Goal: Task Accomplishment & Management: Complete application form

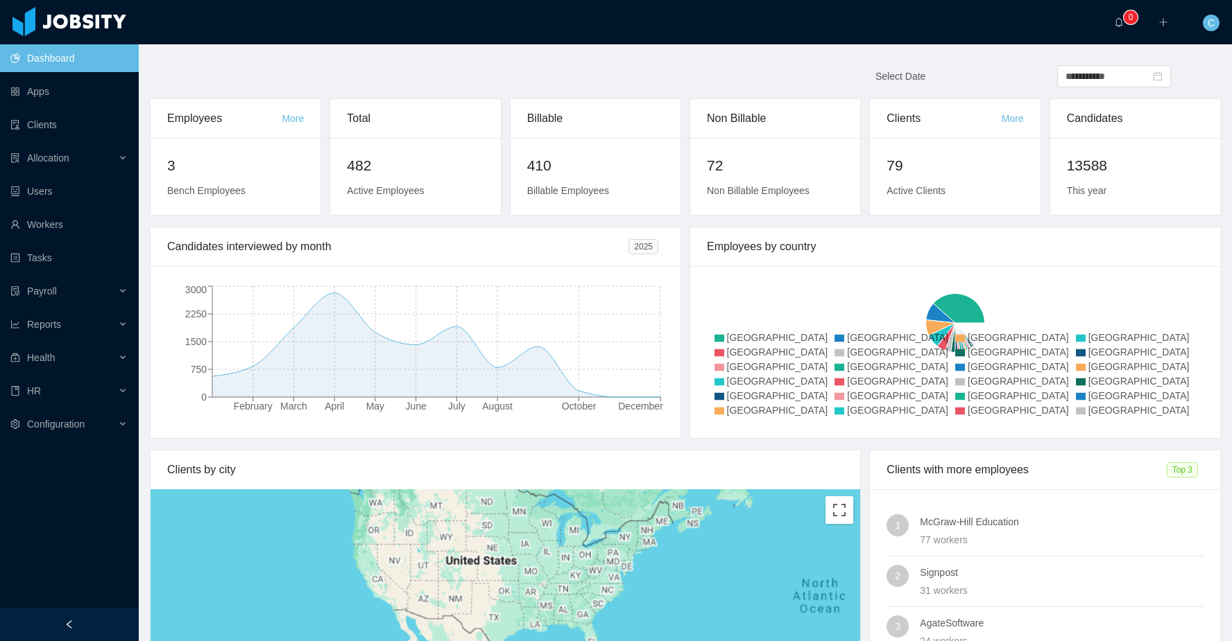
click at [1202, 26] on div "C" at bounding box center [1211, 22] width 44 height 44
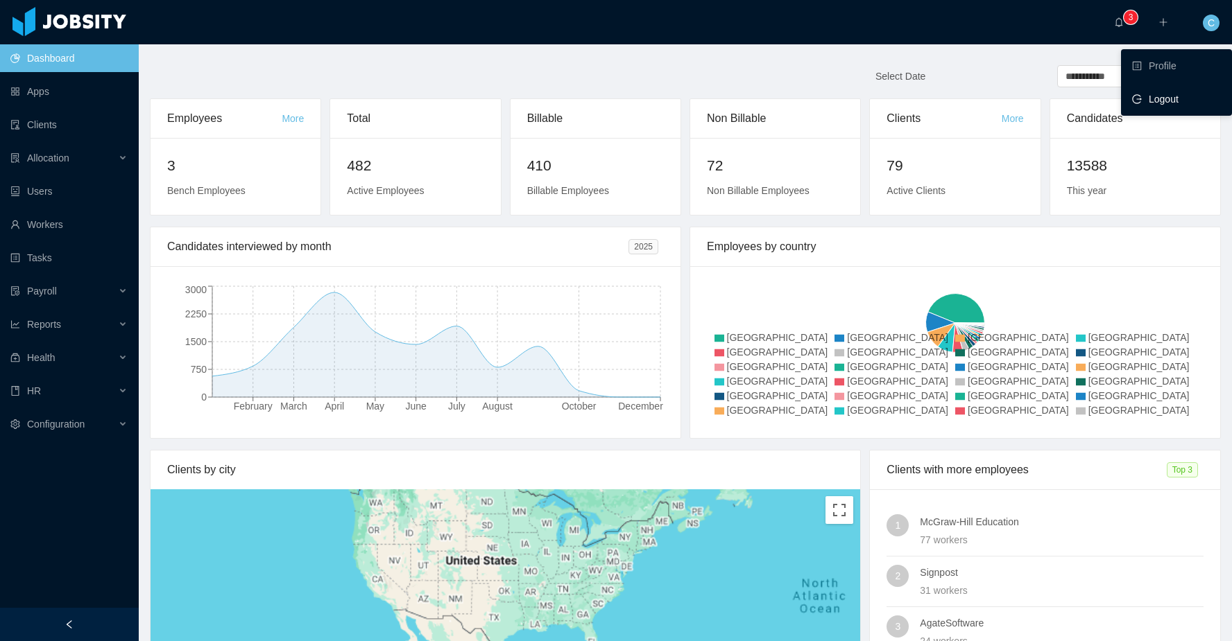
click at [1164, 94] on span "Logout" at bounding box center [1163, 99] width 30 height 11
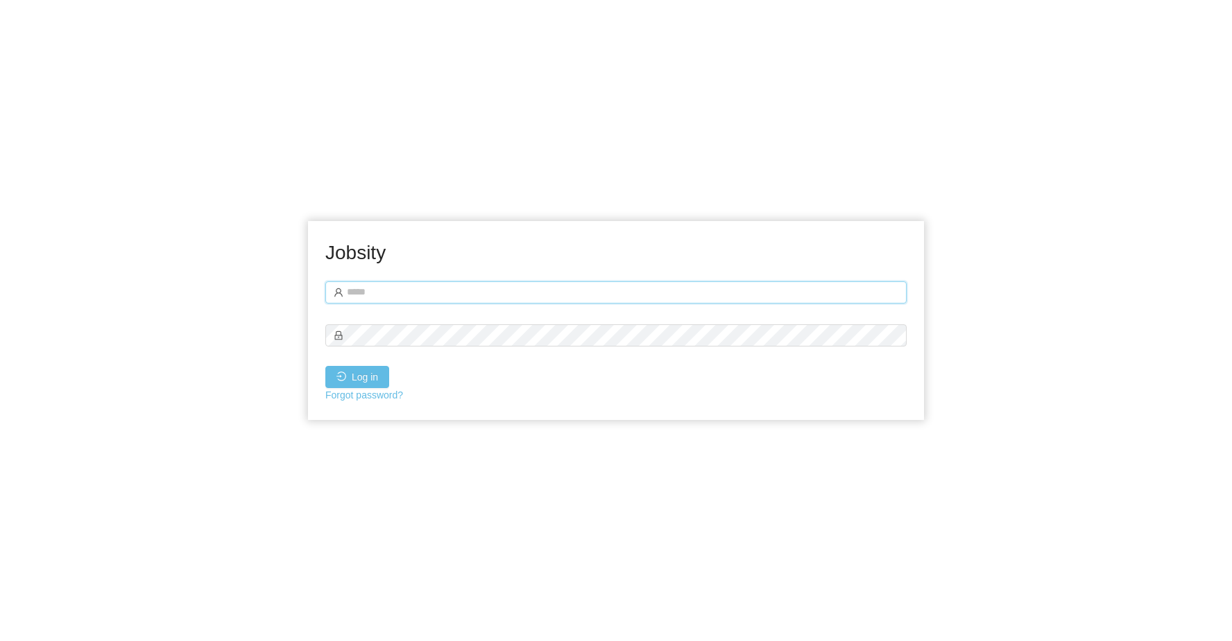
click at [594, 288] on input "text" at bounding box center [615, 293] width 581 height 22
type input "**********"
click at [380, 369] on button "Log in" at bounding box center [357, 377] width 64 height 22
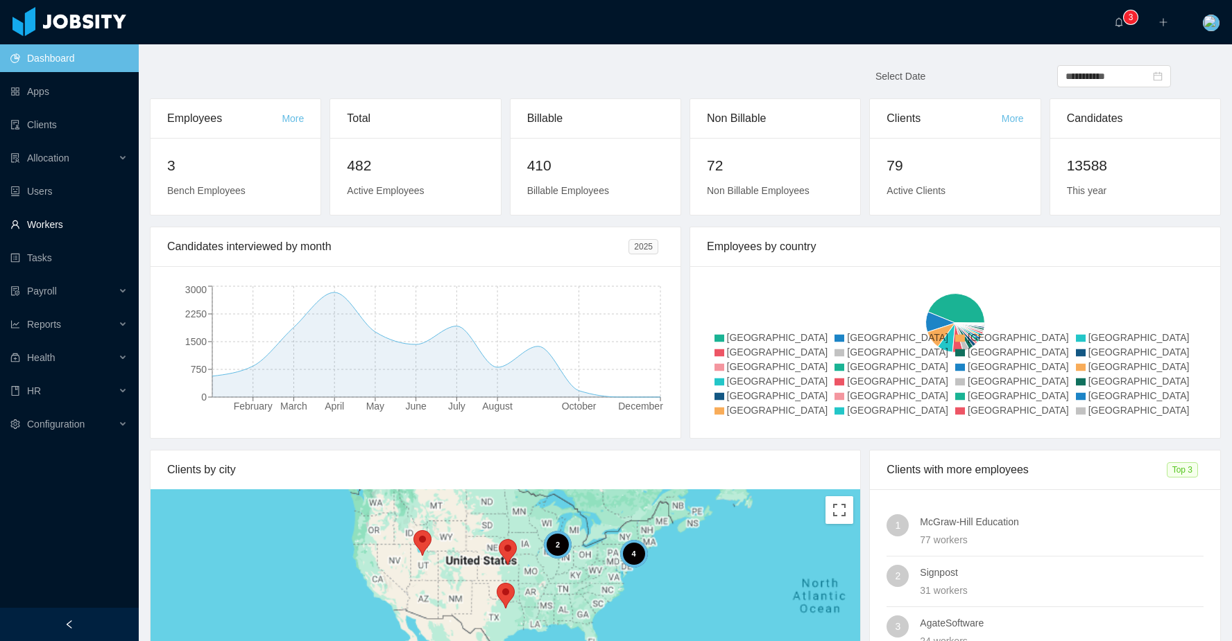
click at [78, 220] on link "Workers" at bounding box center [68, 225] width 117 height 28
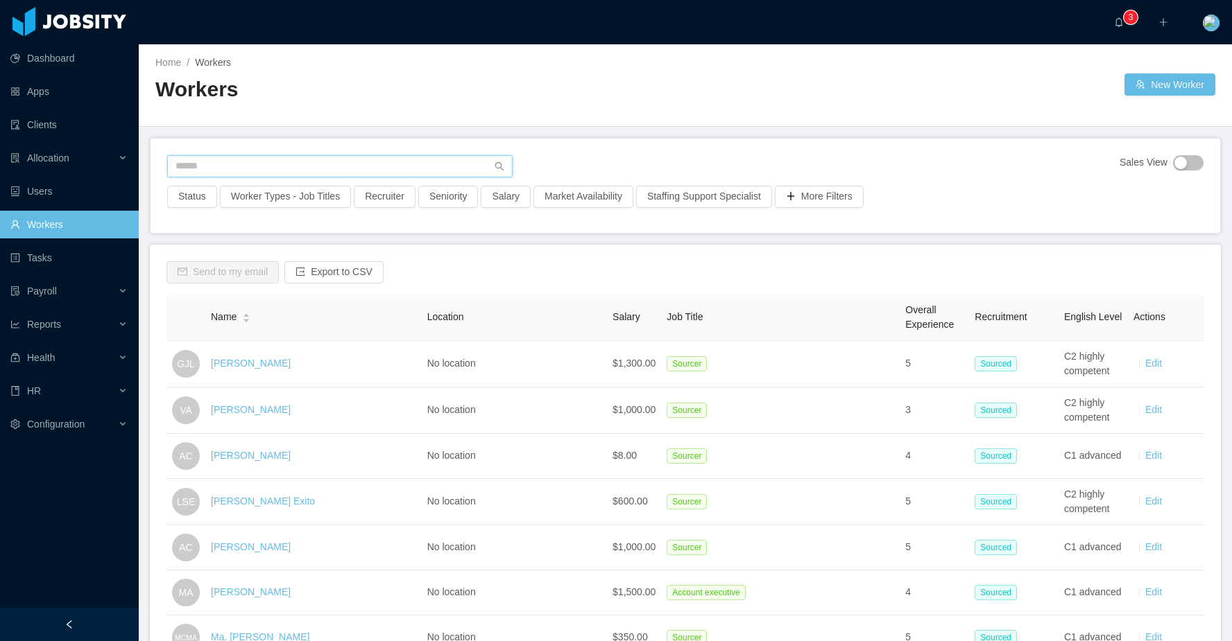
click at [212, 168] on input "text" at bounding box center [339, 166] width 345 height 22
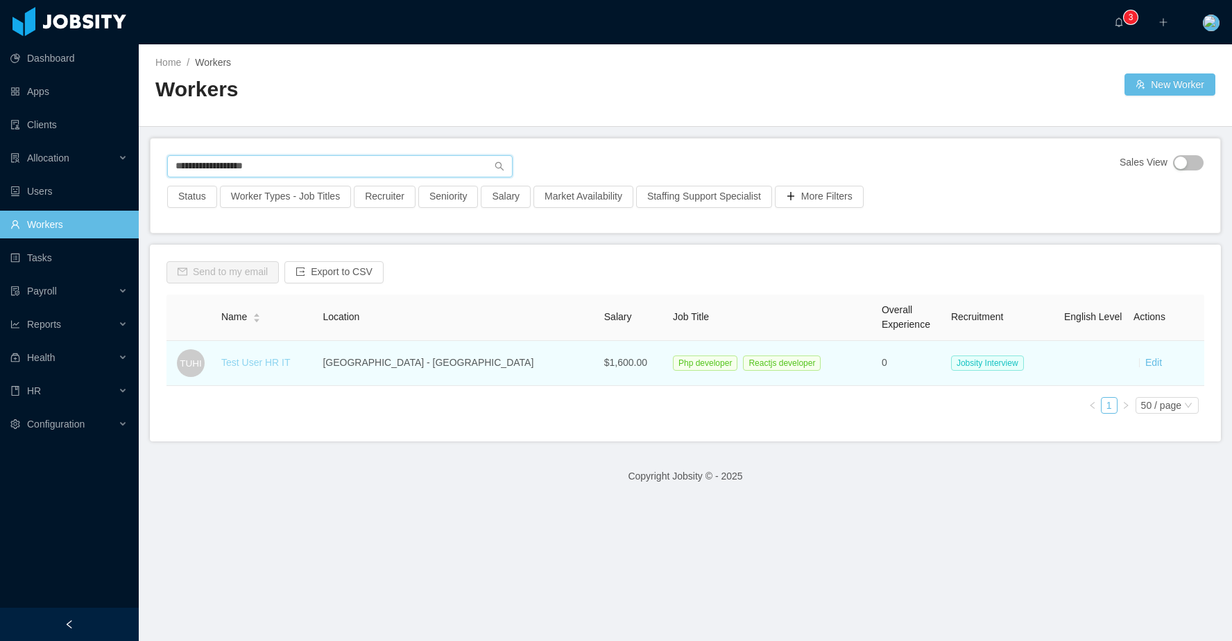
type input "**********"
click at [266, 365] on link "Test User HR IT" at bounding box center [255, 362] width 69 height 11
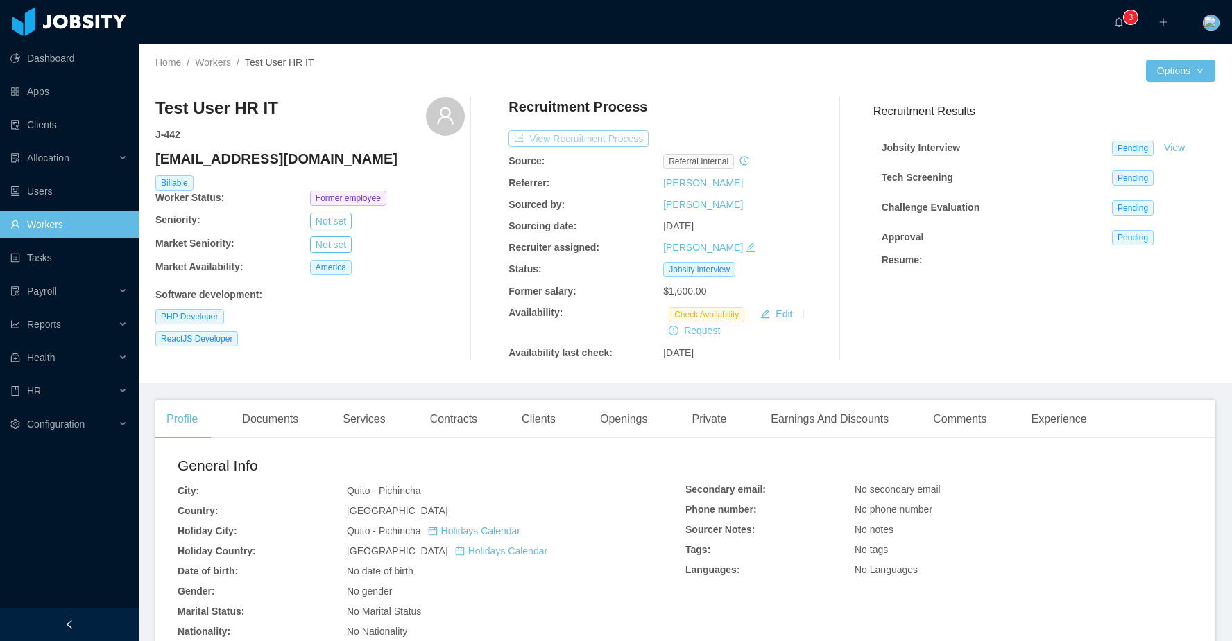
click at [623, 135] on button "View Recruitment Process" at bounding box center [578, 138] width 140 height 17
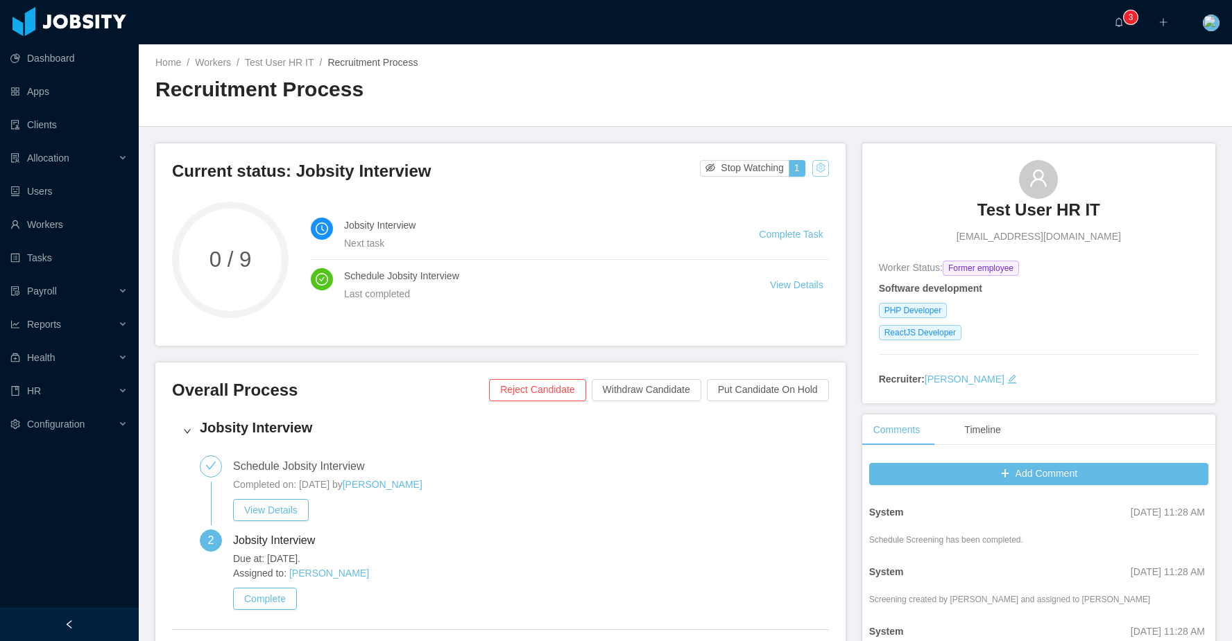
click at [818, 175] on button "button" at bounding box center [820, 168] width 17 height 17
click at [805, 184] on div "Reset process" at bounding box center [786, 190] width 79 height 22
click at [694, 251] on button "Confirm" at bounding box center [703, 250] width 45 height 17
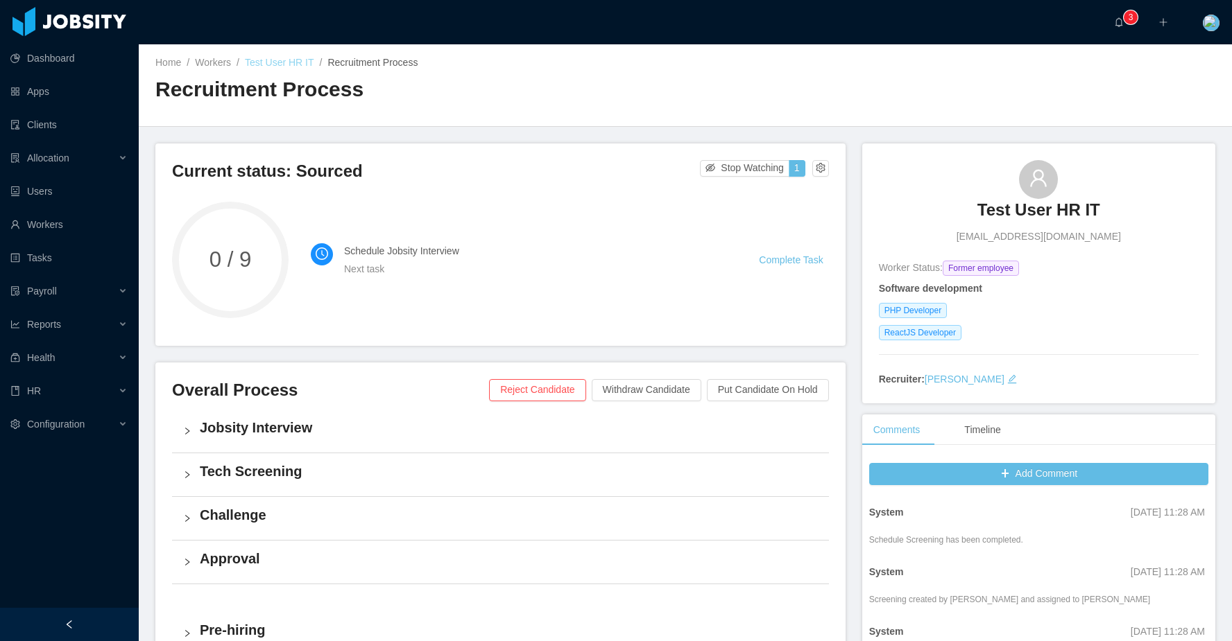
click at [279, 64] on link "Test User HR IT" at bounding box center [279, 62] width 69 height 11
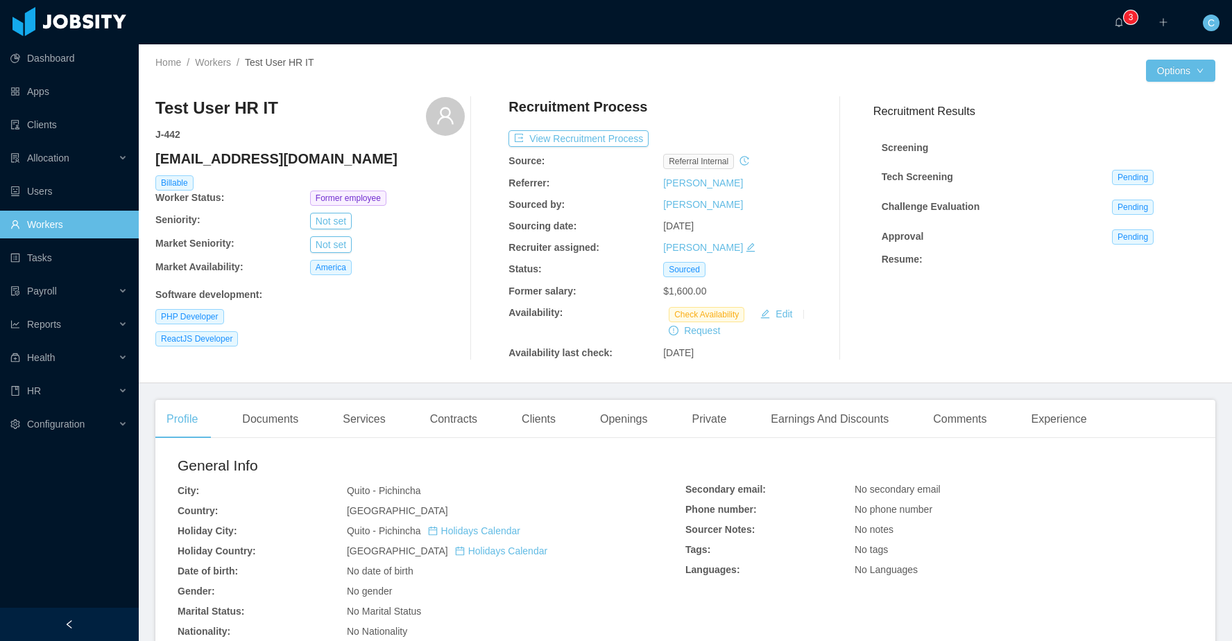
click at [106, 228] on link "Workers" at bounding box center [68, 225] width 117 height 28
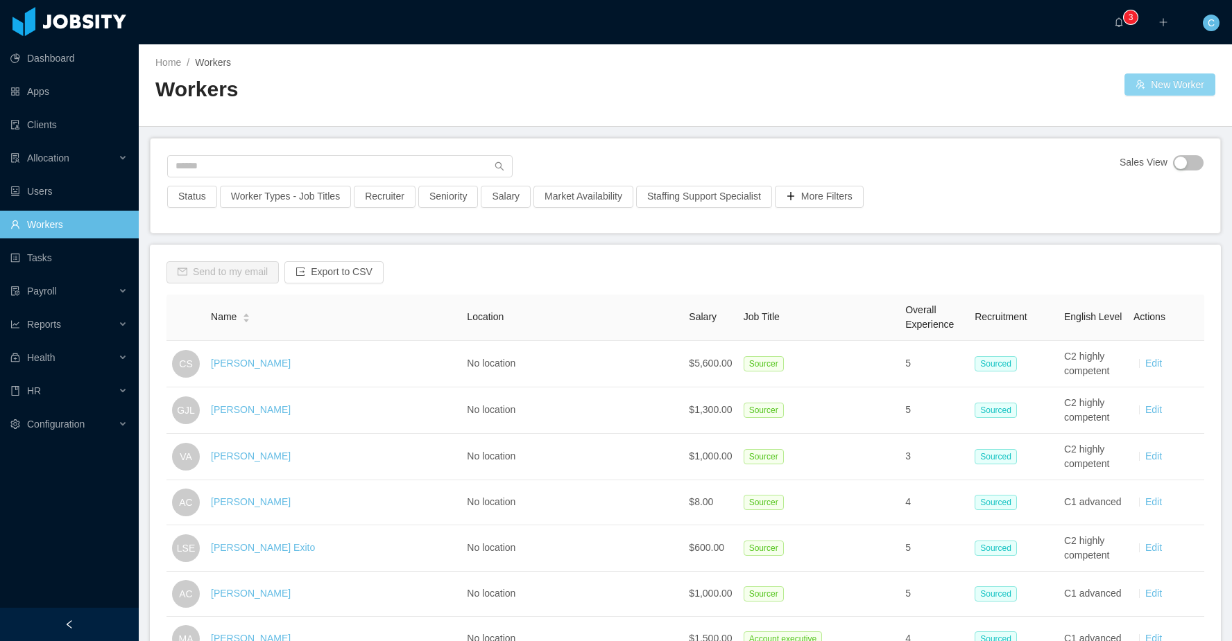
click at [1131, 85] on button "New Worker" at bounding box center [1169, 85] width 91 height 22
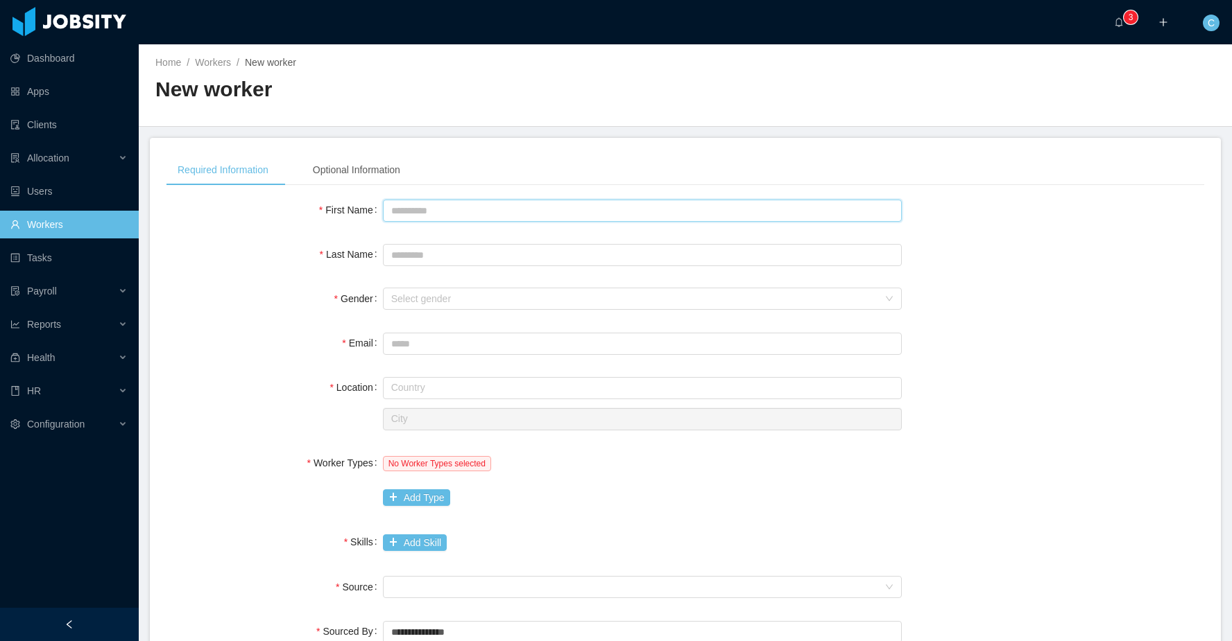
click at [432, 207] on input "First Name" at bounding box center [642, 211] width 519 height 22
type input "********"
click at [448, 300] on div "Select gender" at bounding box center [634, 299] width 487 height 14
type input "**********"
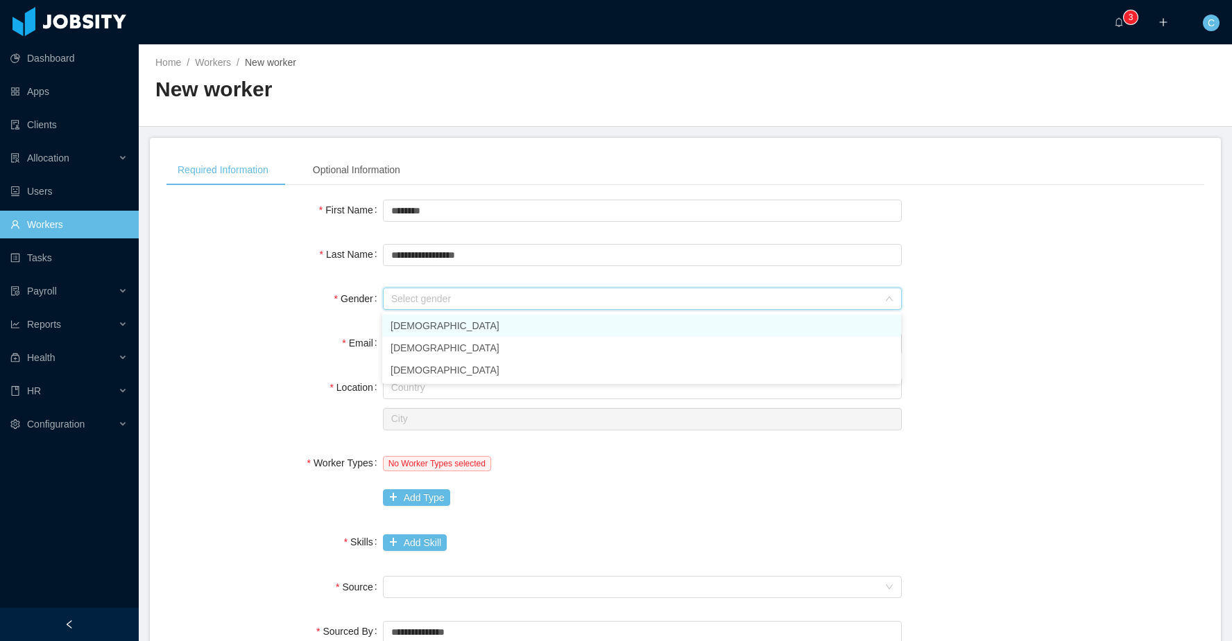
click at [429, 330] on li "[DEMOGRAPHIC_DATA]" at bounding box center [641, 326] width 519 height 22
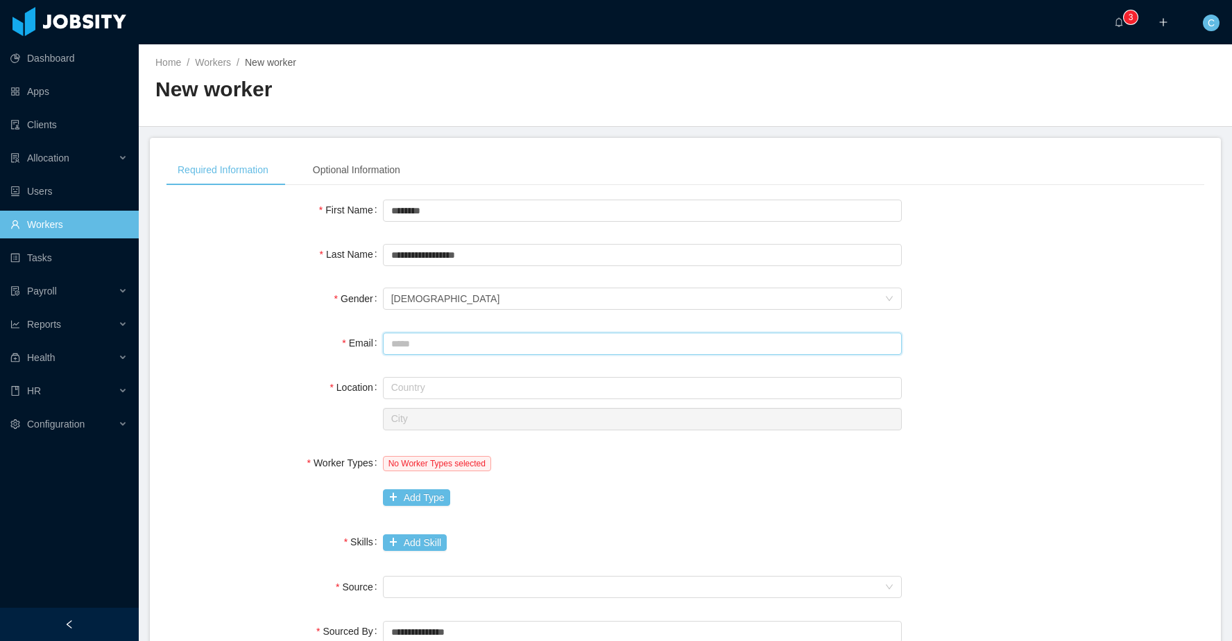
click at [415, 345] on input "Email" at bounding box center [642, 344] width 519 height 22
type input "**********"
click at [433, 388] on input "text" at bounding box center [642, 388] width 519 height 22
click at [431, 409] on li "[GEOGRAPHIC_DATA]" at bounding box center [641, 415] width 519 height 22
type input "*******"
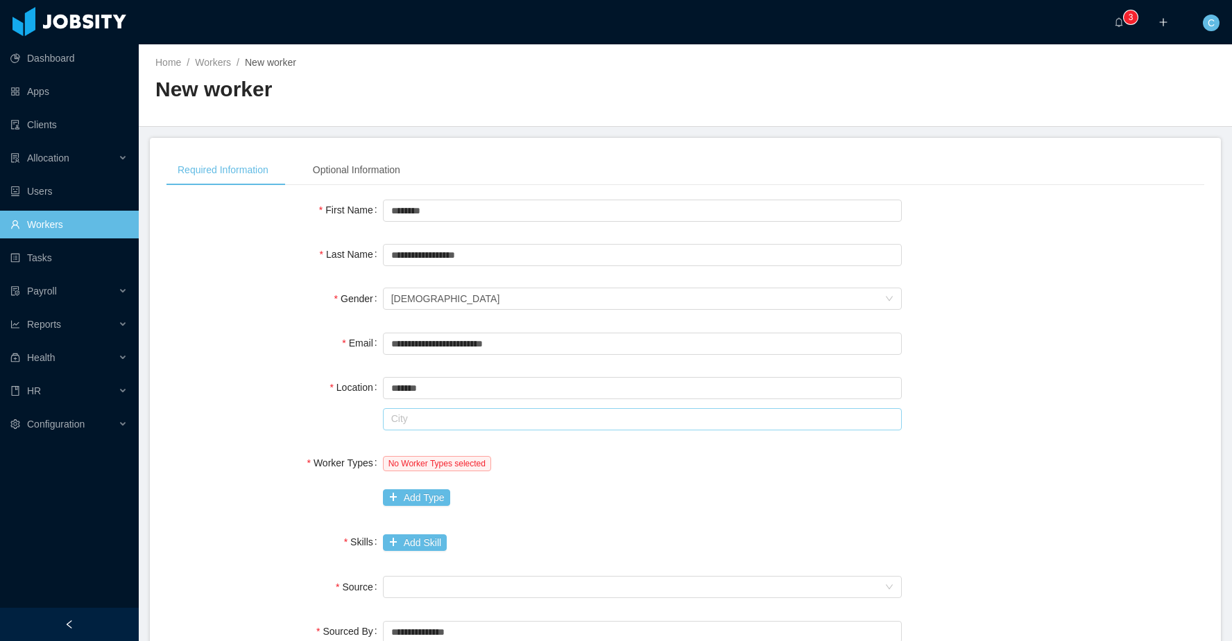
click at [424, 418] on input "text" at bounding box center [642, 419] width 519 height 22
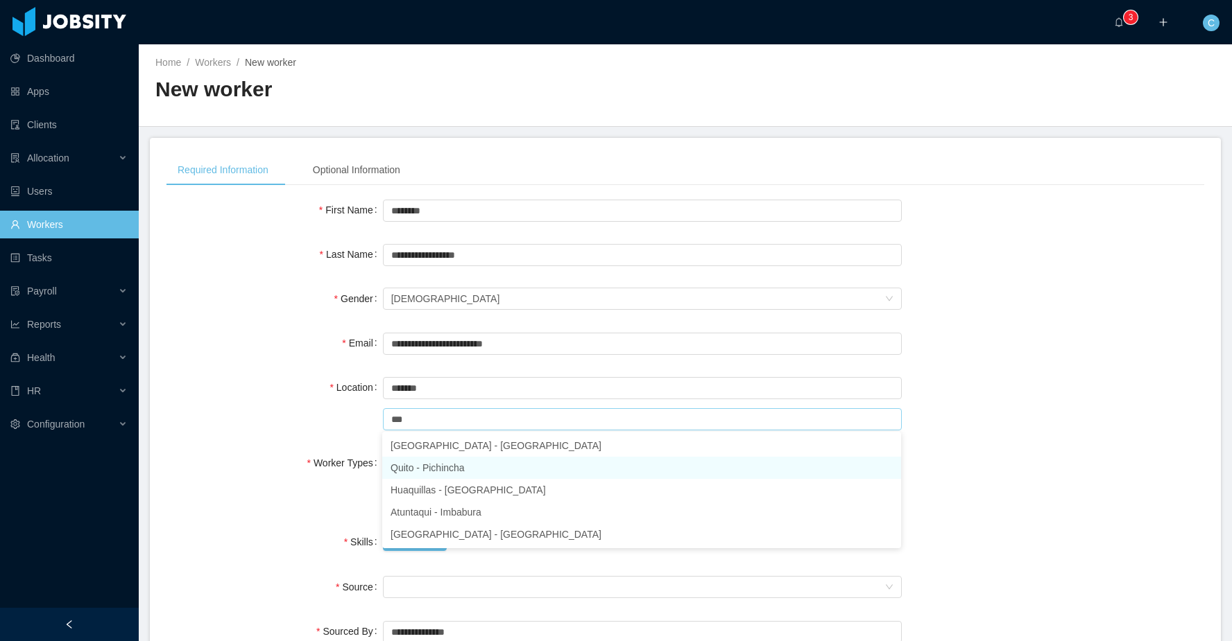
click at [456, 465] on li "Quito - Pichincha" at bounding box center [641, 468] width 519 height 22
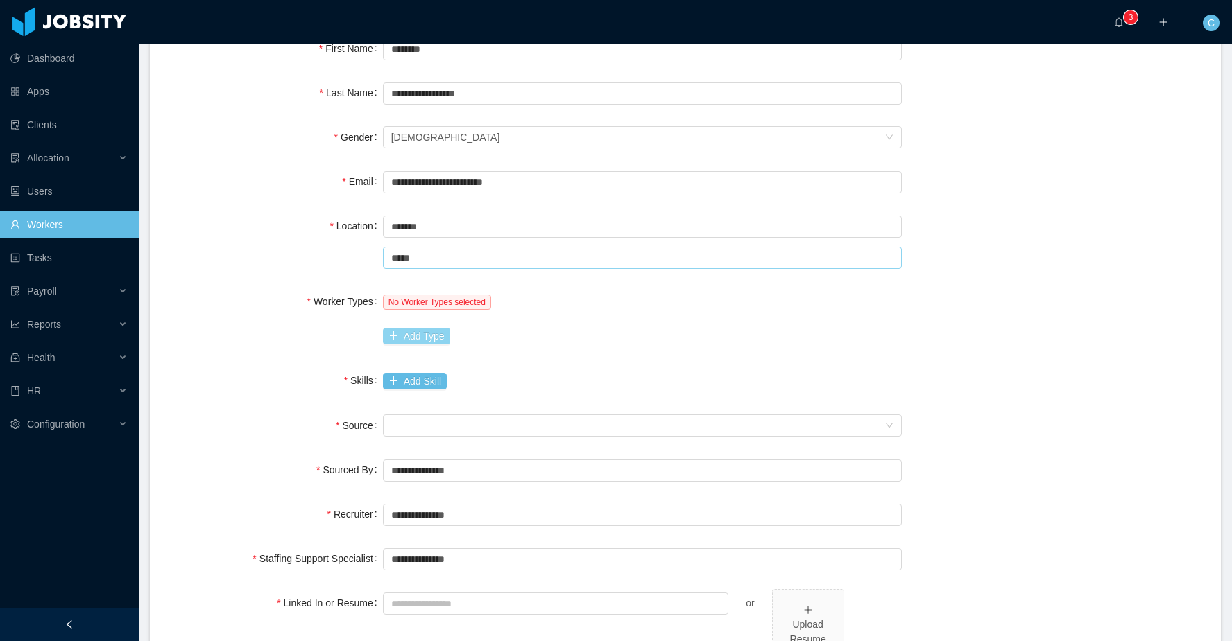
scroll to position [162, 0]
type input "*****"
click at [409, 331] on button "Add Type" at bounding box center [416, 335] width 67 height 17
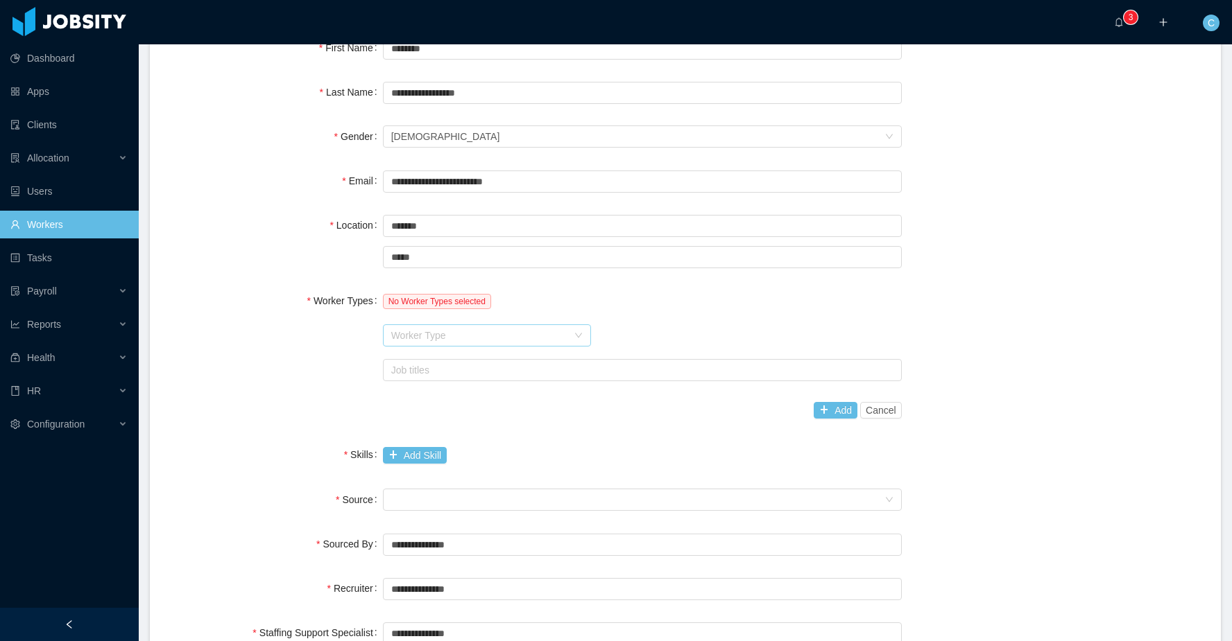
click at [433, 331] on div "Worker Type" at bounding box center [479, 336] width 176 height 14
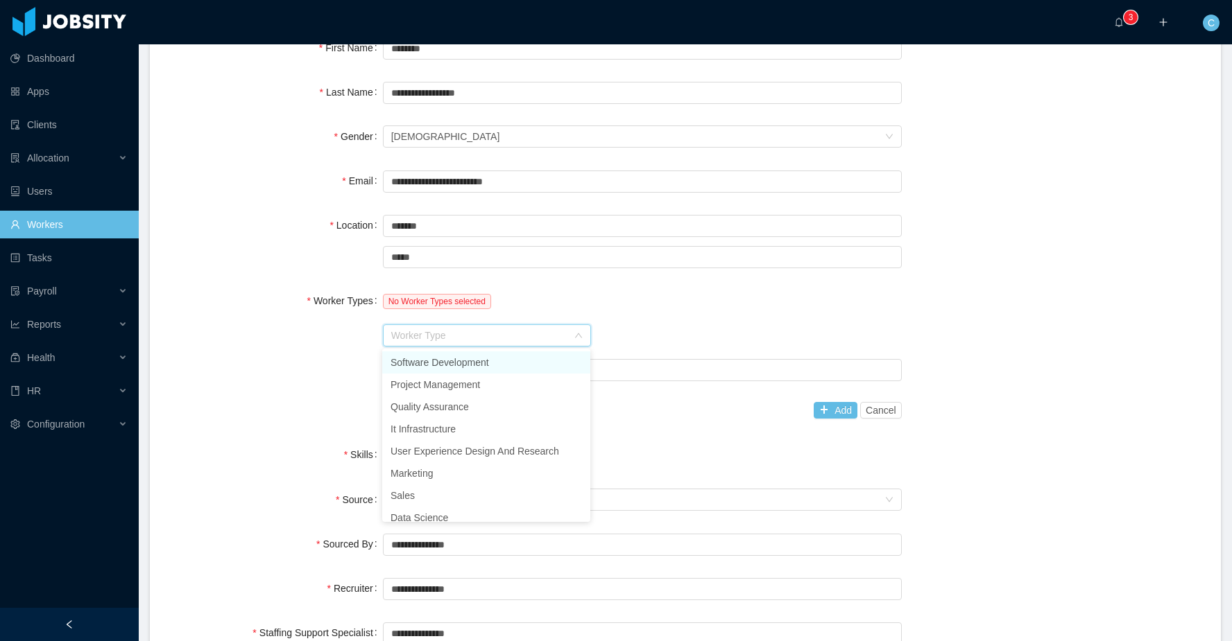
click at [438, 362] on li "Software Development" at bounding box center [486, 363] width 208 height 22
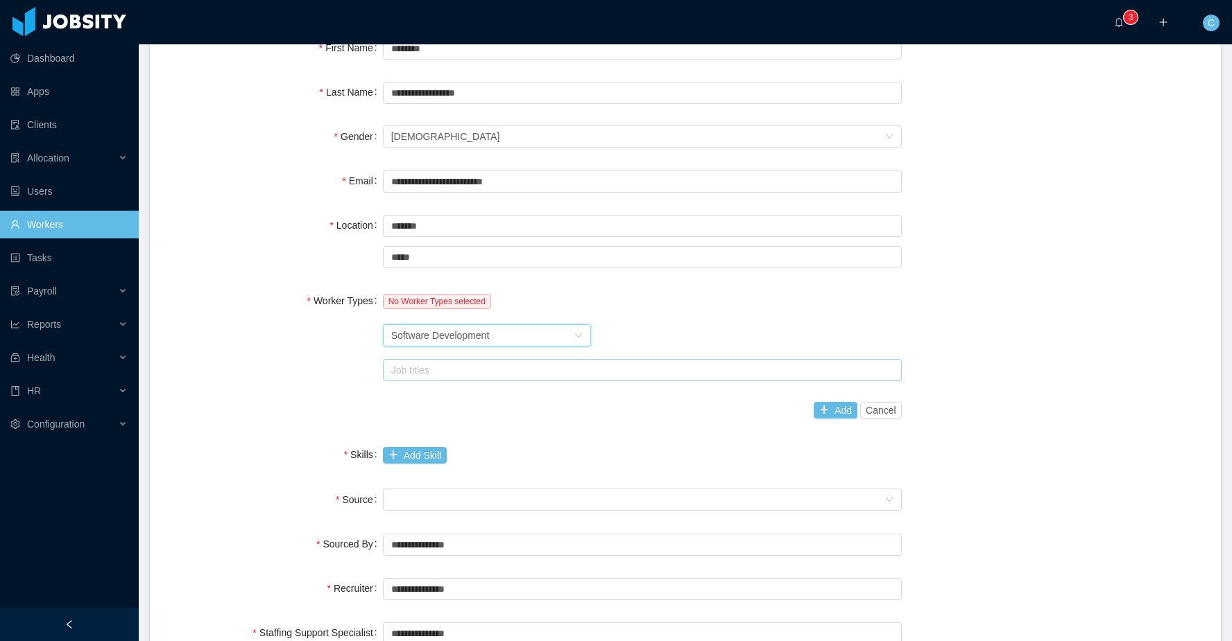
click at [725, 370] on div "Job titles" at bounding box center [639, 370] width 496 height 14
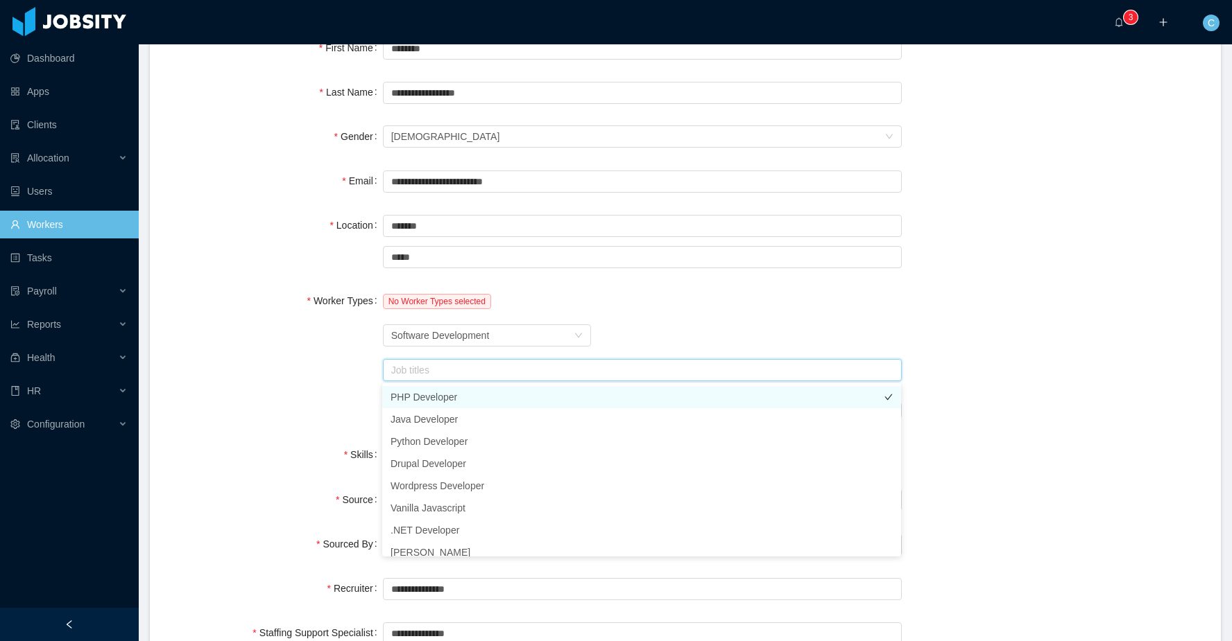
click at [531, 395] on li "PHP Developer" at bounding box center [641, 397] width 519 height 22
click at [659, 333] on div "Worker Type Software Development" at bounding box center [642, 336] width 519 height 28
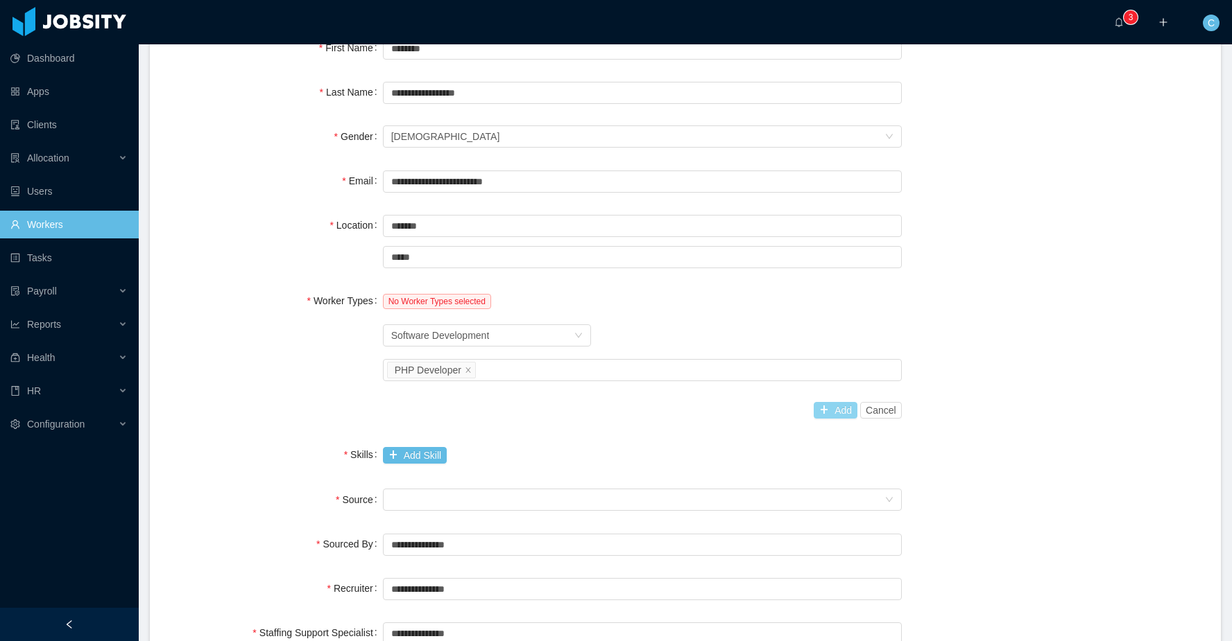
click at [843, 415] on button "Add" at bounding box center [835, 410] width 44 height 17
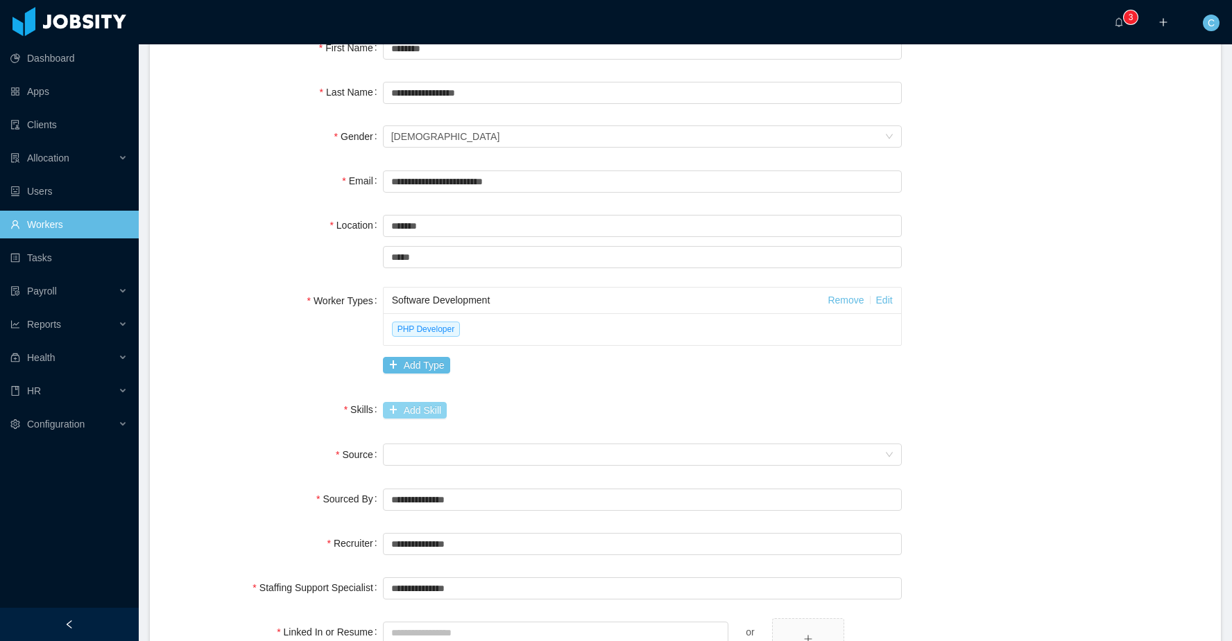
click at [413, 404] on button "Add Skill" at bounding box center [415, 410] width 64 height 17
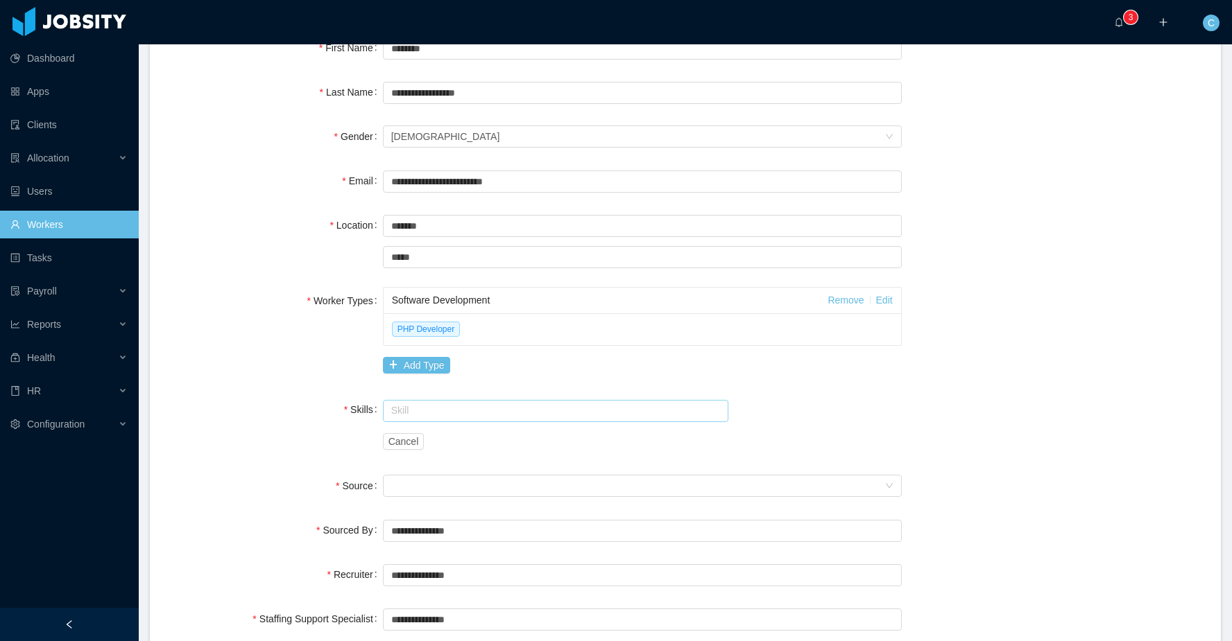
click at [440, 408] on input "text" at bounding box center [556, 411] width 346 height 22
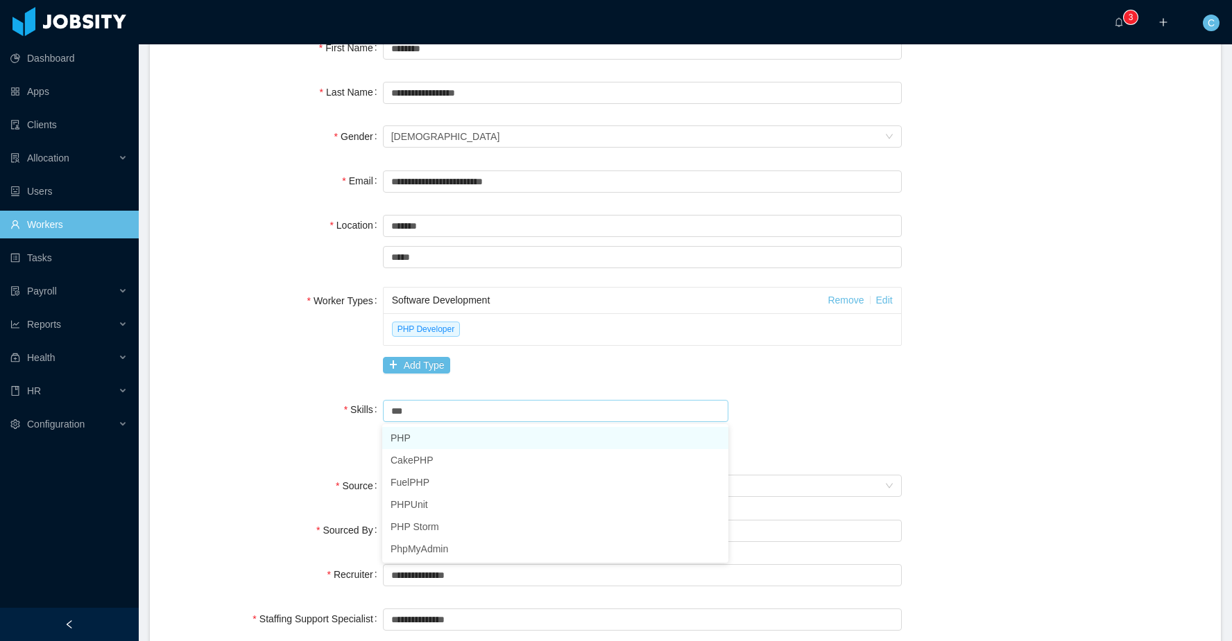
click at [426, 438] on li "PHP" at bounding box center [555, 438] width 346 height 22
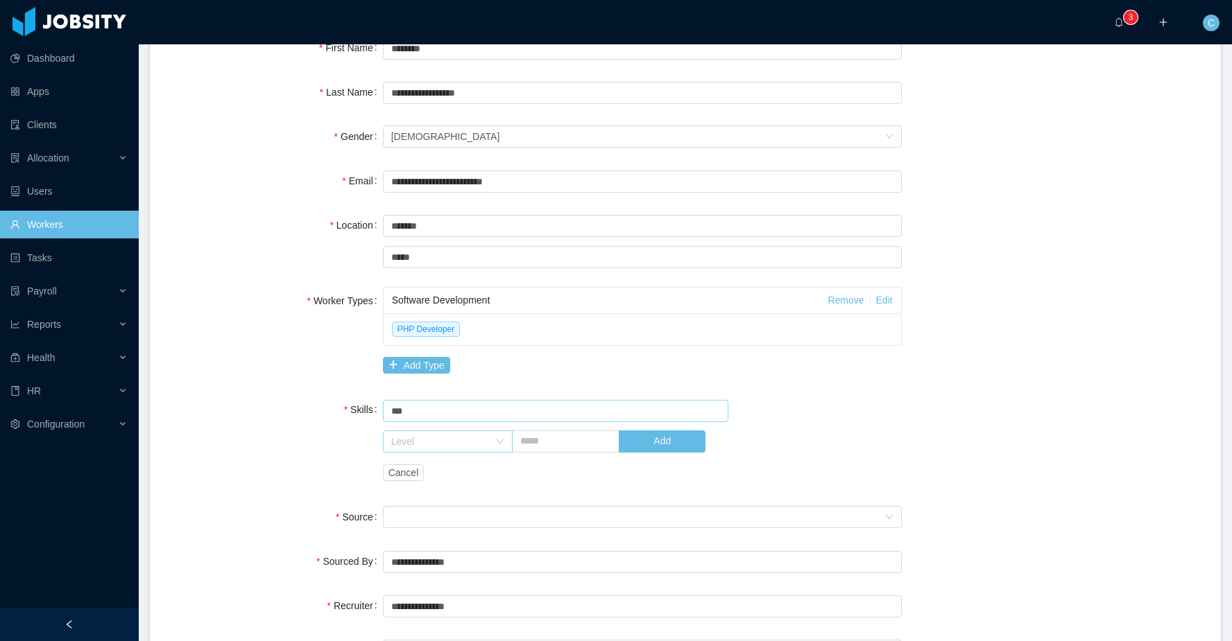
click at [429, 438] on div "Level" at bounding box center [440, 442] width 98 height 14
type input "***"
drag, startPoint x: 434, startPoint y: 557, endPoint x: 446, endPoint y: 549, distance: 14.0
click at [433, 557] on li "High" at bounding box center [447, 558] width 130 height 22
click at [548, 444] on input "text" at bounding box center [566, 442] width 108 height 22
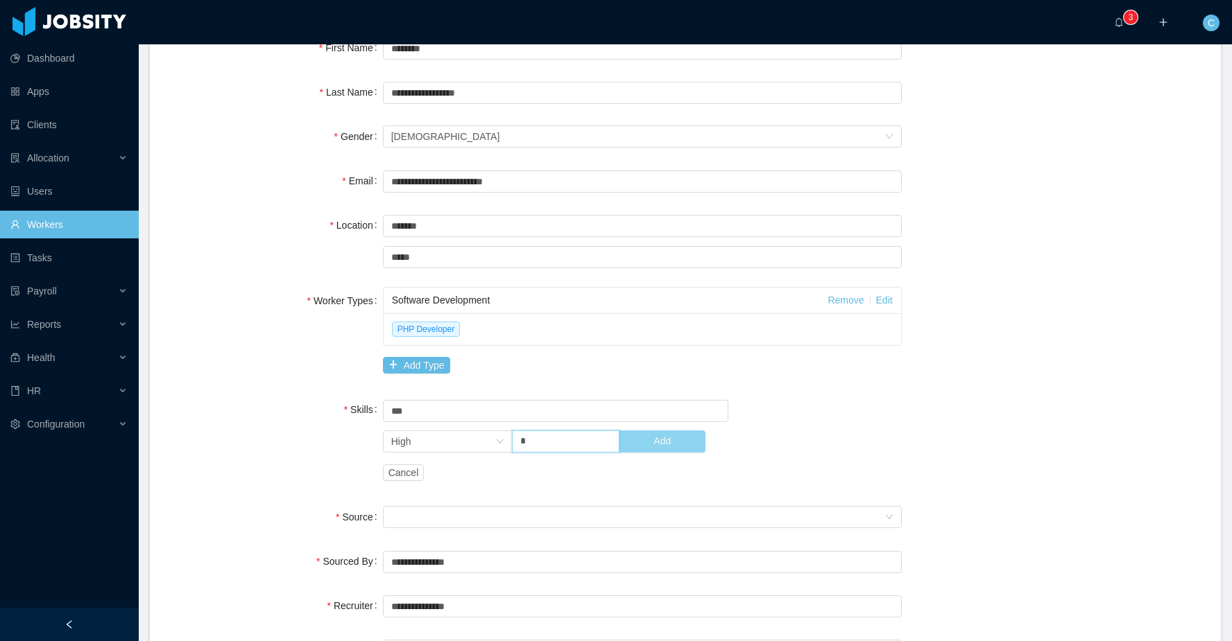
type input "*"
click at [654, 438] on button "Add" at bounding box center [662, 442] width 87 height 22
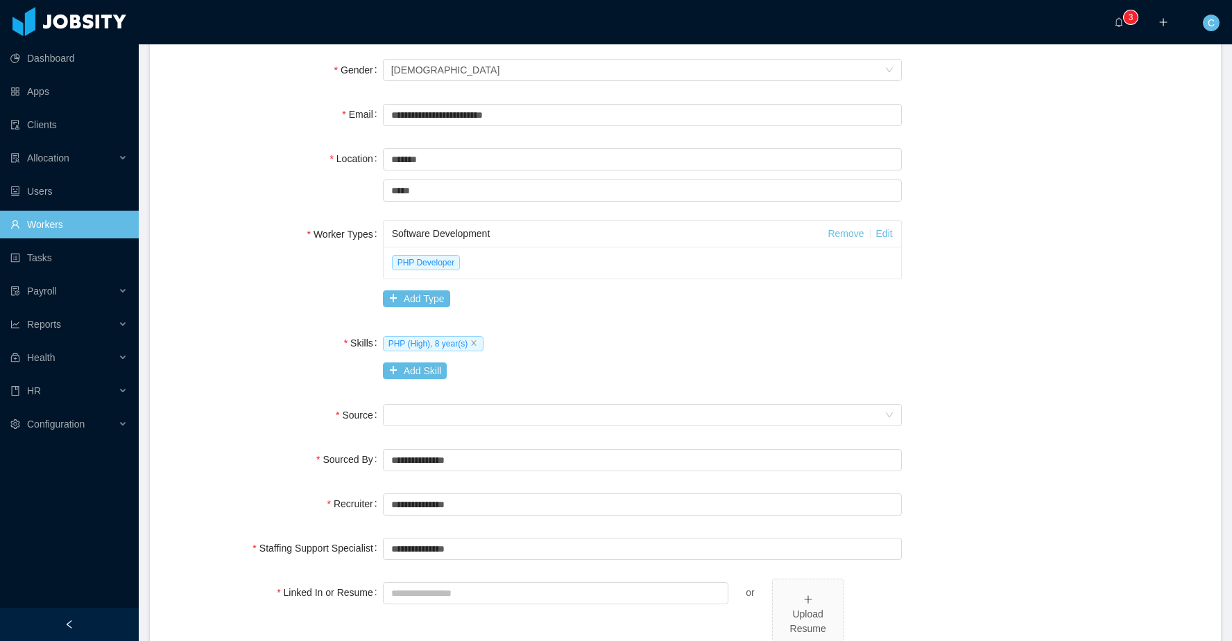
scroll to position [286, 0]
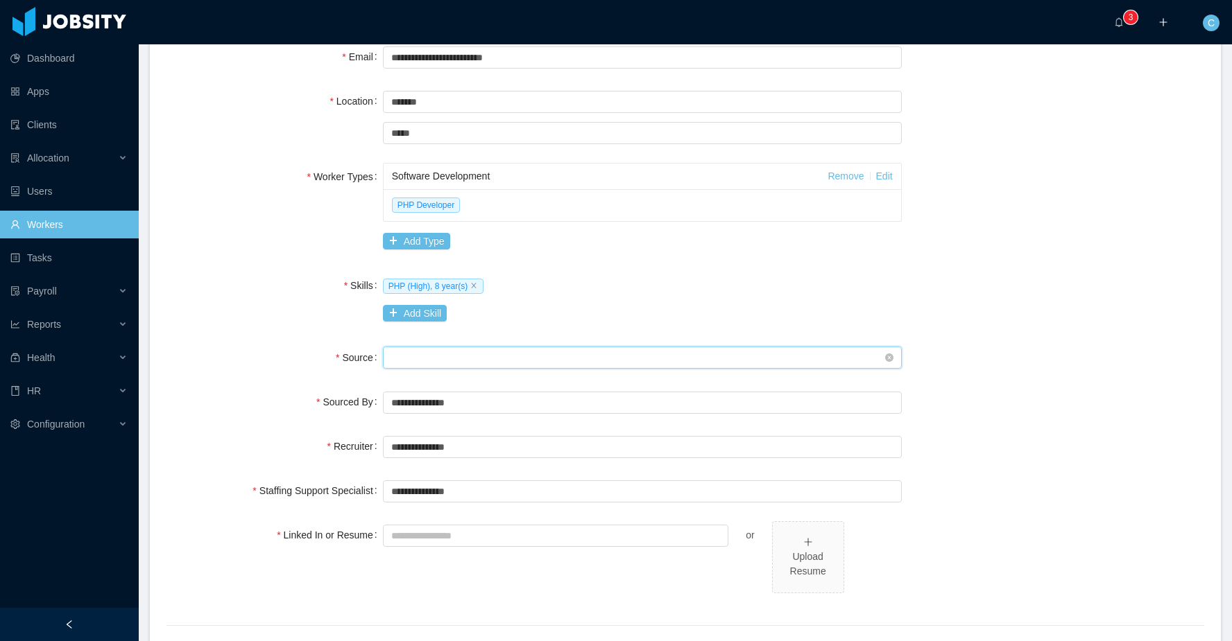
click at [435, 352] on div "Seniority" at bounding box center [637, 357] width 493 height 21
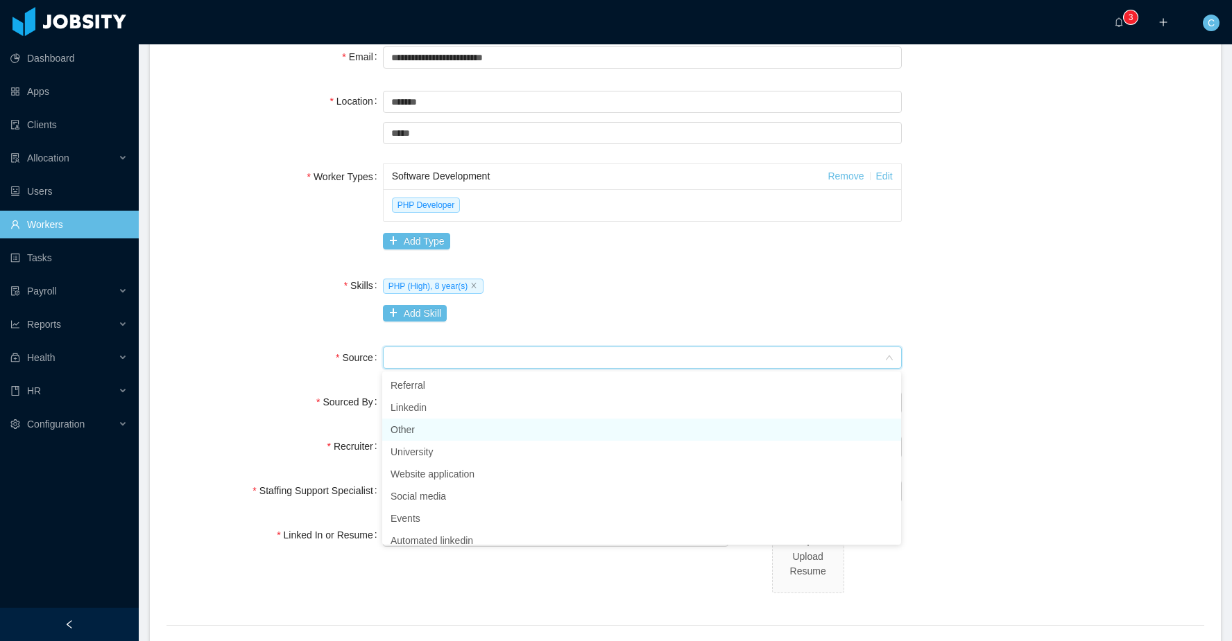
click at [421, 422] on li "Other" at bounding box center [641, 430] width 519 height 22
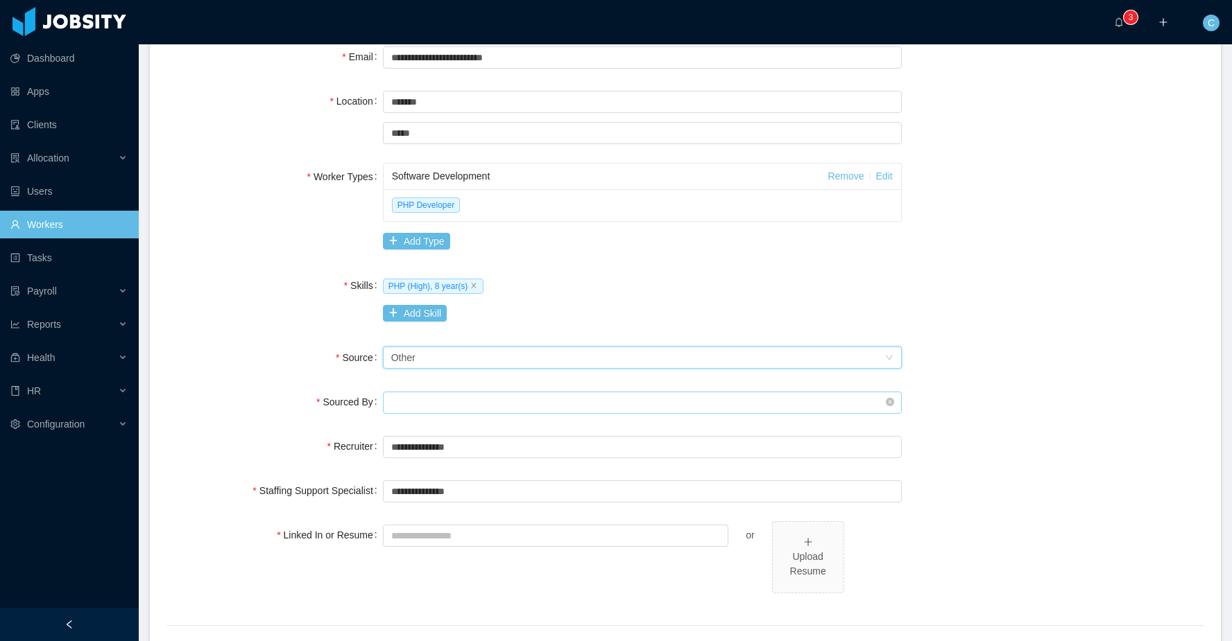
click at [435, 400] on input "text" at bounding box center [642, 403] width 519 height 22
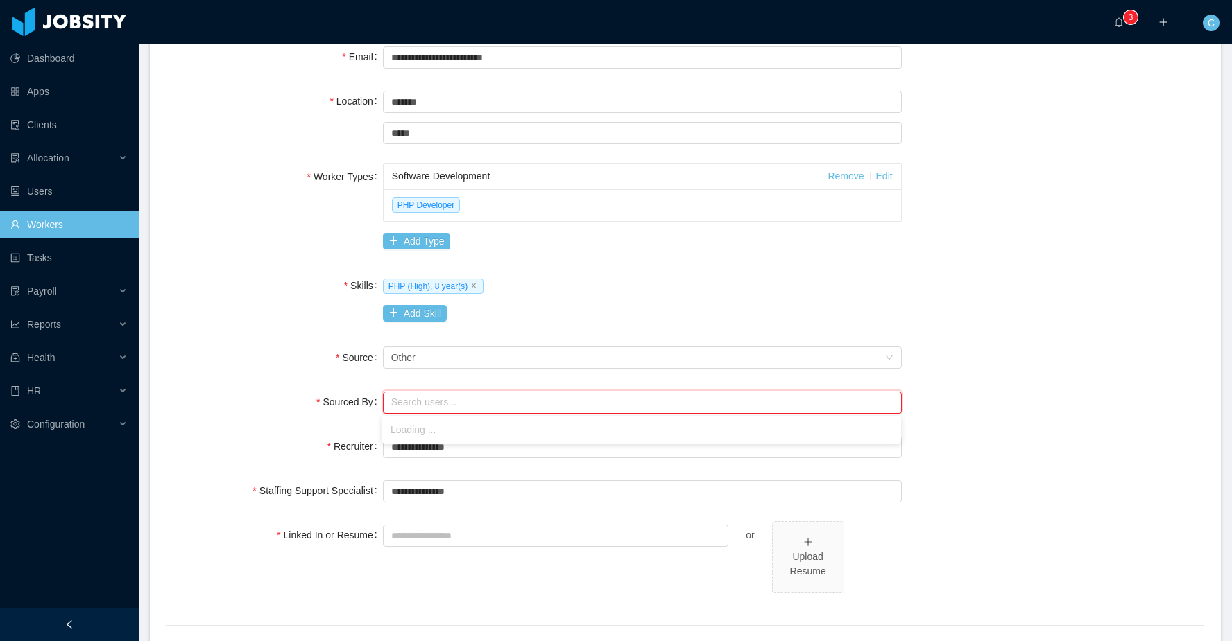
click at [331, 377] on div "**********" at bounding box center [684, 299] width 1037 height 778
click at [422, 400] on input "text" at bounding box center [642, 403] width 519 height 22
drag, startPoint x: 429, startPoint y: 430, endPoint x: 414, endPoint y: 429, distance: 14.6
click at [428, 430] on li "Cristian Fierro" at bounding box center [641, 430] width 519 height 22
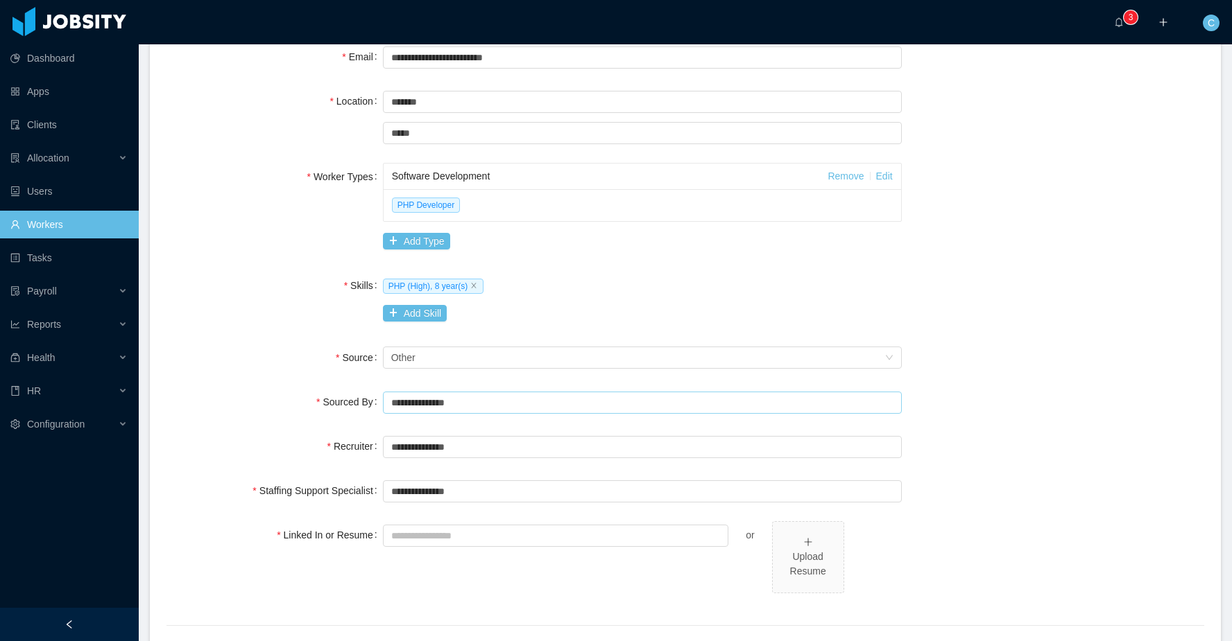
type input "**********"
click at [280, 417] on div "**********" at bounding box center [684, 299] width 1037 height 778
click at [836, 556] on div "Upload Resume" at bounding box center [808, 564] width 60 height 29
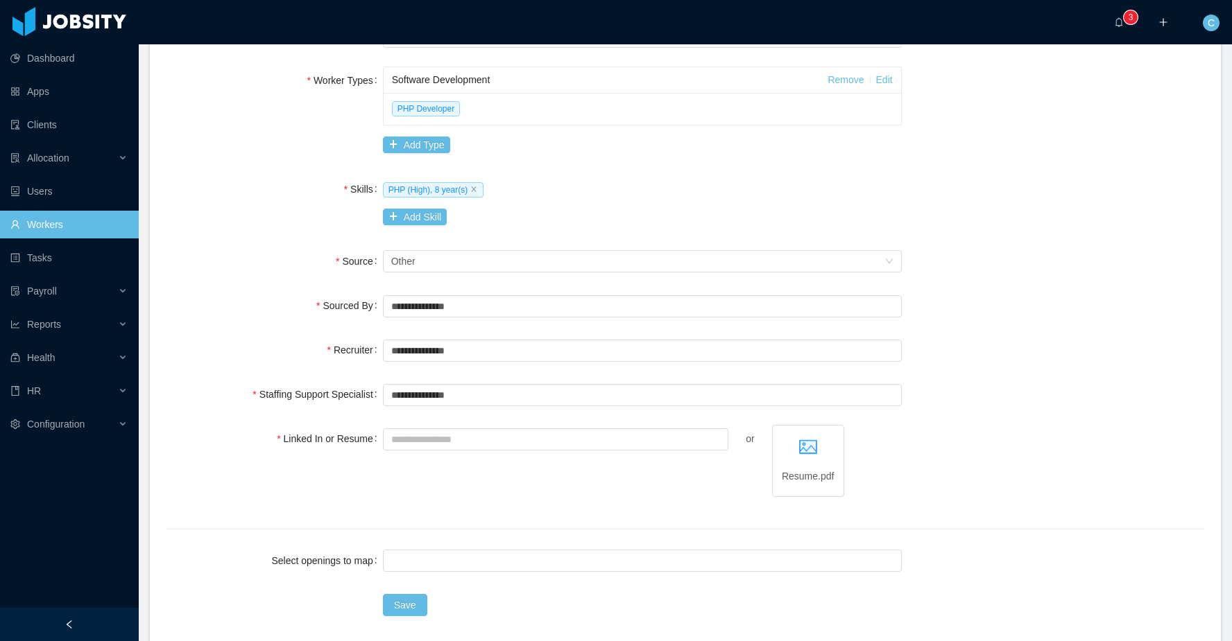
scroll to position [454, 0]
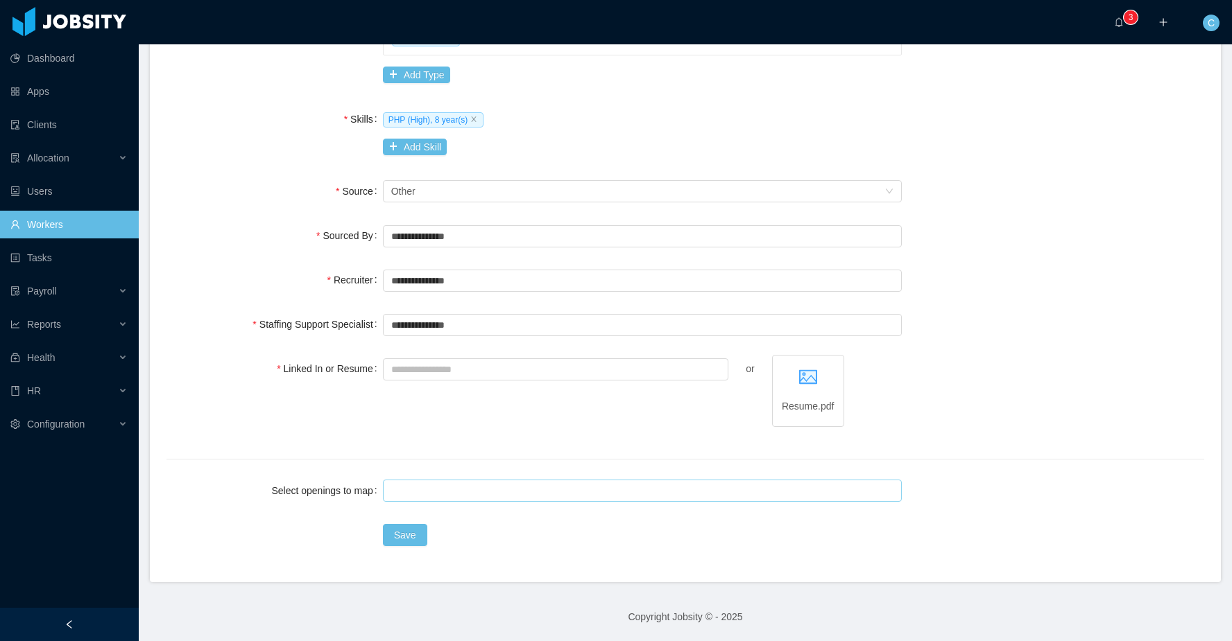
click at [420, 486] on div at bounding box center [640, 491] width 506 height 21
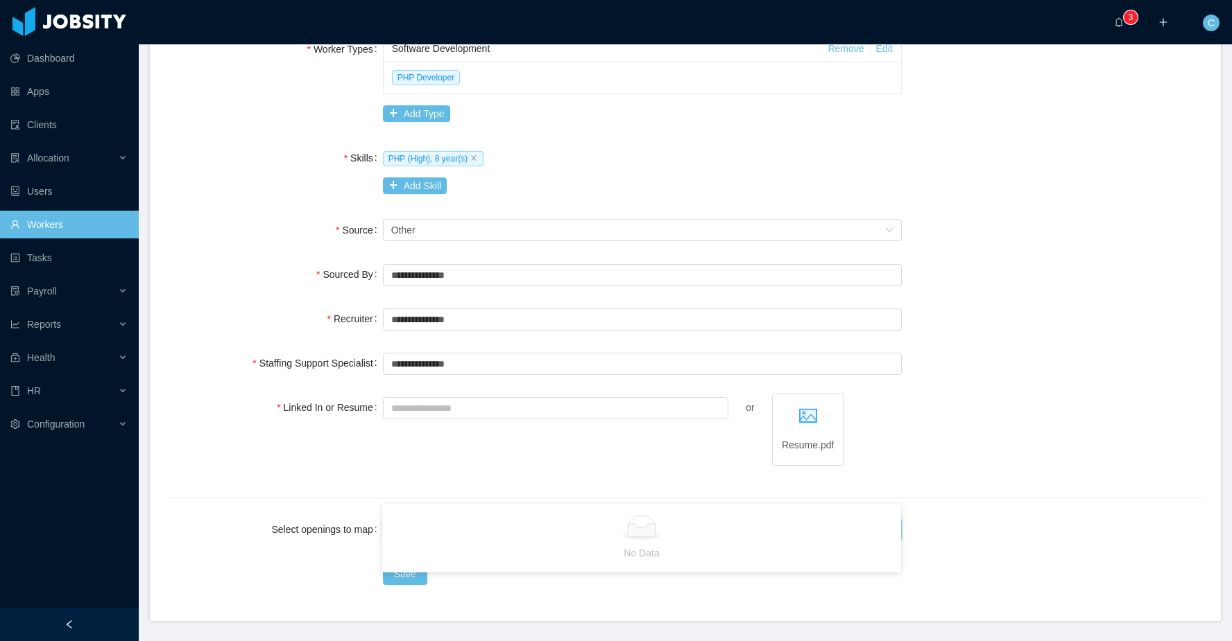
scroll to position [412, 0]
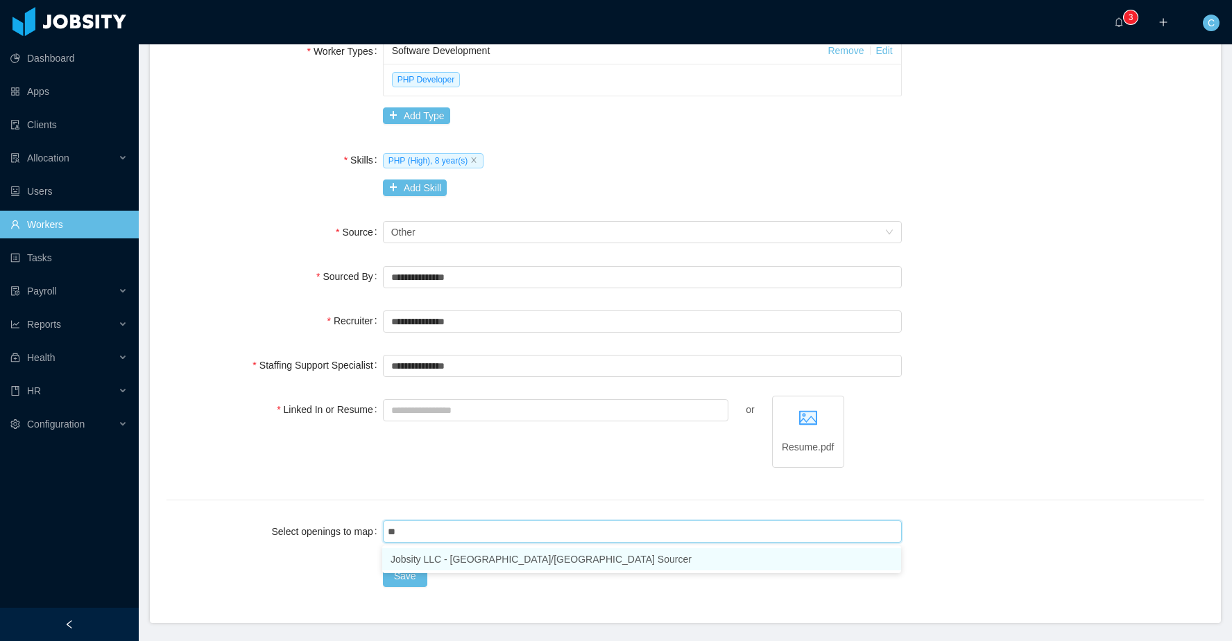
type input "*"
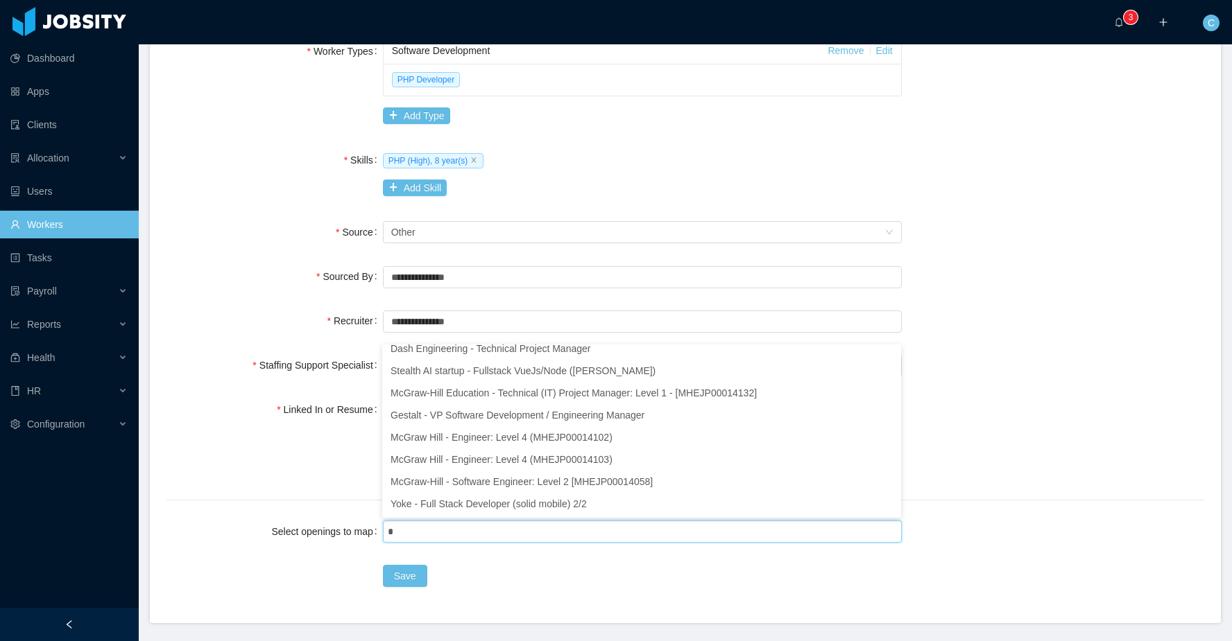
scroll to position [3, 0]
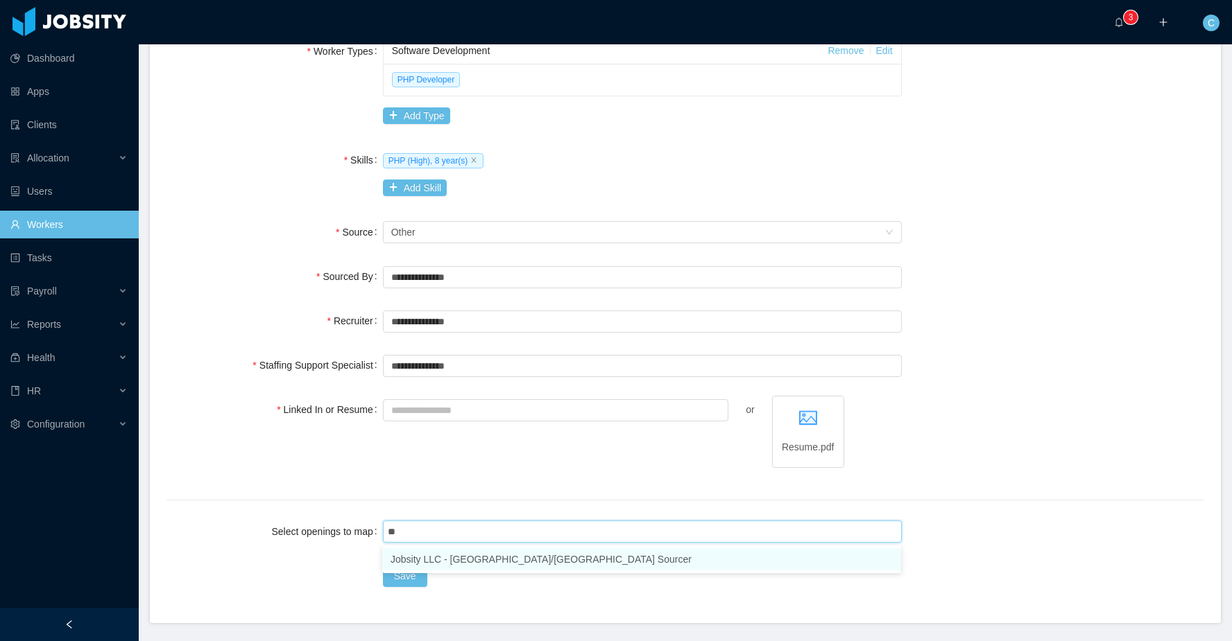
type input "*"
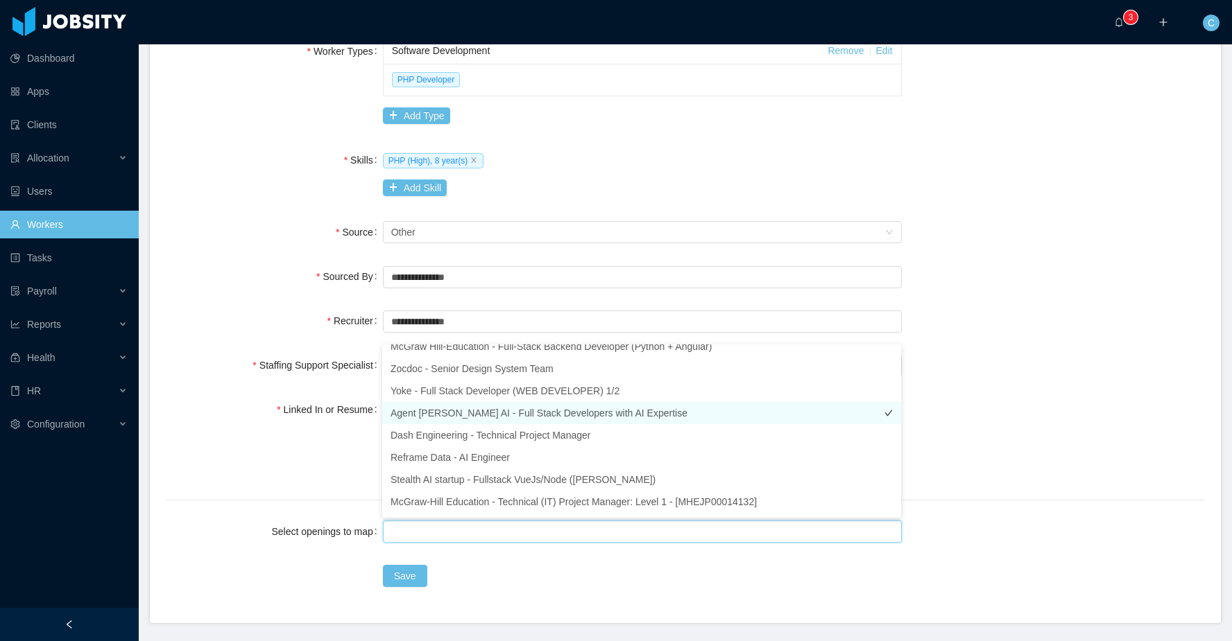
scroll to position [1140, 0]
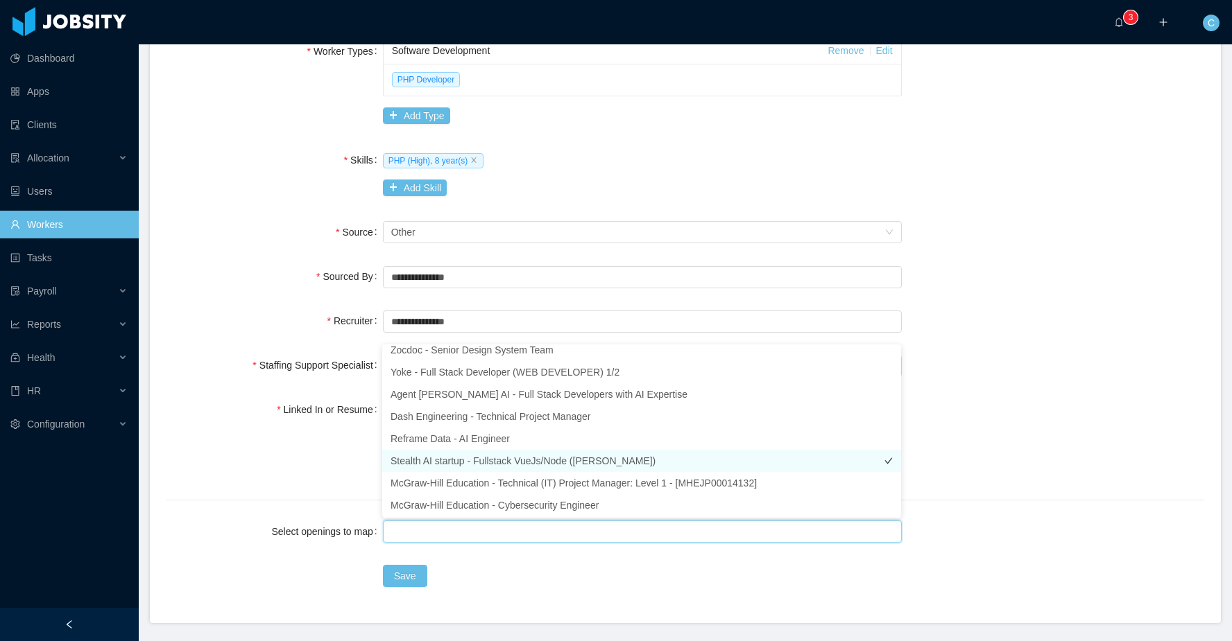
click at [487, 463] on li "Stealth AI startup - Fullstack VueJs/Node (Erkang Zheng)" at bounding box center [641, 461] width 519 height 22
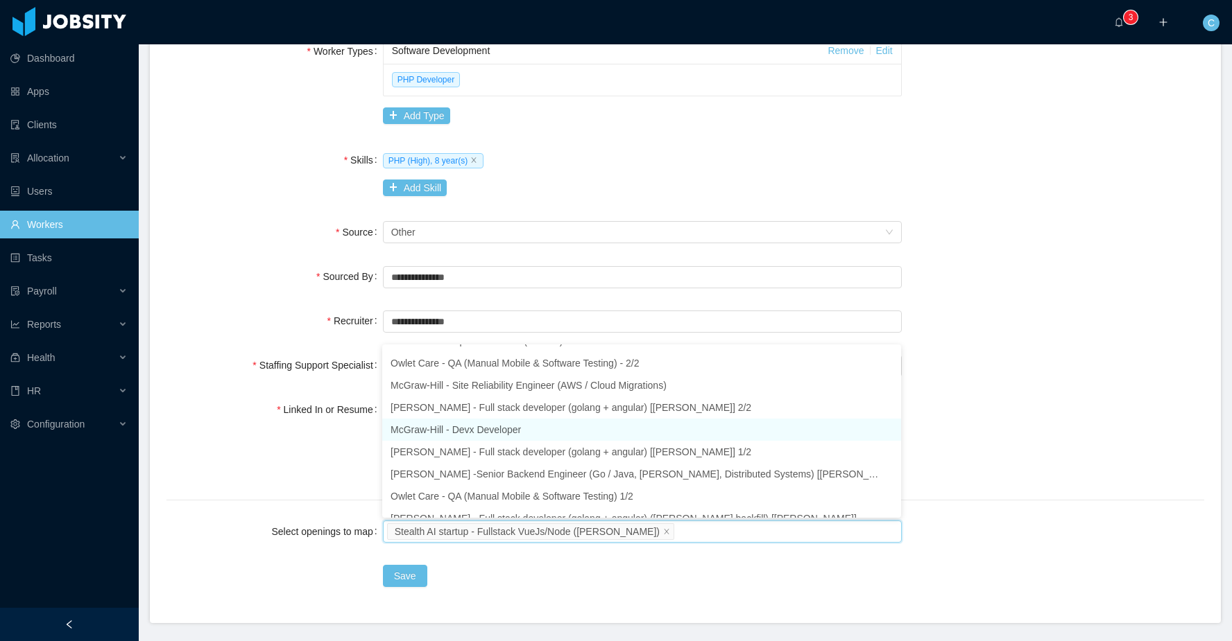
scroll to position [328, 0]
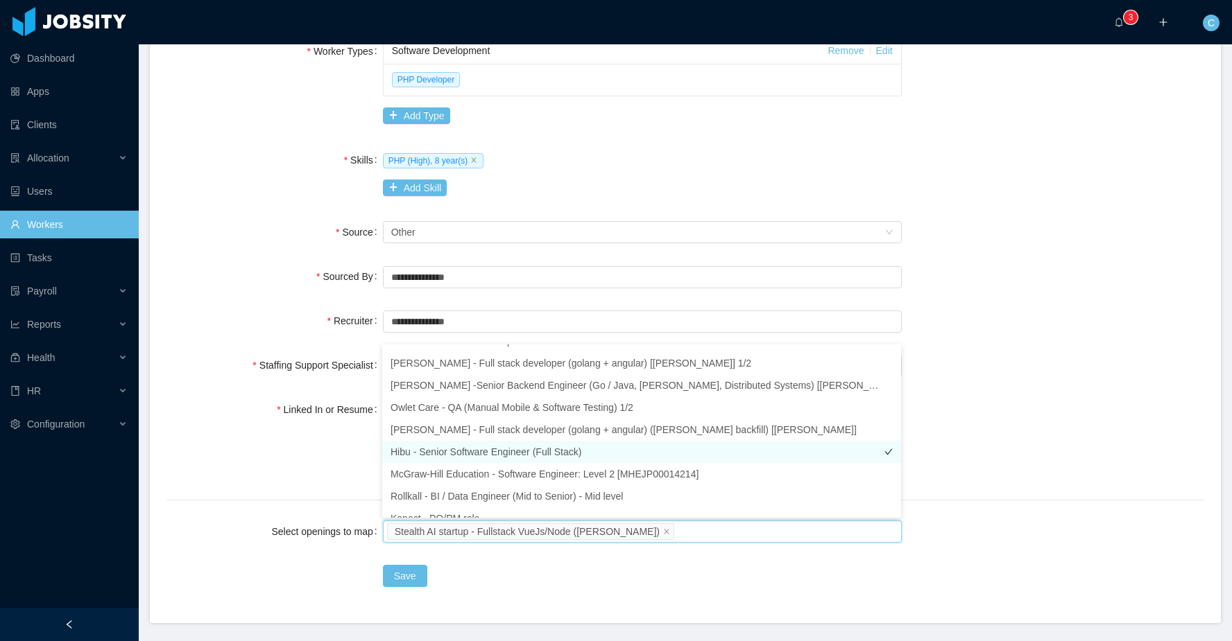
click at [507, 453] on li "Hibu - Senior Software Engineer (Full Stack)" at bounding box center [641, 452] width 519 height 22
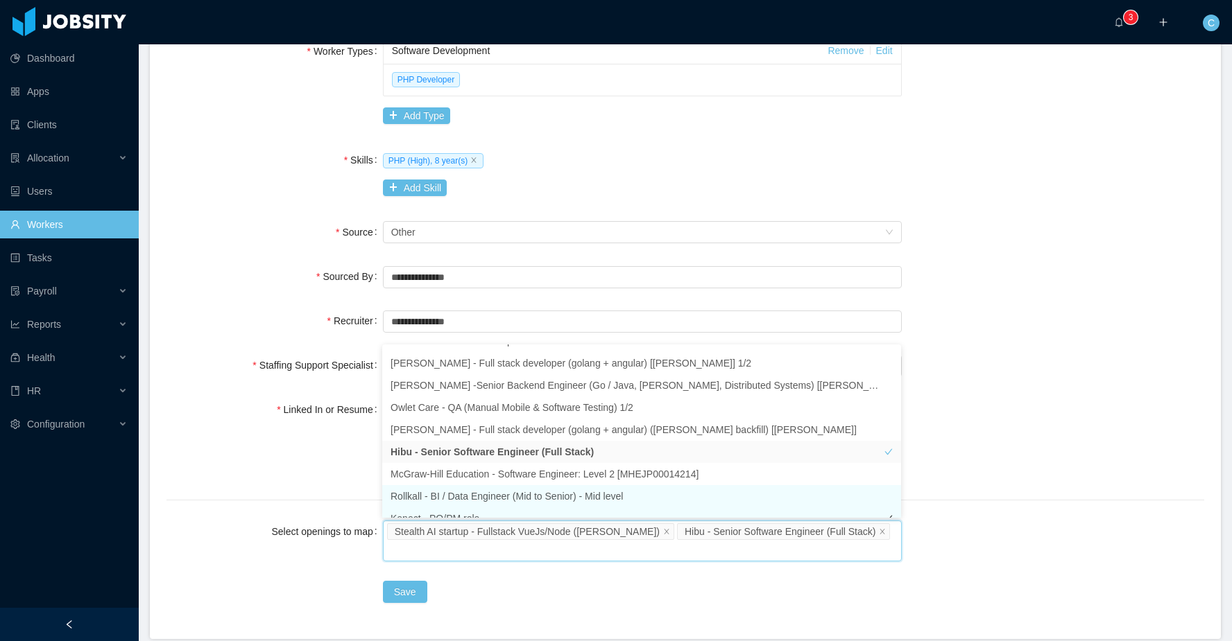
scroll to position [340, 0]
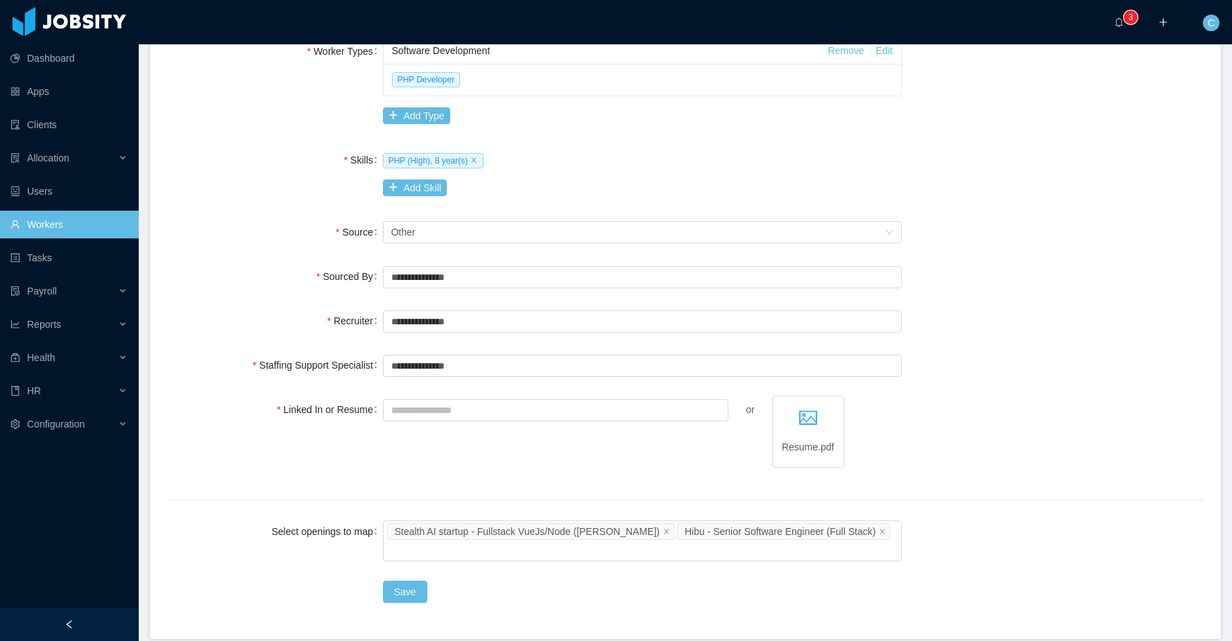
drag, startPoint x: 494, startPoint y: 580, endPoint x: 472, endPoint y: 578, distance: 21.6
click at [492, 579] on div "Save" at bounding box center [642, 592] width 519 height 28
click at [401, 594] on button "Save" at bounding box center [405, 592] width 44 height 22
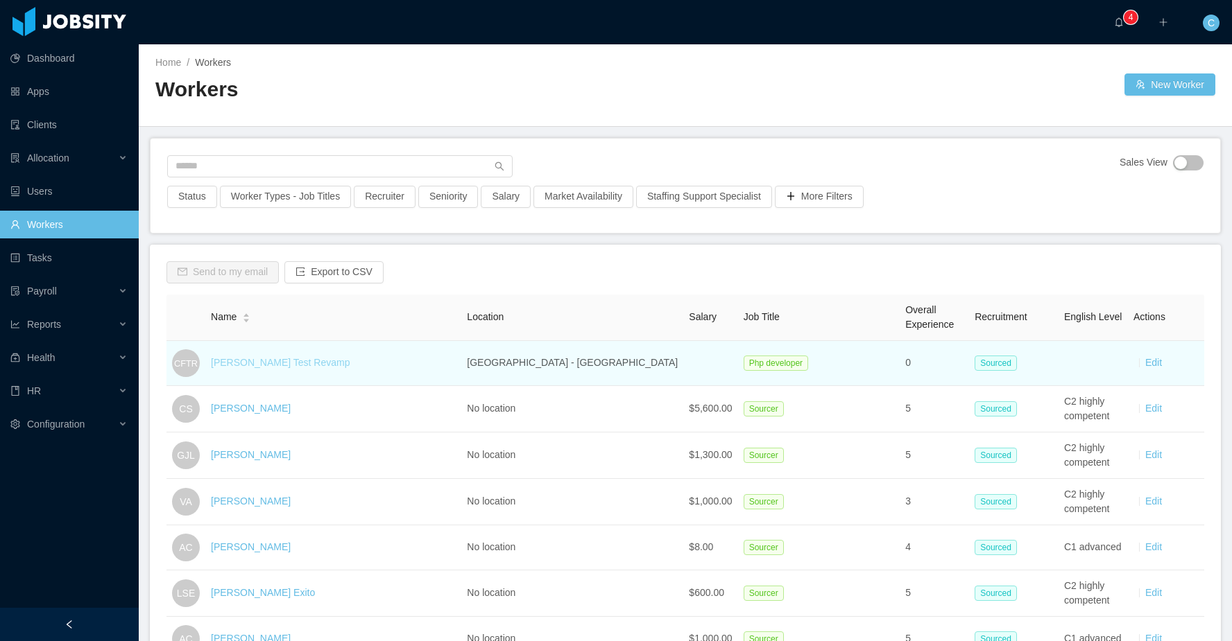
click at [320, 367] on link "Cristian Fierro Test Revamp" at bounding box center [280, 362] width 139 height 11
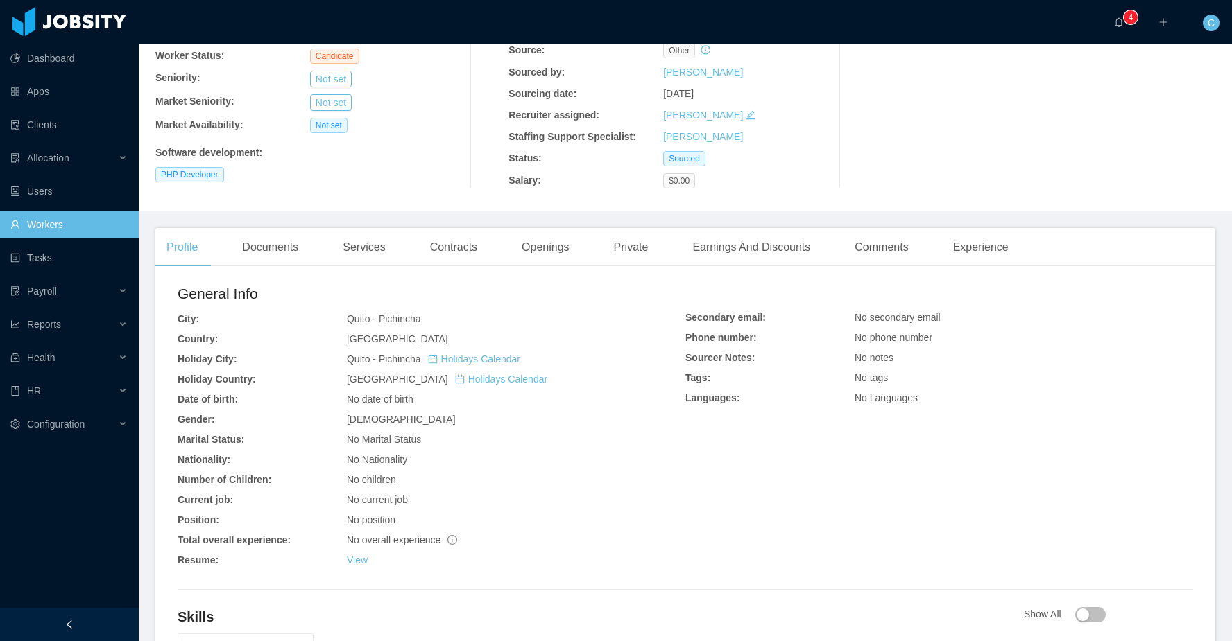
scroll to position [123, 0]
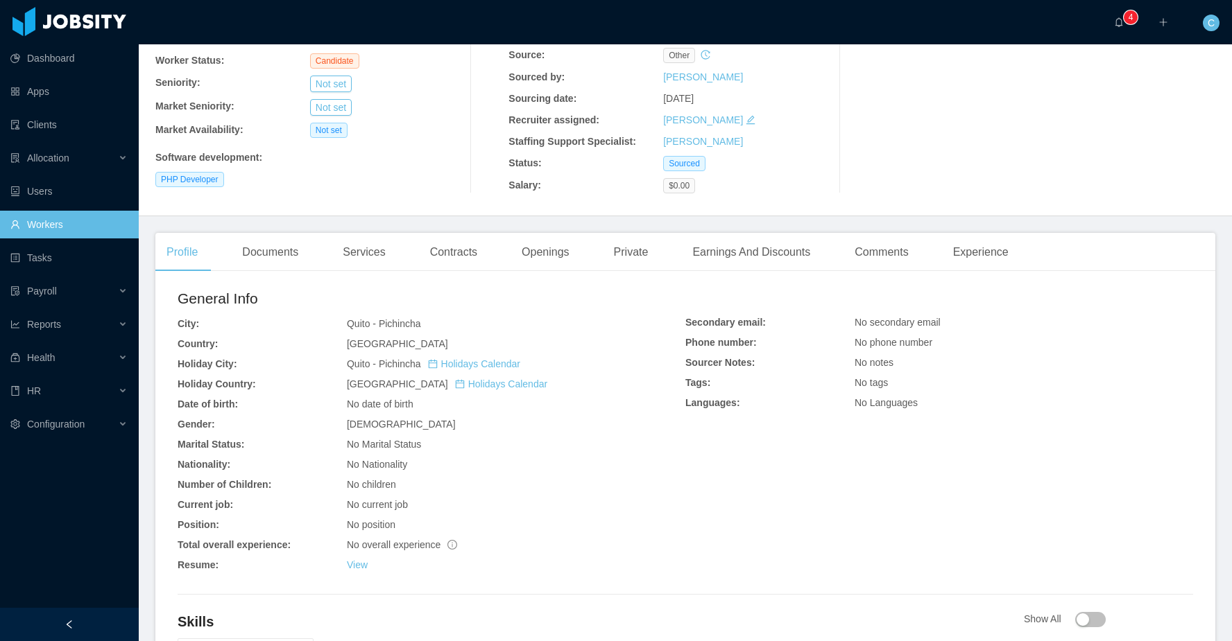
click at [288, 252] on div "Documents" at bounding box center [270, 252] width 78 height 39
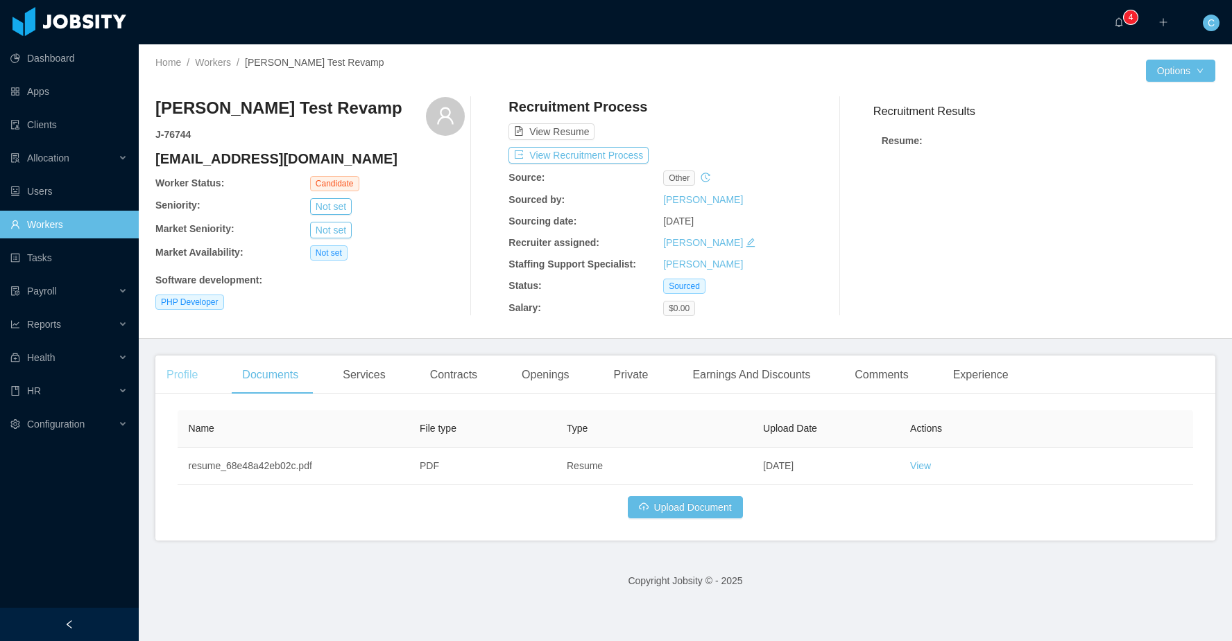
click at [179, 384] on div "Profile" at bounding box center [181, 375] width 53 height 39
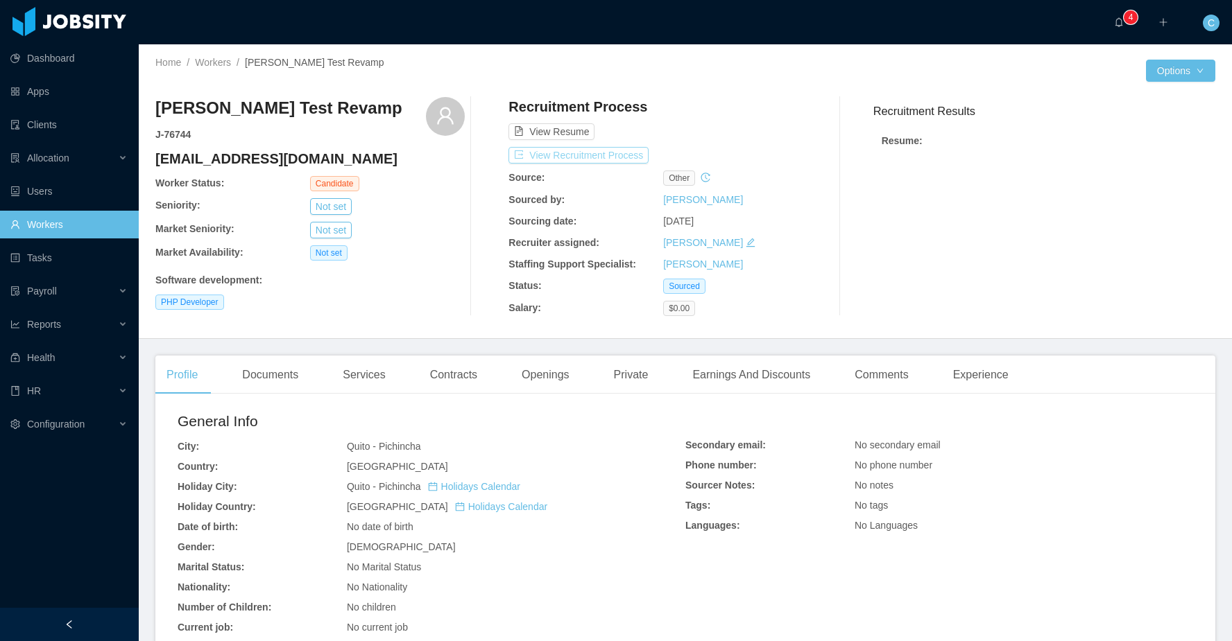
click at [627, 153] on button "View Recruitment Process" at bounding box center [578, 155] width 140 height 17
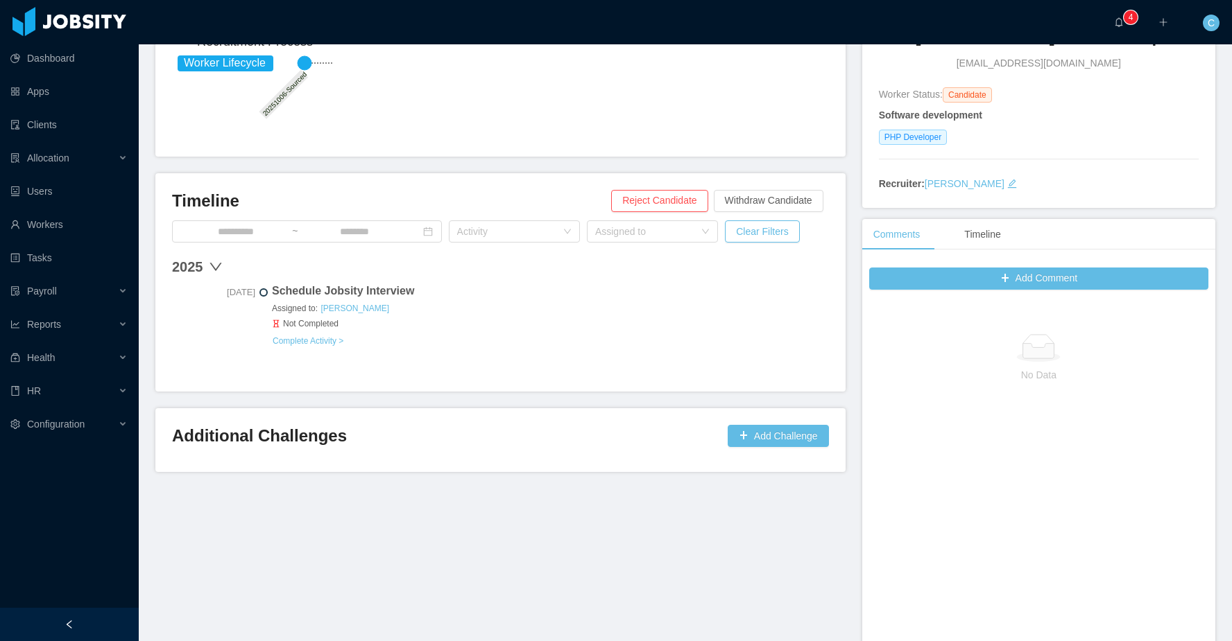
scroll to position [187, 0]
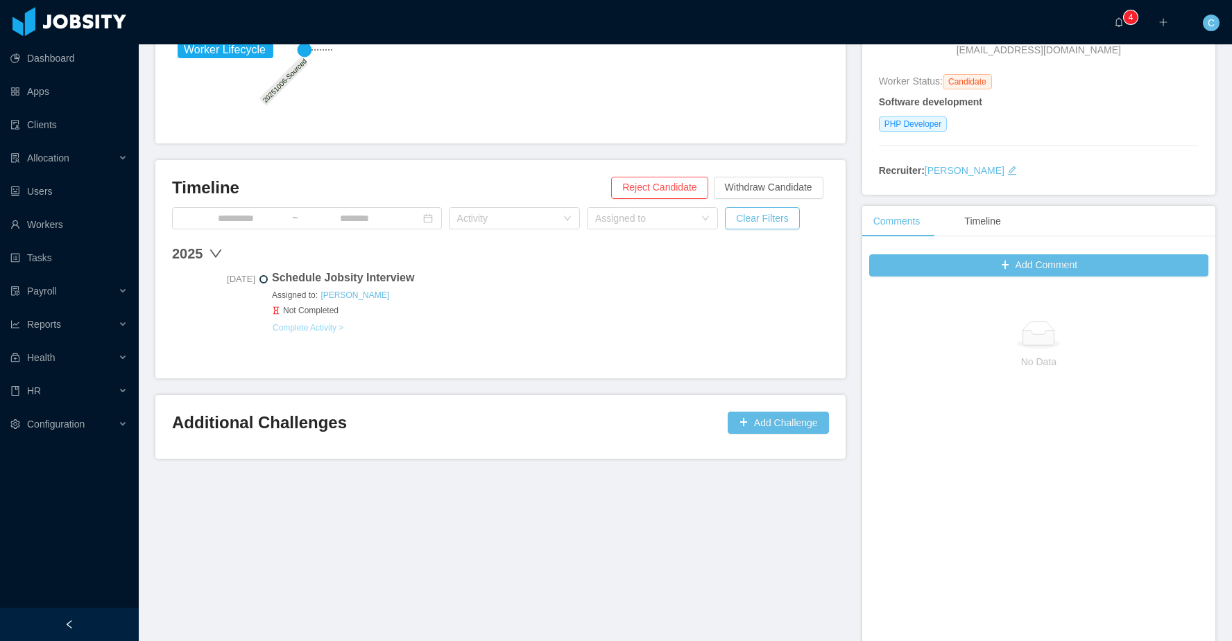
click at [318, 322] on button "Complete Activity >" at bounding box center [308, 327] width 72 height 11
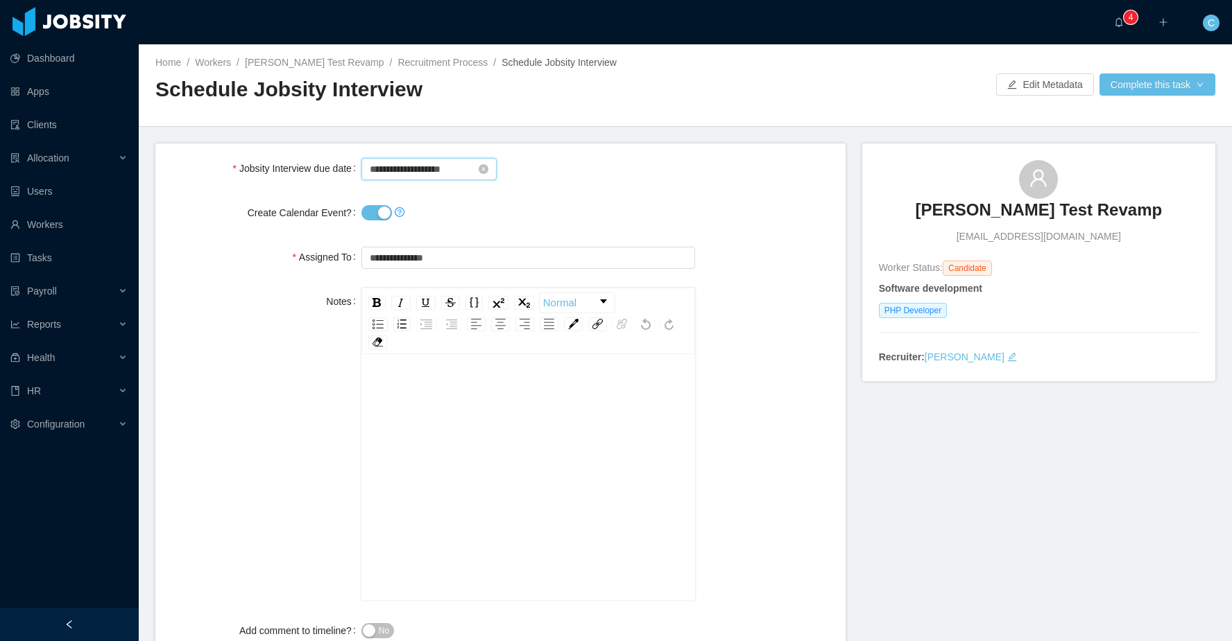
click at [399, 168] on input "**********" at bounding box center [428, 169] width 135 height 22
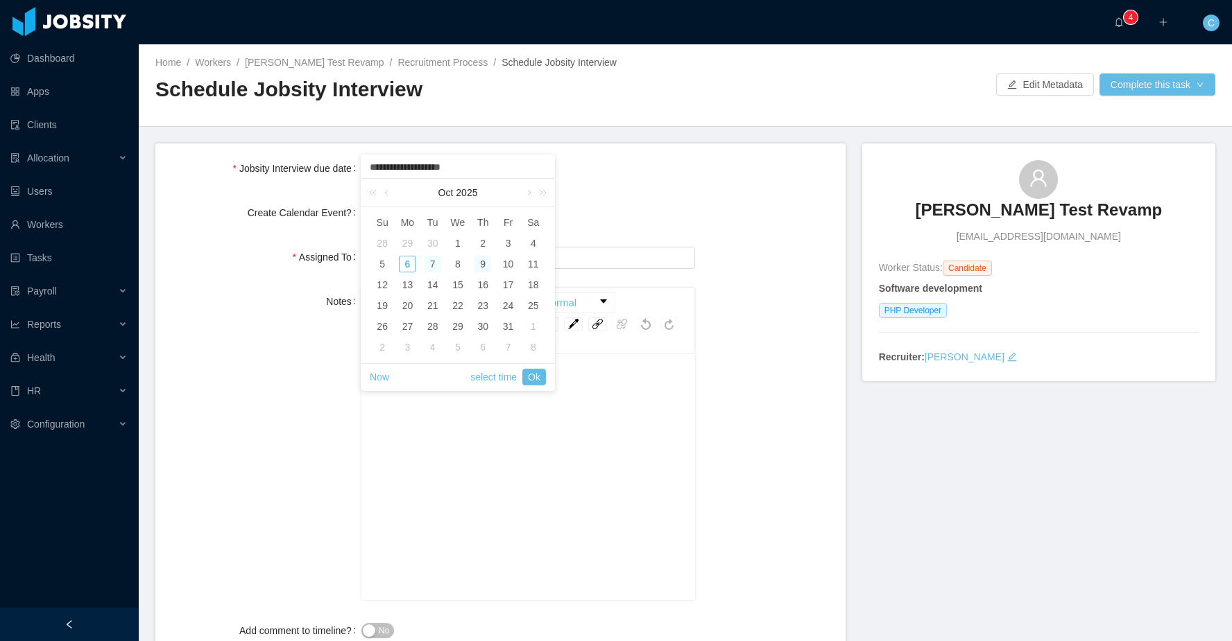
click at [431, 263] on div "7" at bounding box center [432, 264] width 17 height 17
type input "**********"
click at [492, 382] on link "select time" at bounding box center [493, 377] width 46 height 26
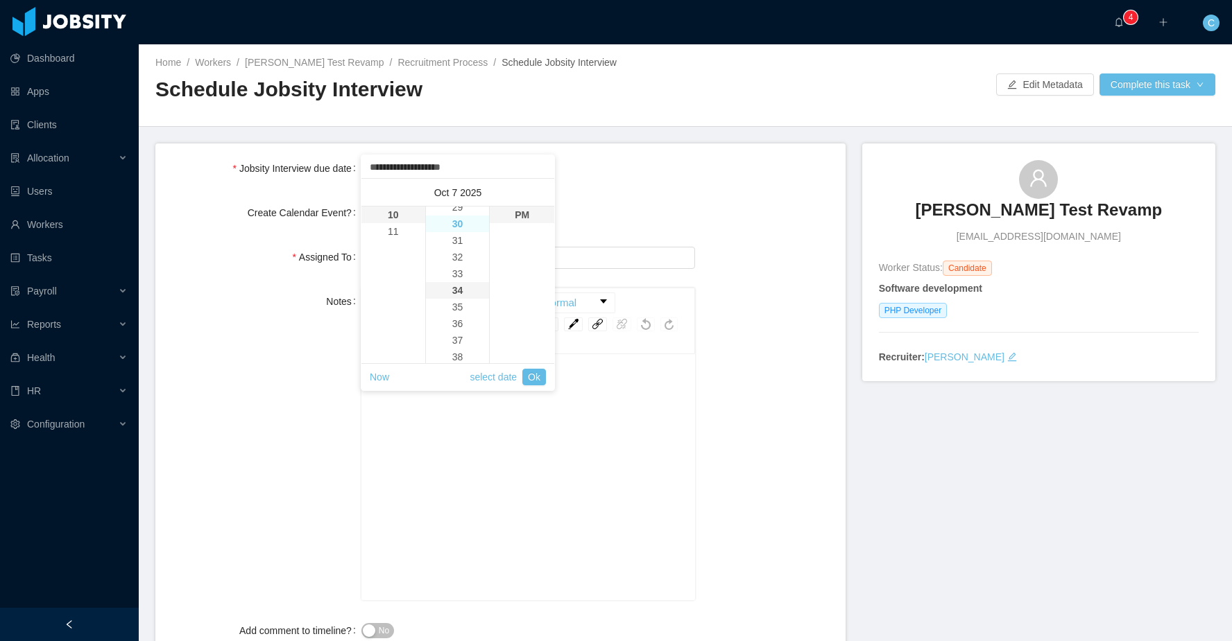
click at [461, 224] on li "30" at bounding box center [458, 224] width 64 height 17
type input "**********"
click at [515, 217] on li "AM" at bounding box center [522, 215] width 64 height 17
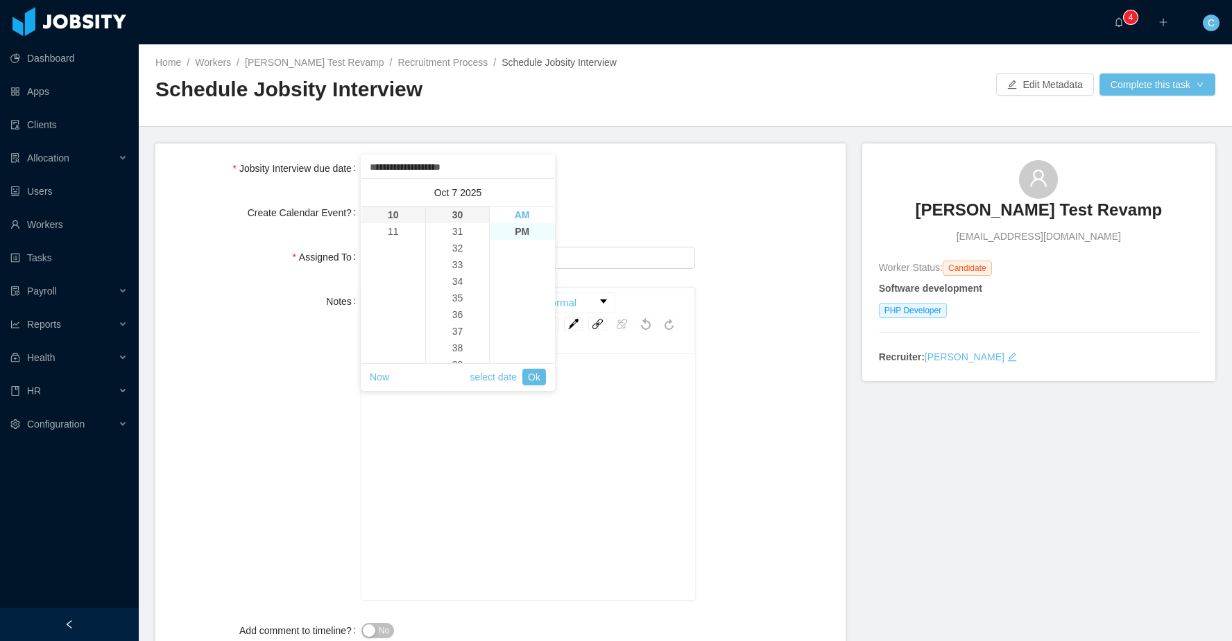
type input "**********"
click at [524, 373] on link "Ok" at bounding box center [534, 377] width 24 height 17
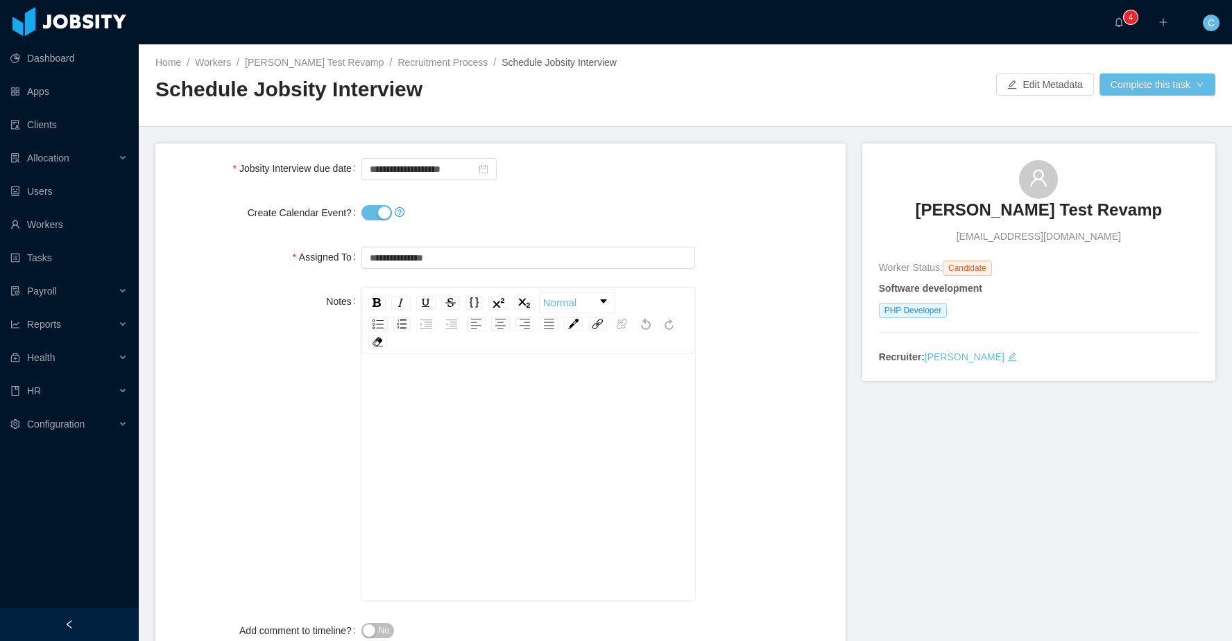
click at [785, 311] on div "Notes Normal" at bounding box center [500, 444] width 668 height 313
click at [563, 381] on div "rdw-editor" at bounding box center [528, 392] width 312 height 28
click at [1146, 87] on button "Complete this task" at bounding box center [1157, 85] width 116 height 22
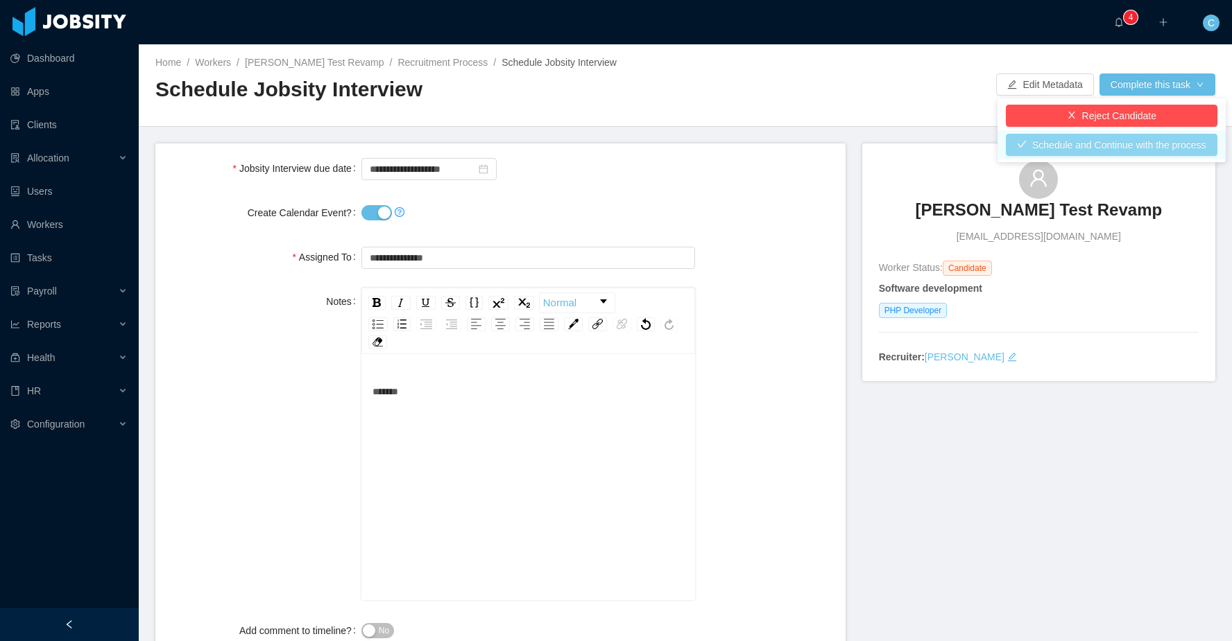
click at [1120, 146] on button "Schedule and Continue with the process" at bounding box center [1110, 145] width 211 height 22
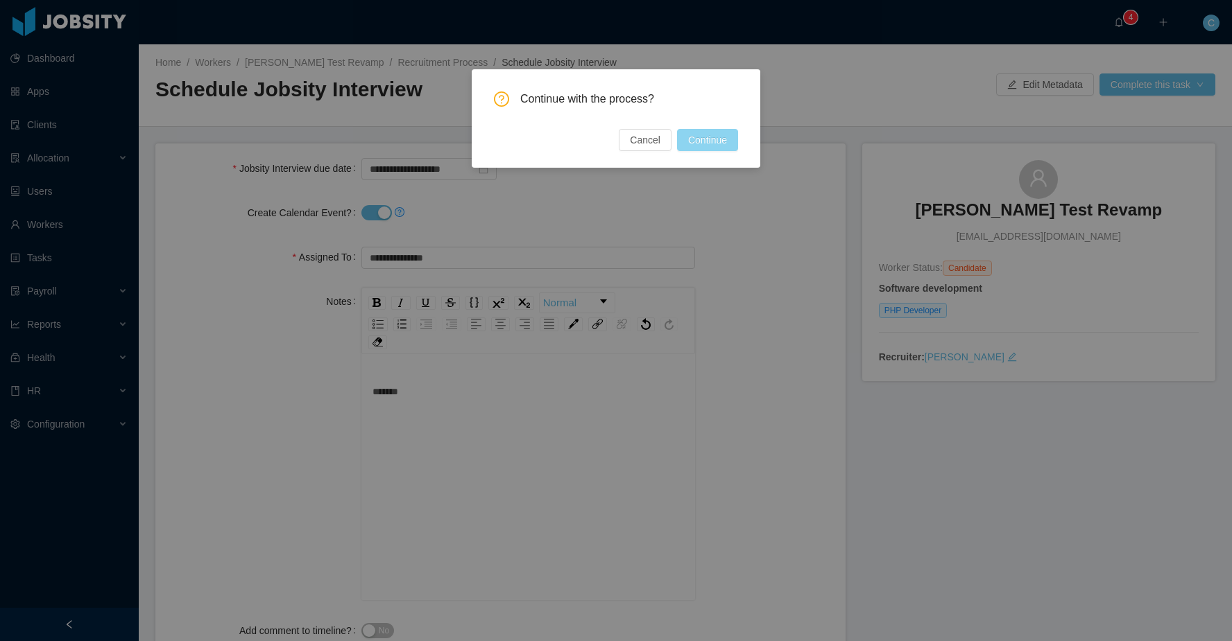
click at [701, 133] on button "Continue" at bounding box center [707, 140] width 61 height 22
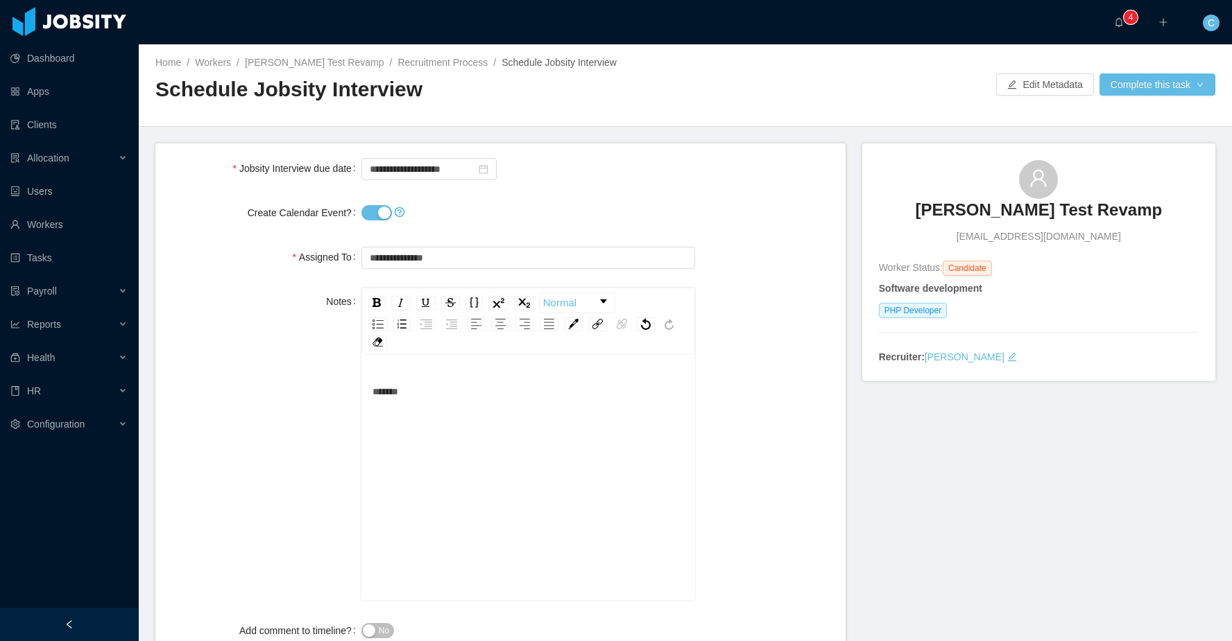
click at [418, 71] on div "Home / Workers / Cristian Fierro Test Revamp / Recruitment Process / Schedule J…" at bounding box center [420, 84] width 530 height 59
click at [420, 57] on link "Recruitment Process" at bounding box center [442, 62] width 90 height 11
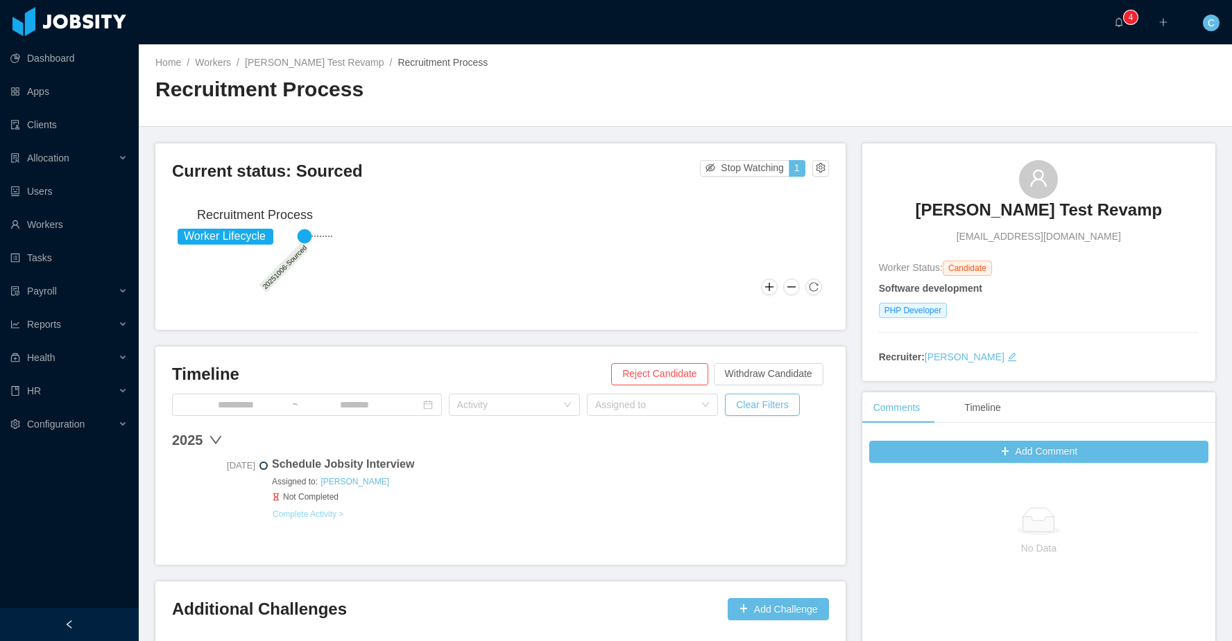
click at [338, 510] on button "Complete Activity >" at bounding box center [308, 514] width 72 height 11
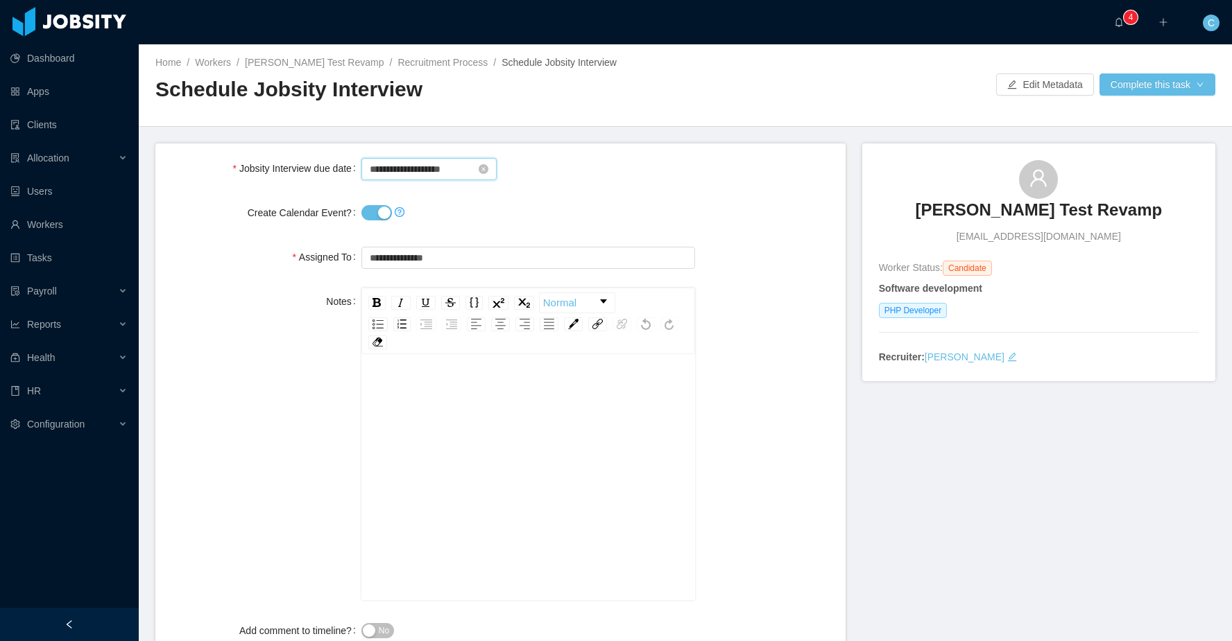
click at [411, 164] on input "**********" at bounding box center [428, 169] width 135 height 22
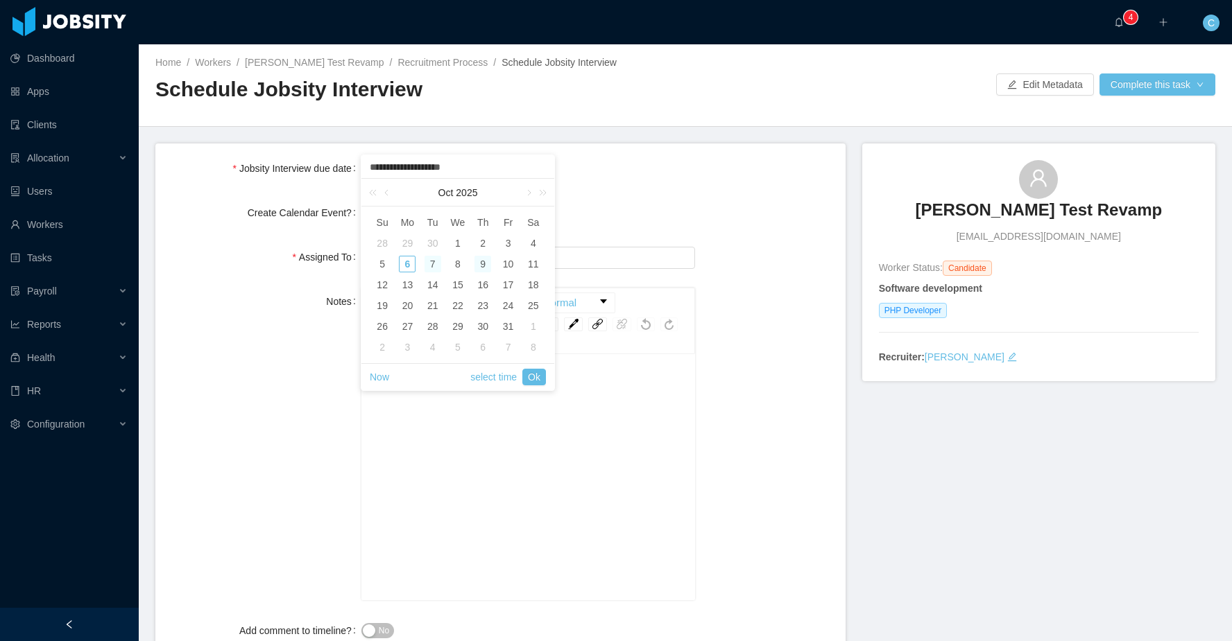
click at [433, 264] on div "7" at bounding box center [432, 264] width 17 height 17
type input "**********"
click at [605, 216] on div at bounding box center [528, 213] width 334 height 28
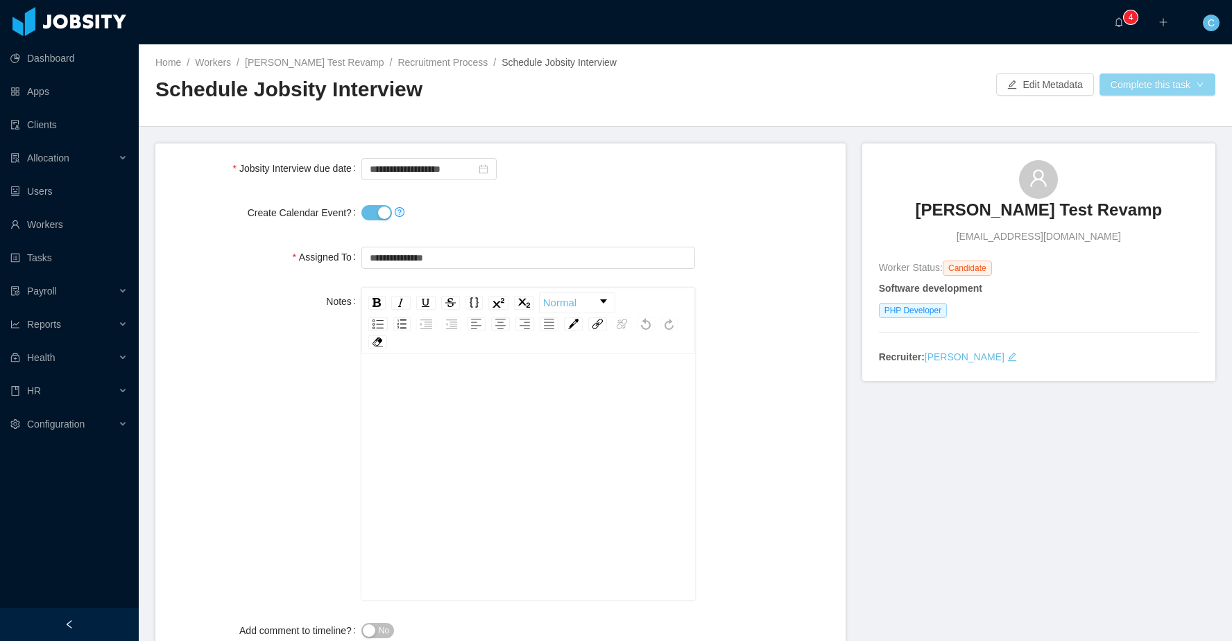
click at [1123, 82] on button "Complete this task" at bounding box center [1157, 85] width 116 height 22
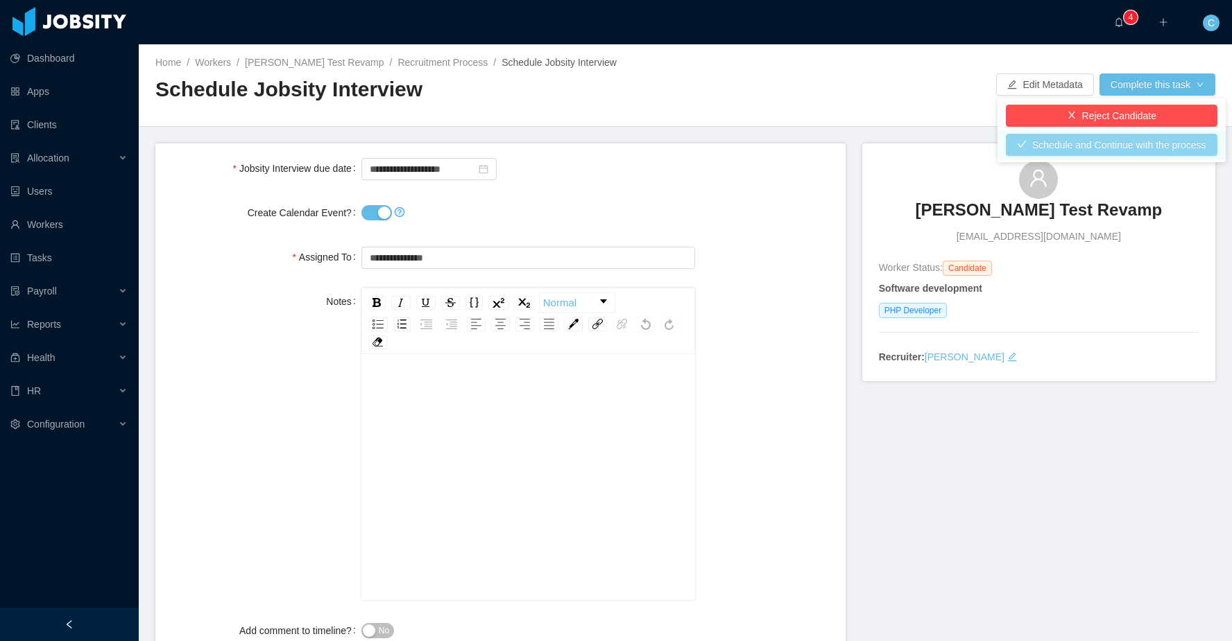
click at [1105, 139] on button "Schedule and Continue with the process" at bounding box center [1110, 145] width 211 height 22
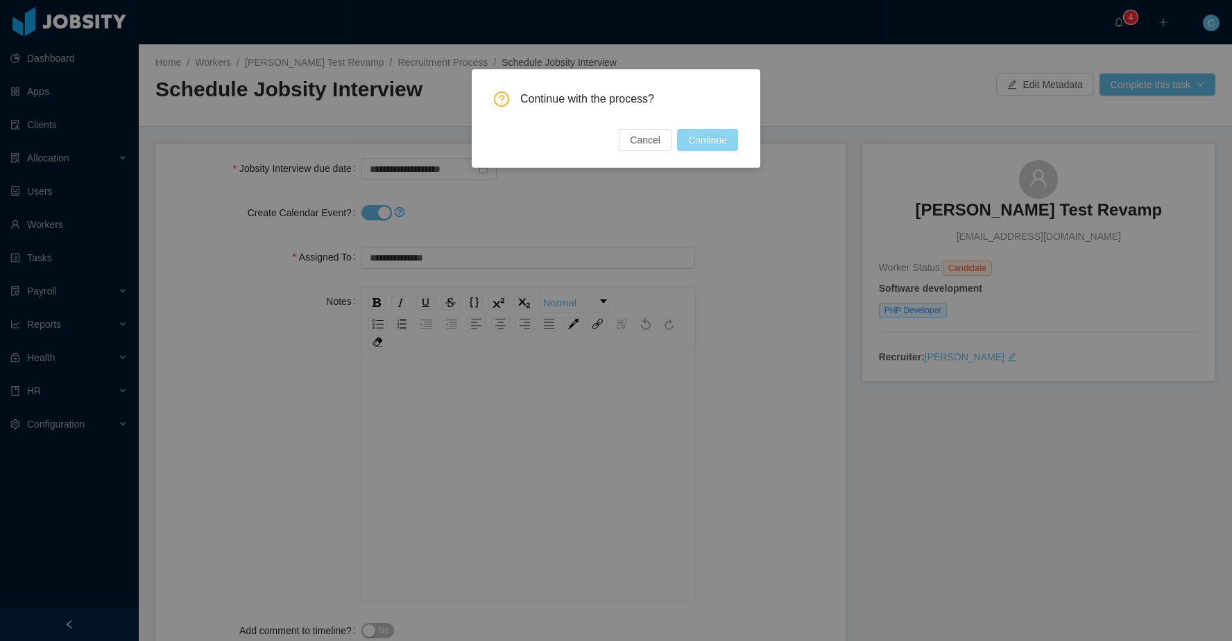
click at [711, 137] on button "Continue" at bounding box center [707, 140] width 61 height 22
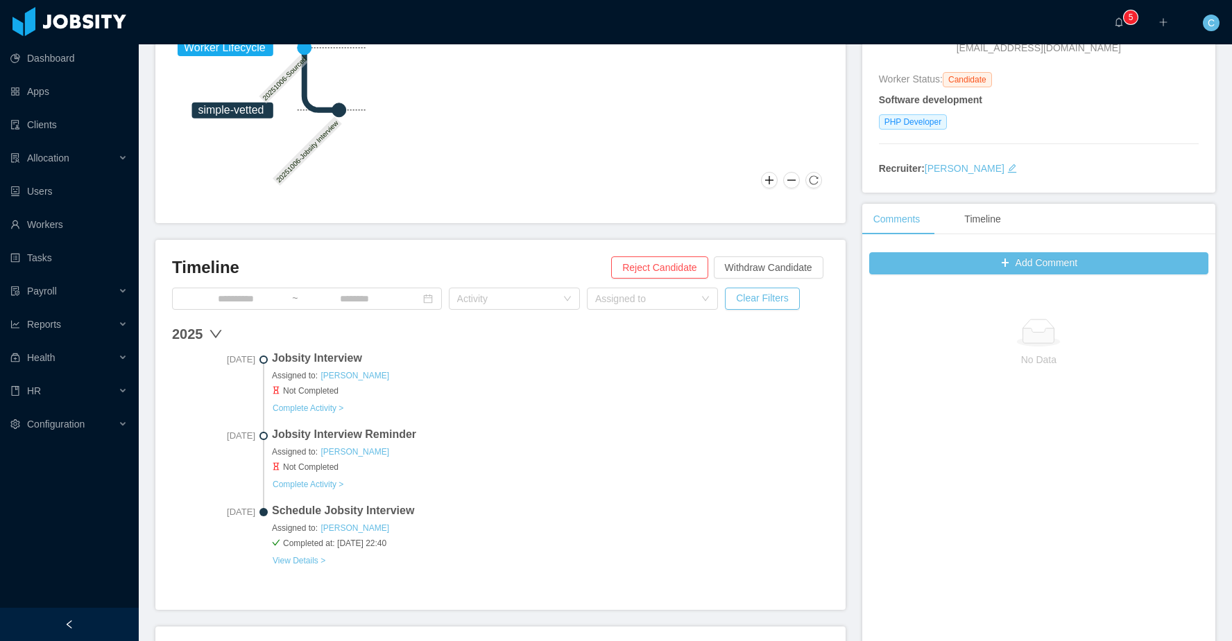
scroll to position [232, 0]
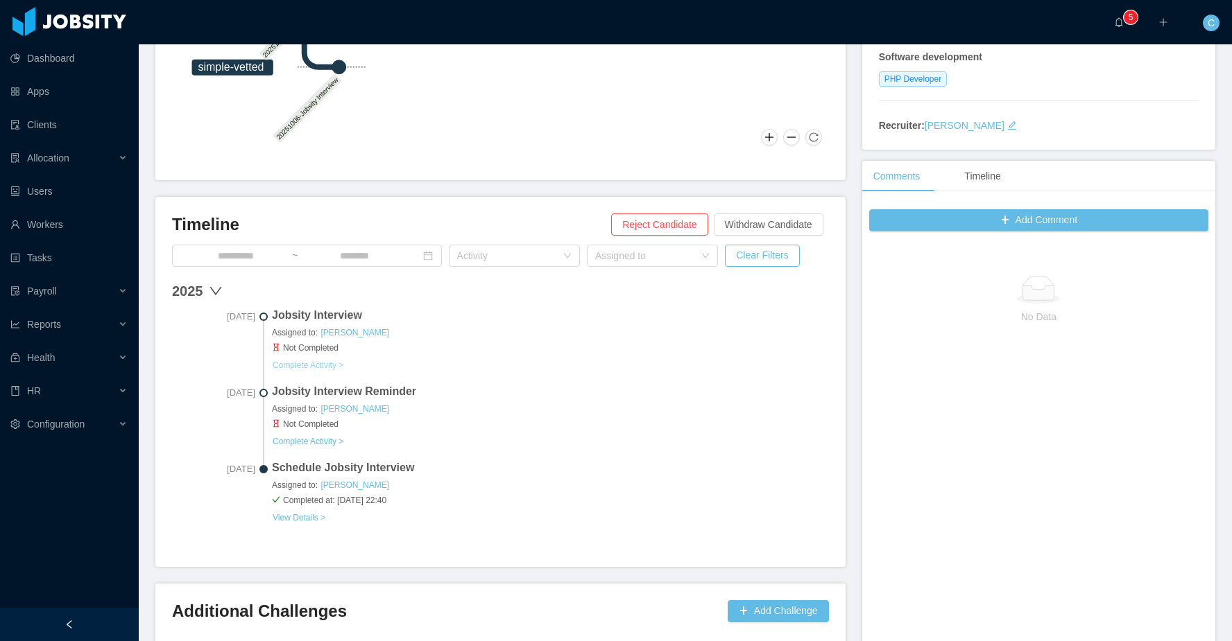
click at [331, 363] on button "Complete Activity >" at bounding box center [308, 365] width 72 height 11
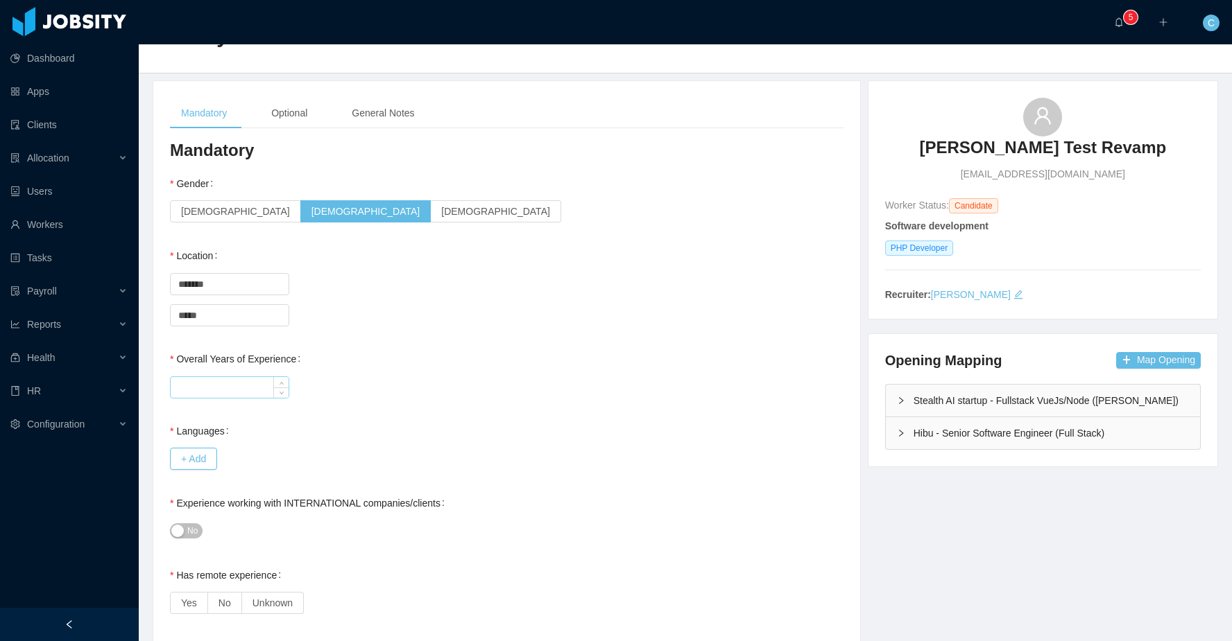
scroll to position [53, 0]
click at [208, 389] on input "Overall Years of Experience" at bounding box center [230, 388] width 118 height 21
type input "*"
click at [189, 459] on button "+ Add" at bounding box center [193, 460] width 47 height 22
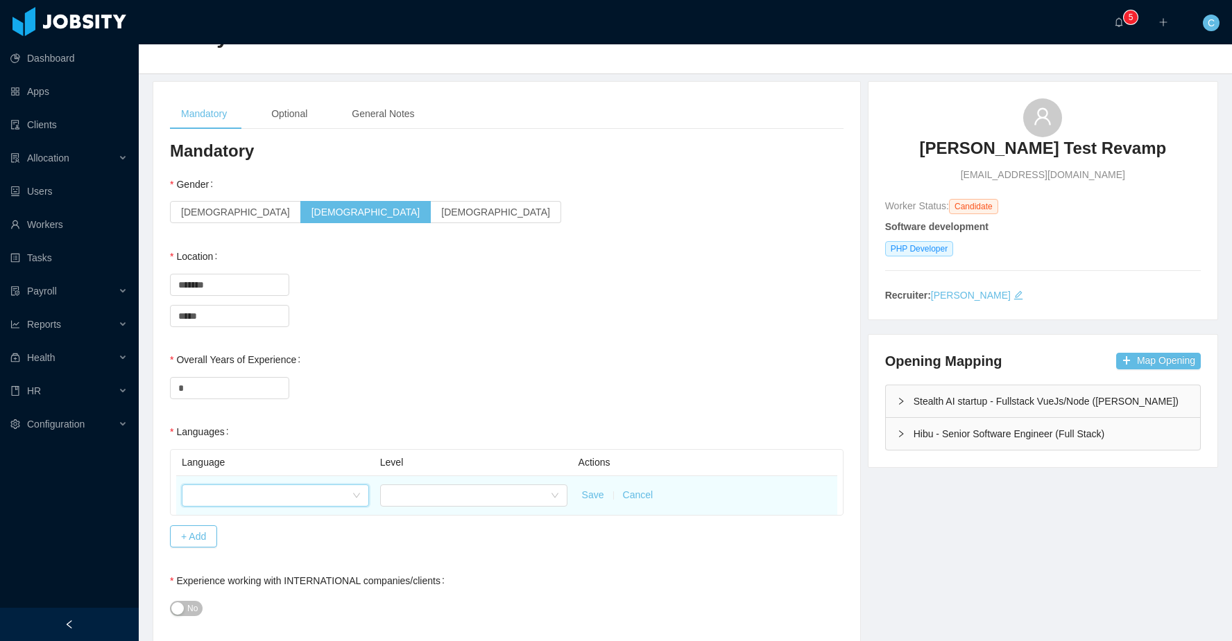
click at [304, 493] on div at bounding box center [271, 495] width 162 height 21
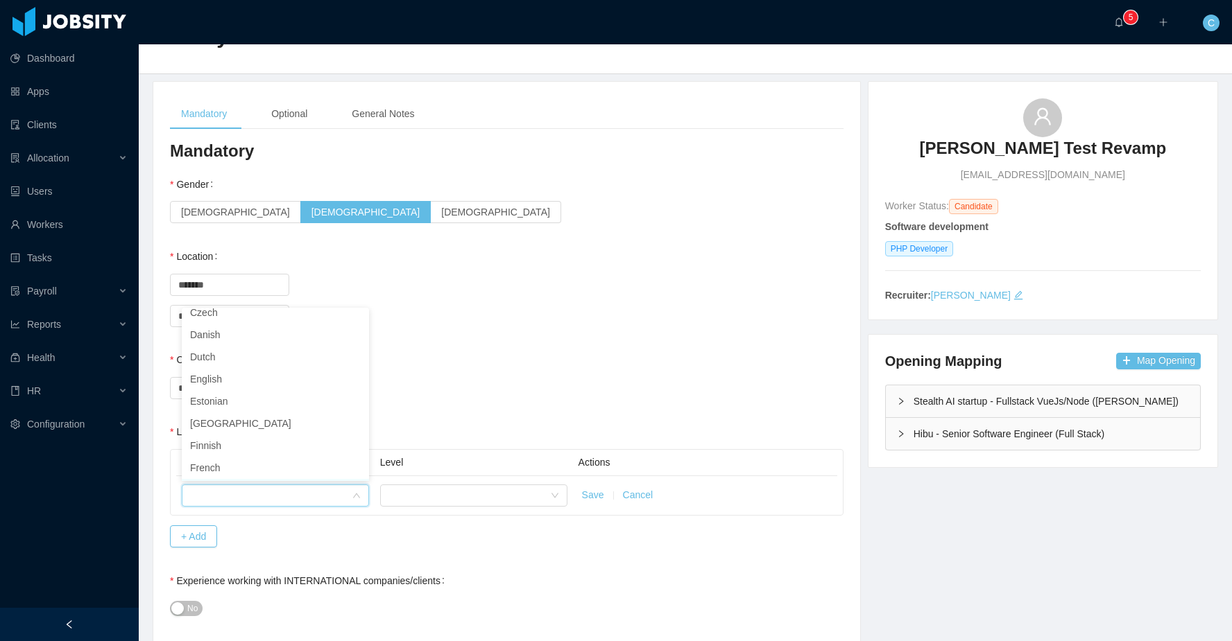
scroll to position [234, 0]
drag, startPoint x: 234, startPoint y: 392, endPoint x: 243, endPoint y: 396, distance: 10.3
click at [234, 392] on li "English" at bounding box center [275, 398] width 187 height 22
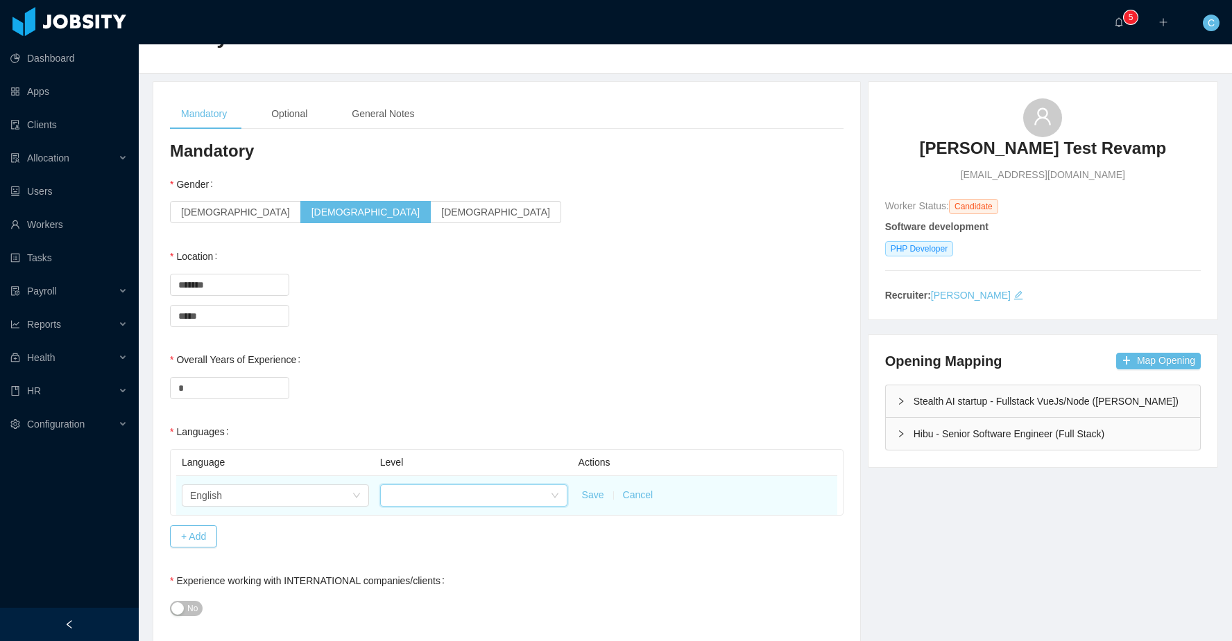
click at [444, 499] on div at bounding box center [469, 495] width 162 height 21
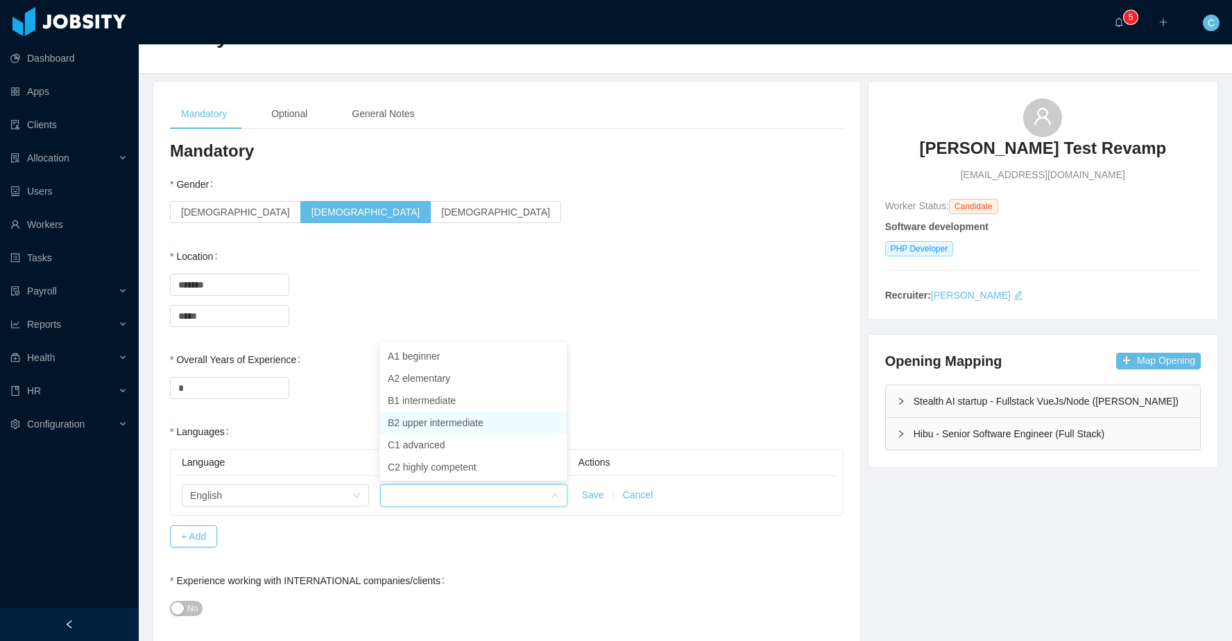
click at [428, 421] on li "B2 upper intermediate" at bounding box center [472, 423] width 187 height 22
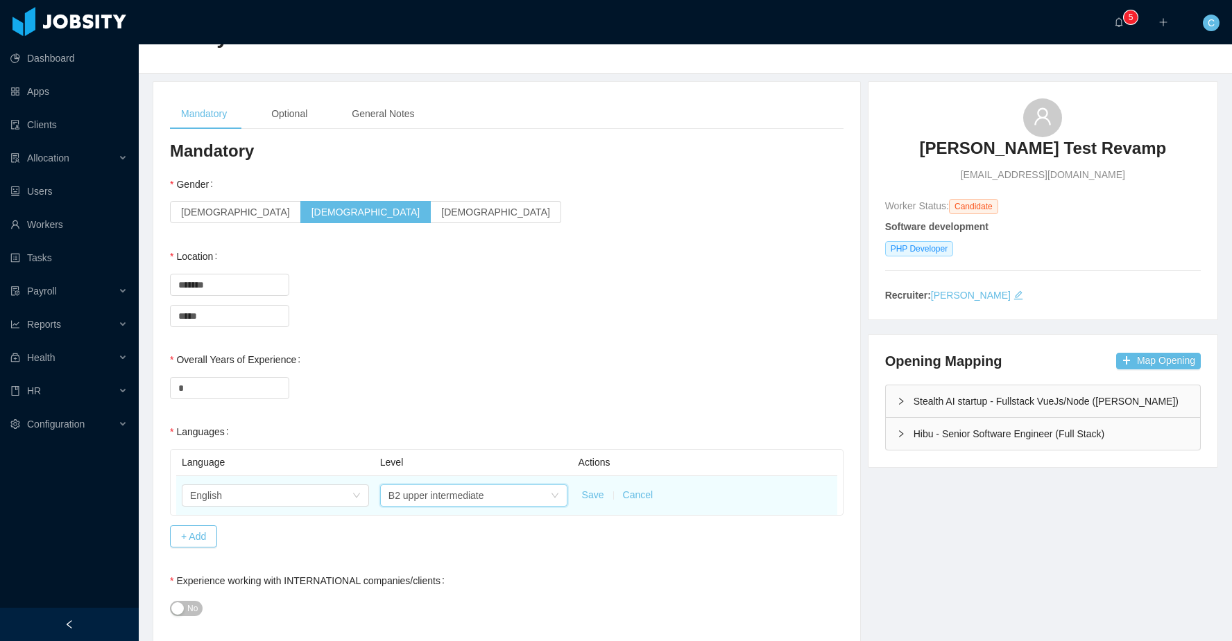
click at [589, 493] on button "Save" at bounding box center [593, 495] width 22 height 15
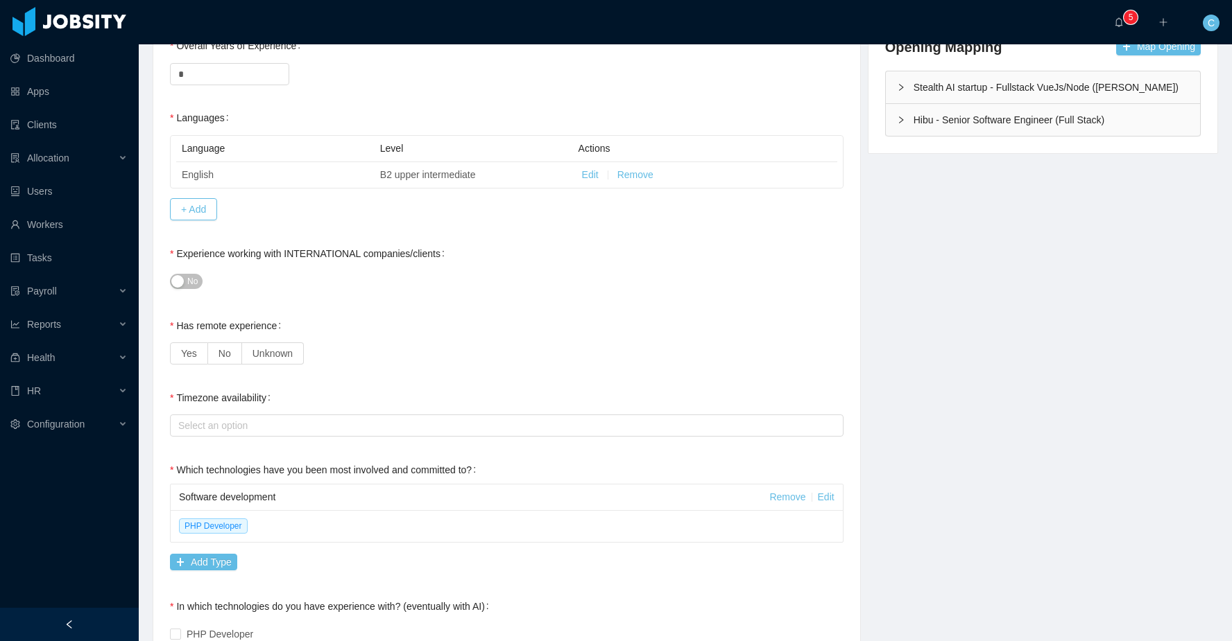
scroll to position [370, 0]
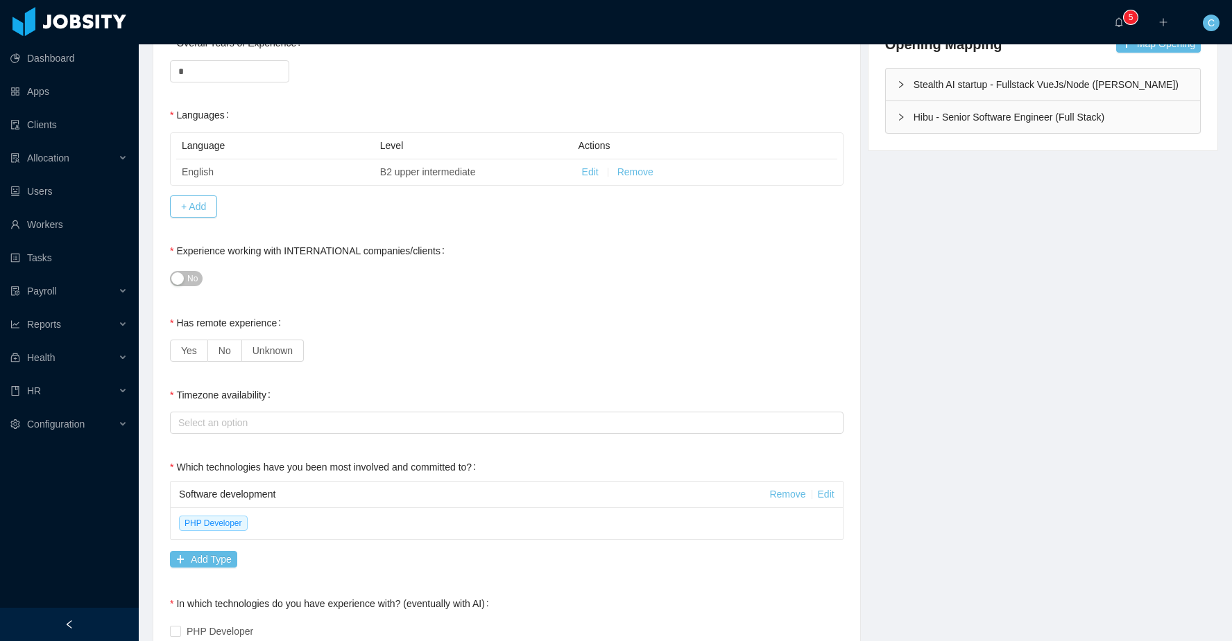
click at [187, 281] on span "No" at bounding box center [192, 279] width 10 height 14
click at [198, 352] on label "Yes" at bounding box center [189, 351] width 38 height 22
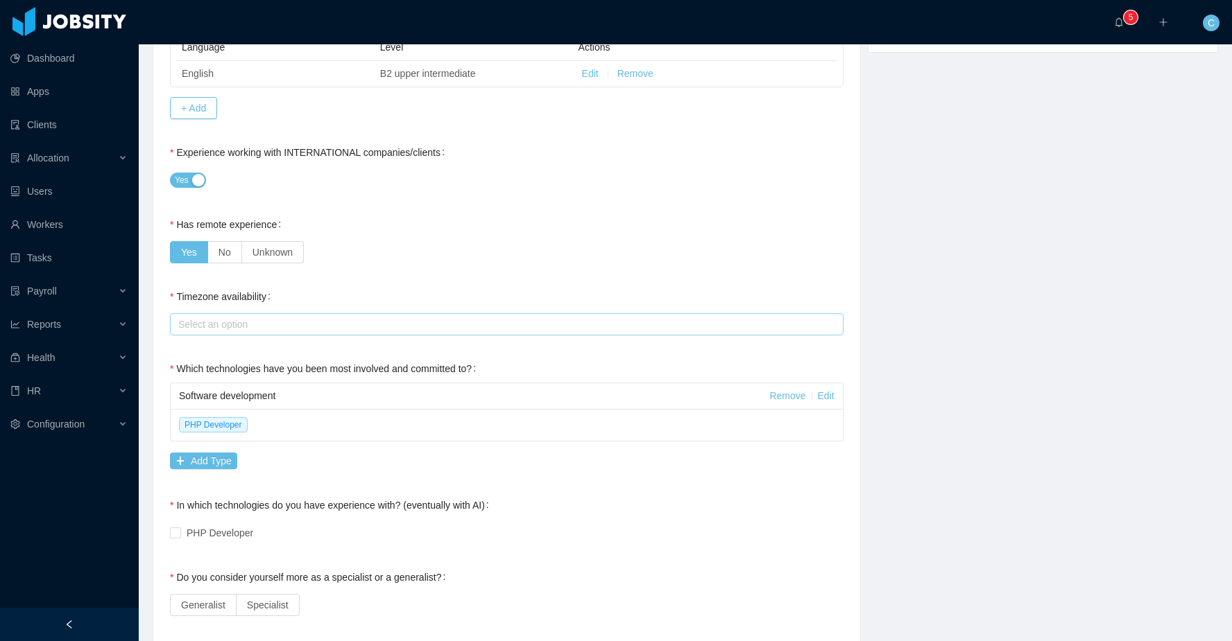
click at [221, 316] on div "Select an option" at bounding box center [504, 324] width 661 height 21
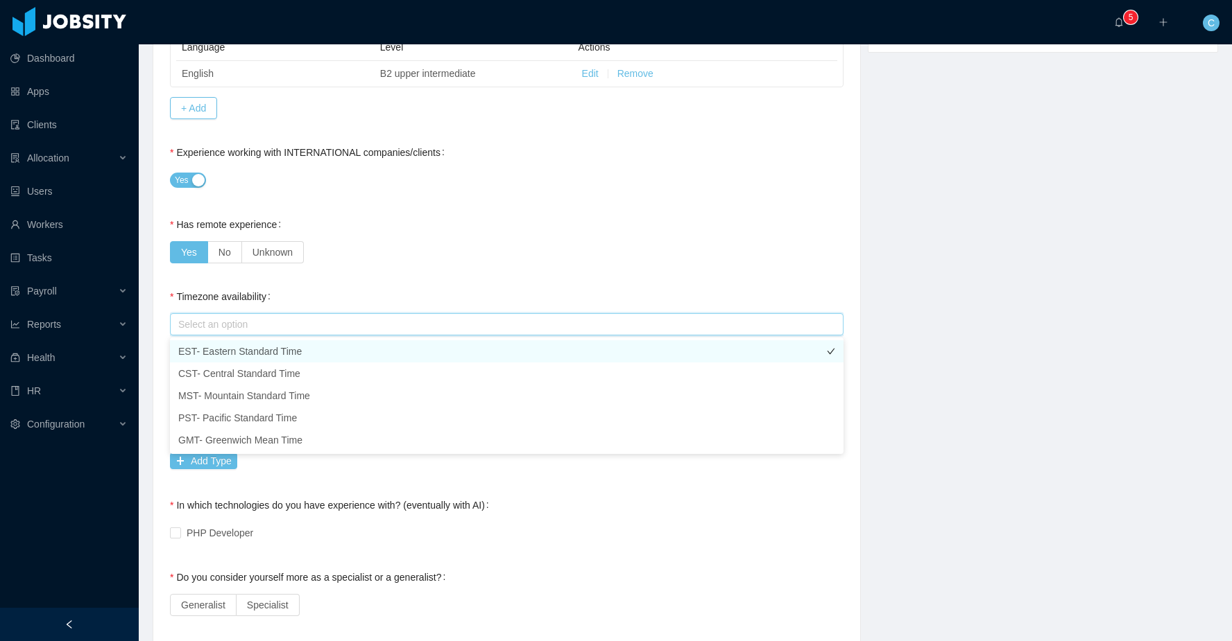
click at [245, 346] on li "EST- Eastern Standard Time" at bounding box center [506, 351] width 673 height 22
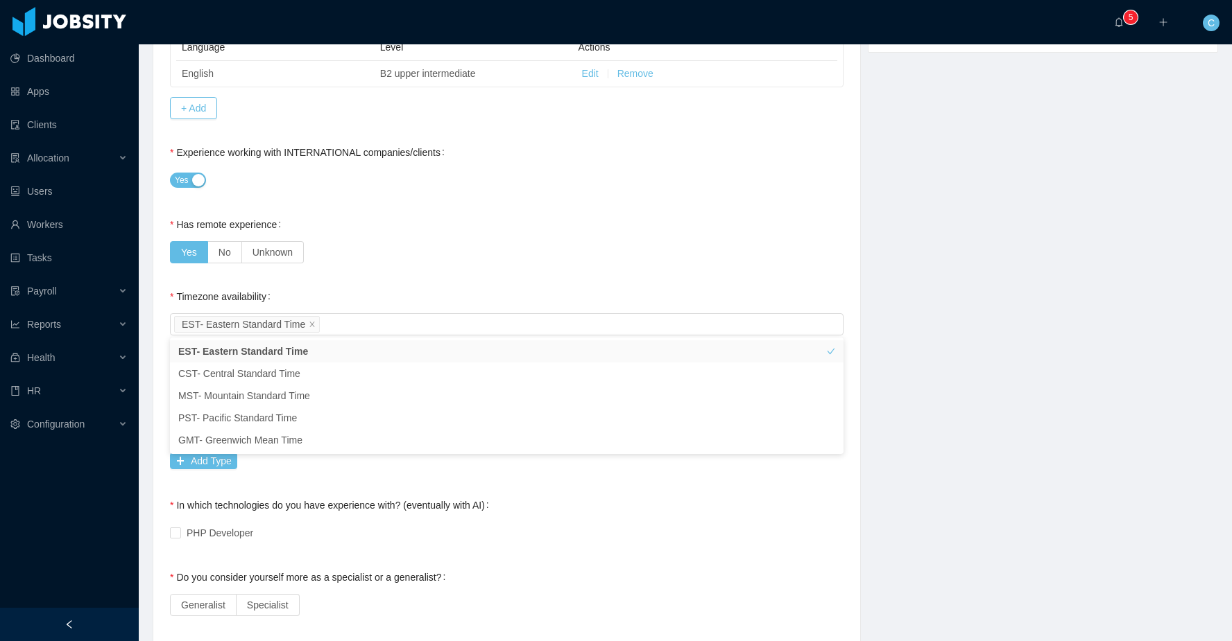
click at [336, 277] on div "**********" at bounding box center [506, 504] width 673 height 1559
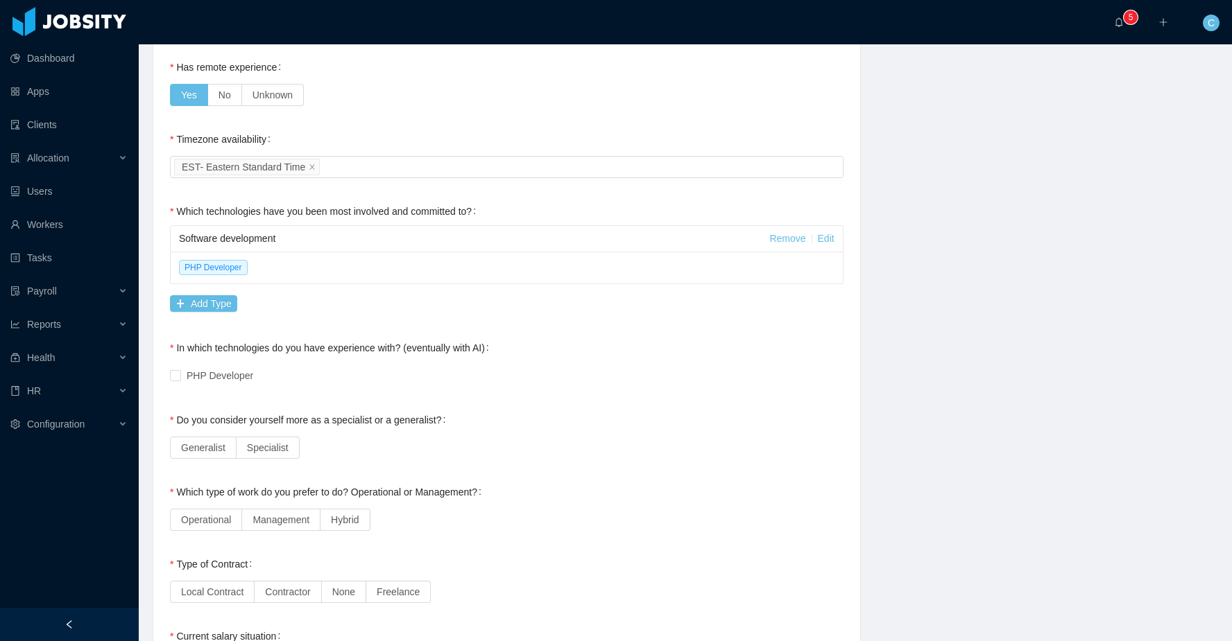
scroll to position [626, 0]
click at [226, 379] on span "PHP Developer" at bounding box center [220, 375] width 78 height 11
click at [211, 452] on span "Generalist" at bounding box center [203, 447] width 44 height 11
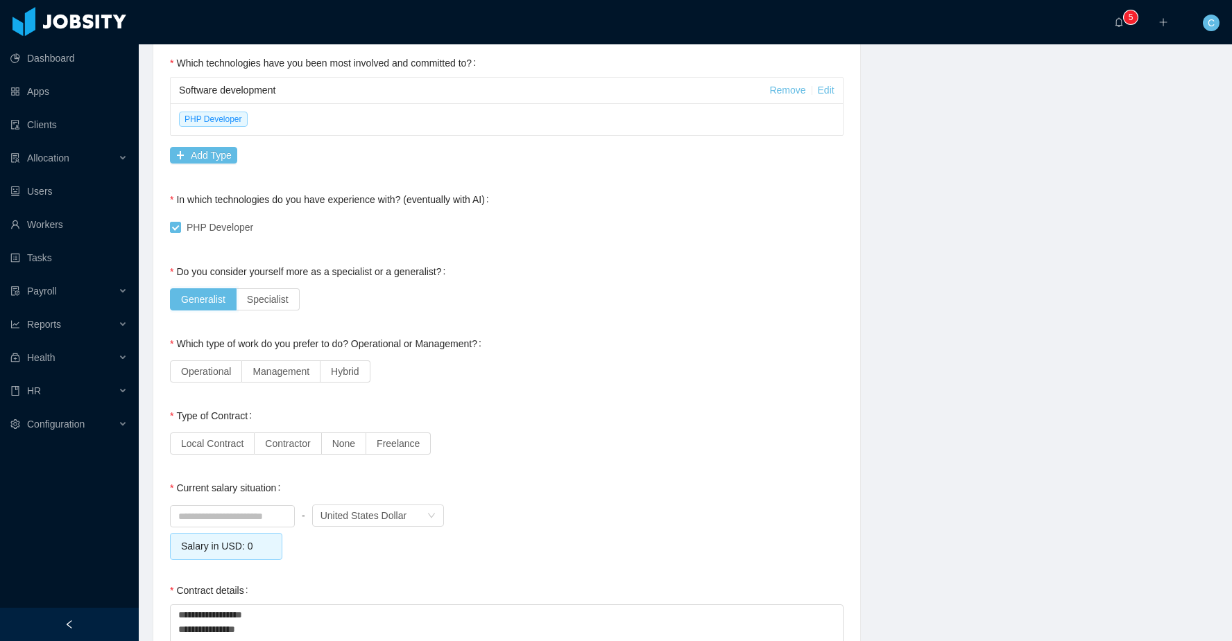
scroll to position [790, 0]
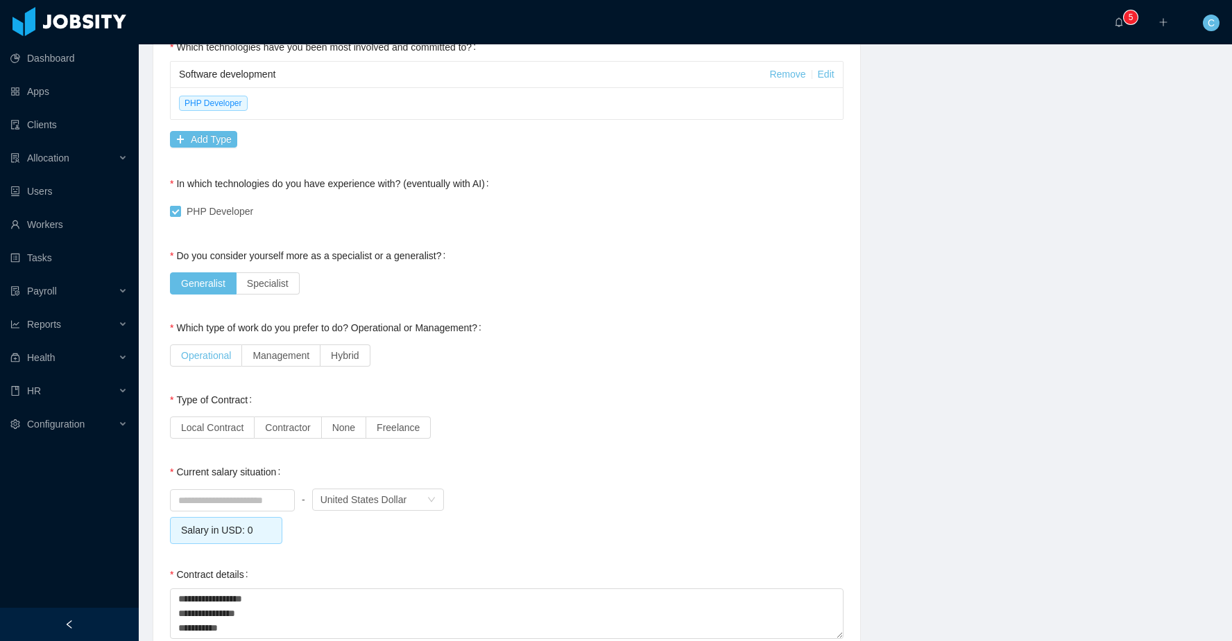
click at [228, 353] on span "Operational" at bounding box center [206, 355] width 50 height 11
click at [352, 357] on span "Hybrid" at bounding box center [345, 355] width 28 height 11
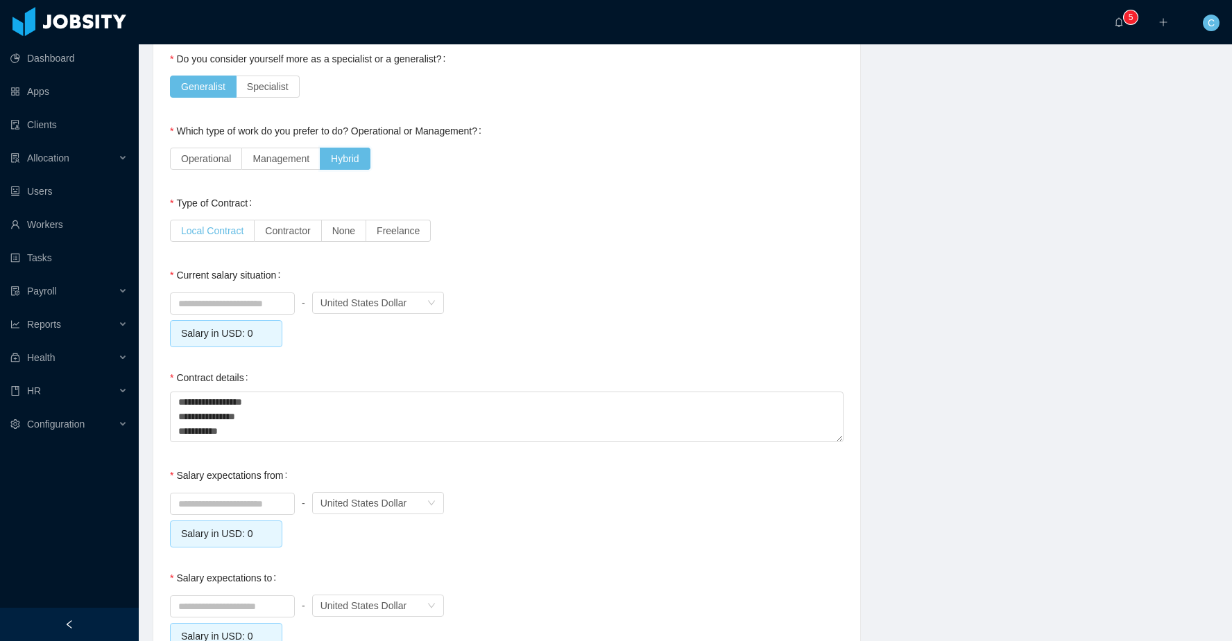
scroll to position [985, 0]
click at [293, 232] on span "Contractor" at bounding box center [287, 232] width 45 height 11
click at [259, 307] on input at bounding box center [232, 305] width 123 height 21
type input "*******"
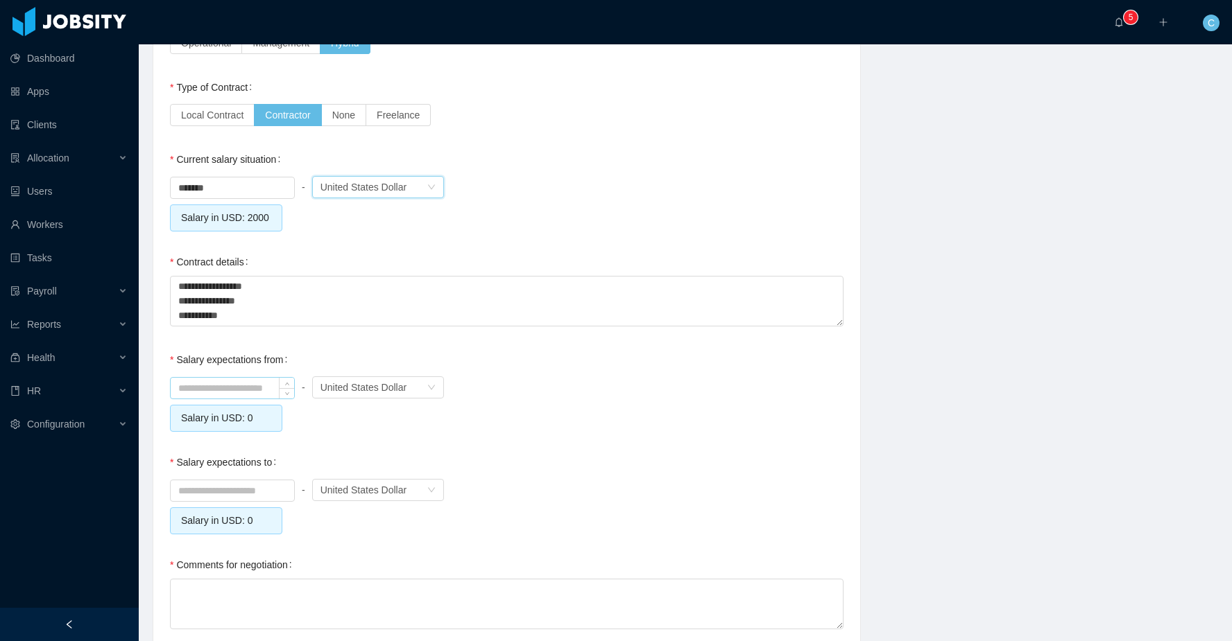
click at [214, 399] on input at bounding box center [232, 388] width 123 height 21
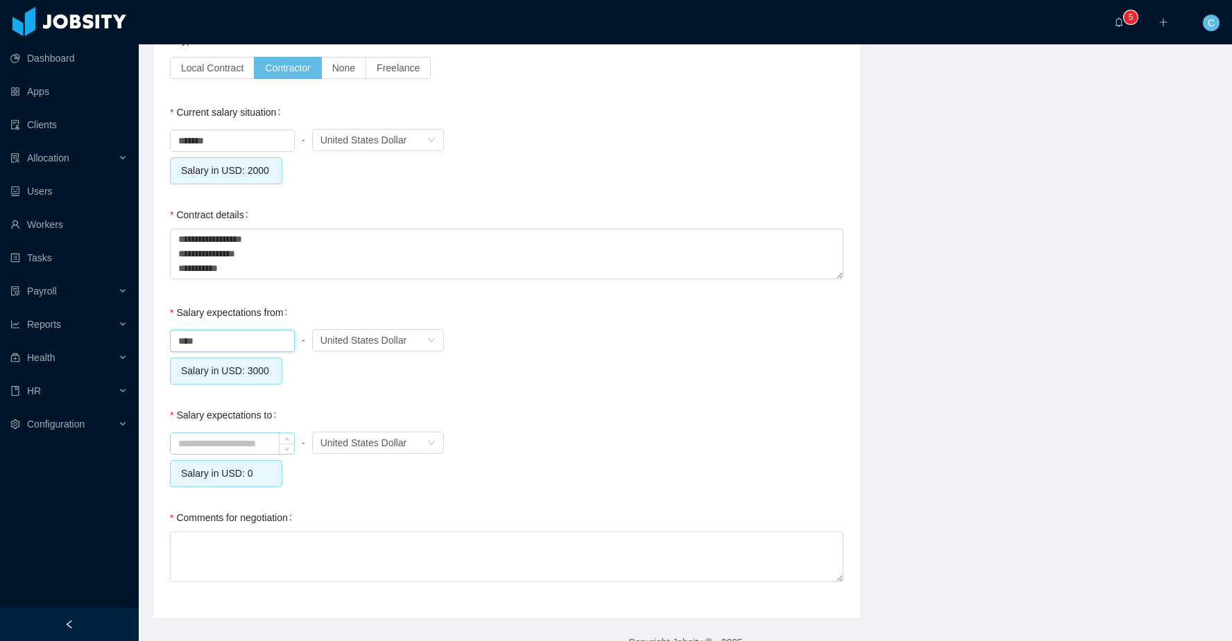
scroll to position [1205, 0]
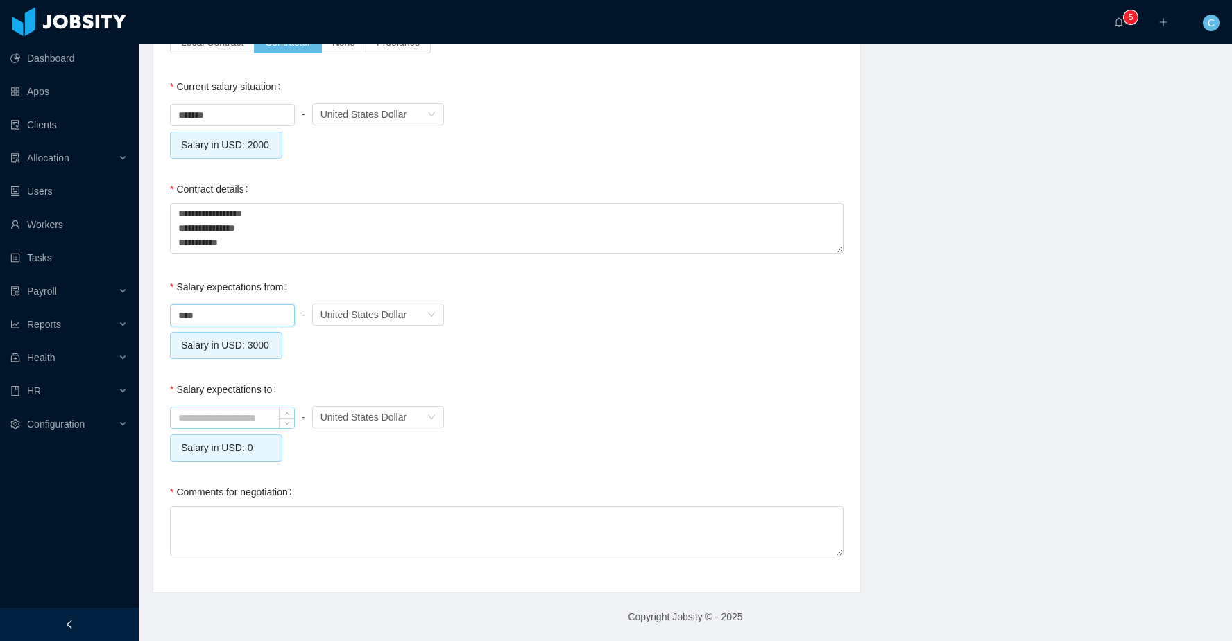
type input "*******"
click at [191, 413] on input at bounding box center [232, 418] width 123 height 21
type input "*******"
click at [204, 530] on textarea "Comments for negotiation" at bounding box center [506, 531] width 673 height 51
type textarea "*"
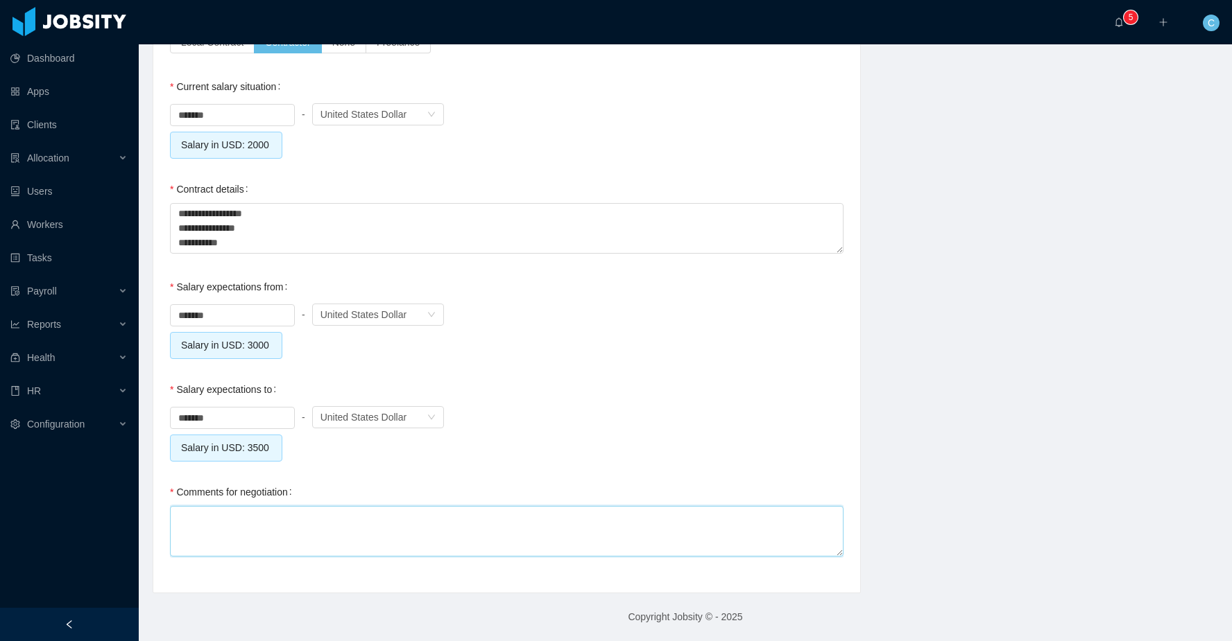
type textarea "*"
type textarea "**"
type textarea "****"
type textarea "*****"
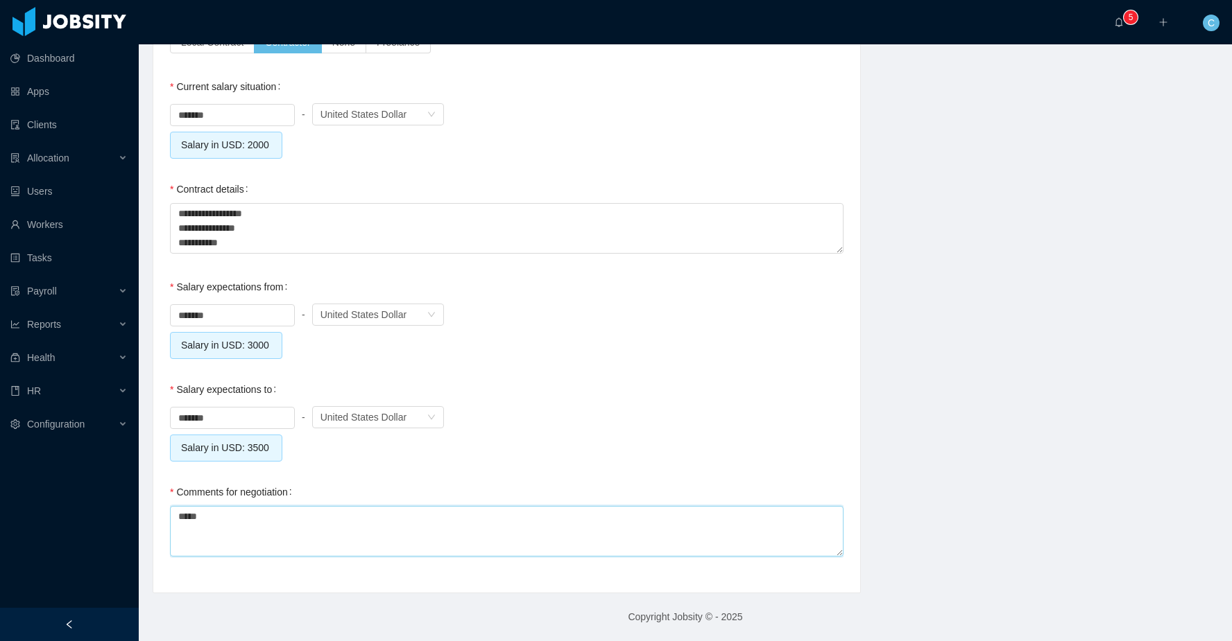
type textarea "******"
type textarea "*******"
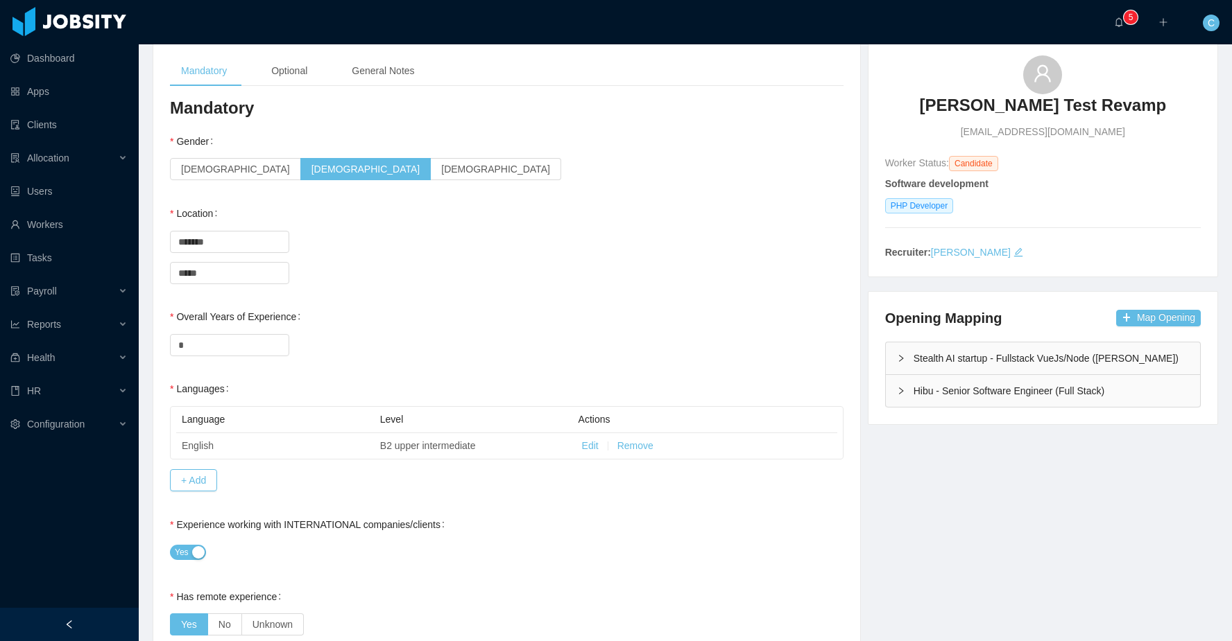
scroll to position [0, 0]
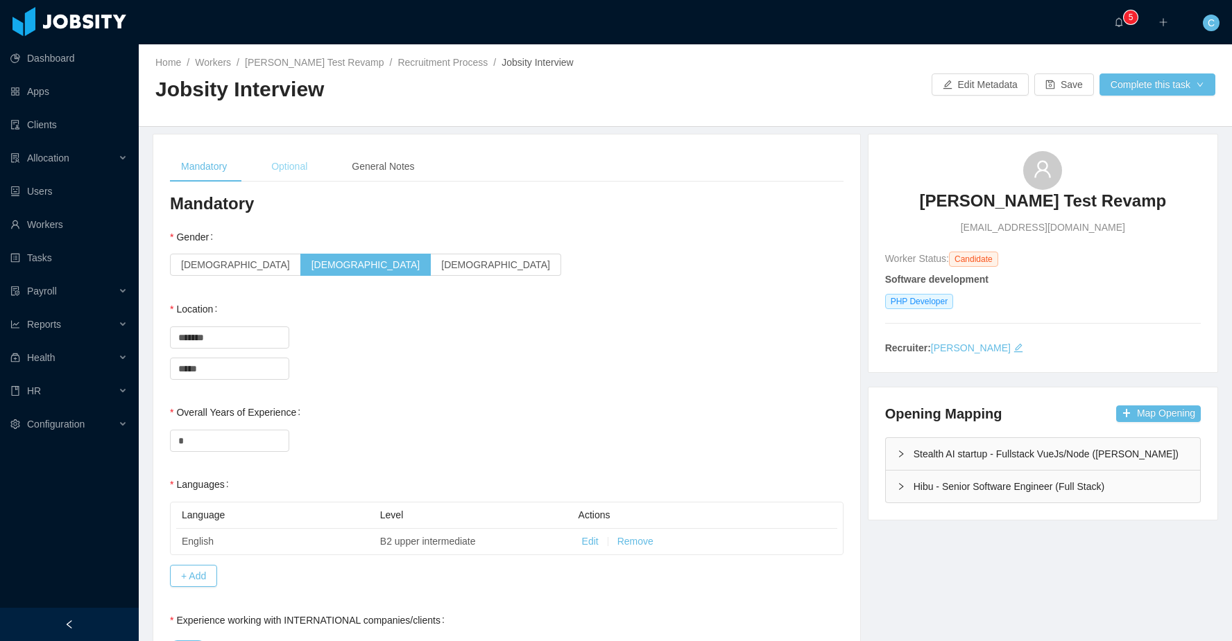
type textarea "********"
click at [293, 159] on div "Optional" at bounding box center [289, 166] width 58 height 31
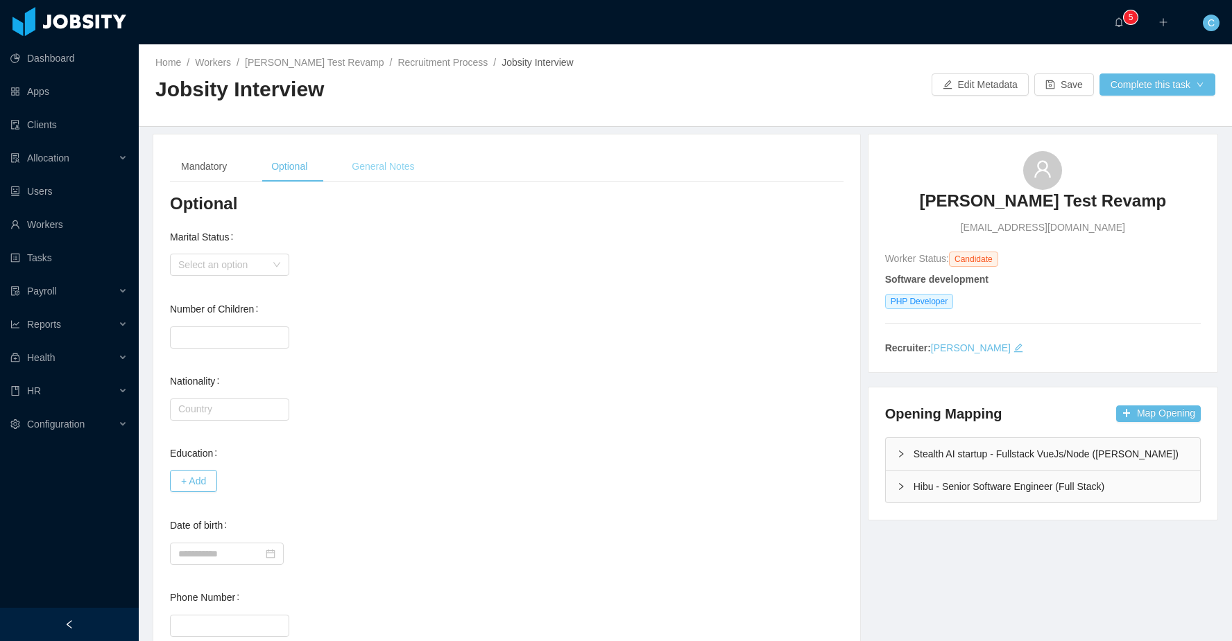
click at [361, 164] on div "General Notes" at bounding box center [382, 166] width 85 height 31
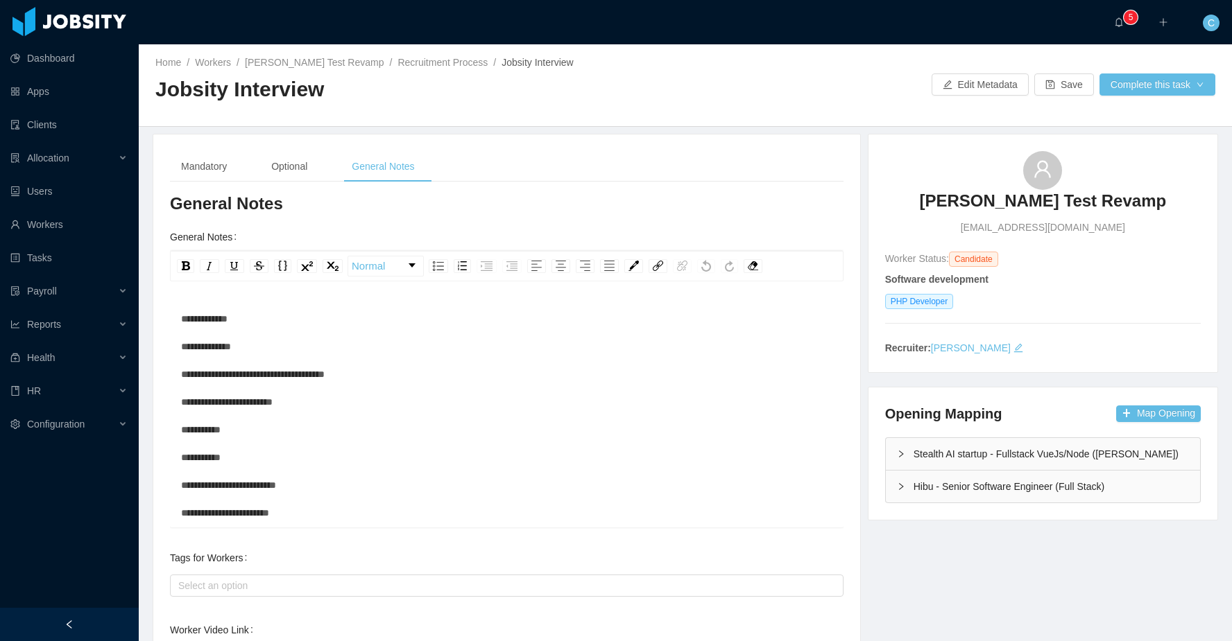
click at [257, 321] on div "**********" at bounding box center [507, 527] width 652 height 444
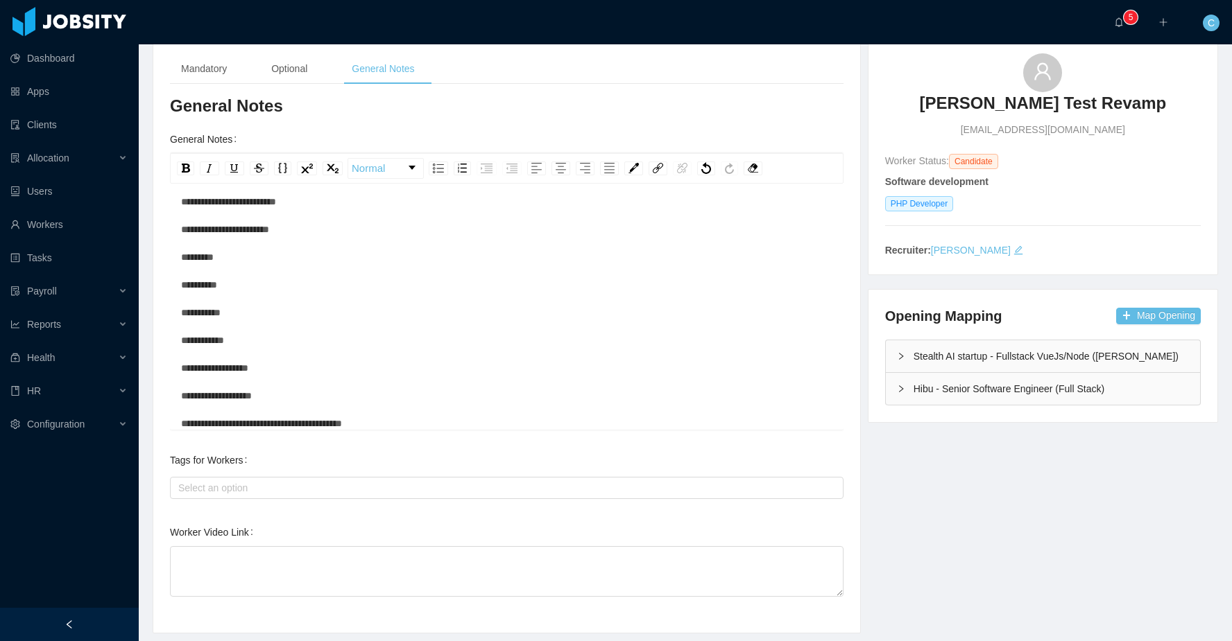
scroll to position [138, 0]
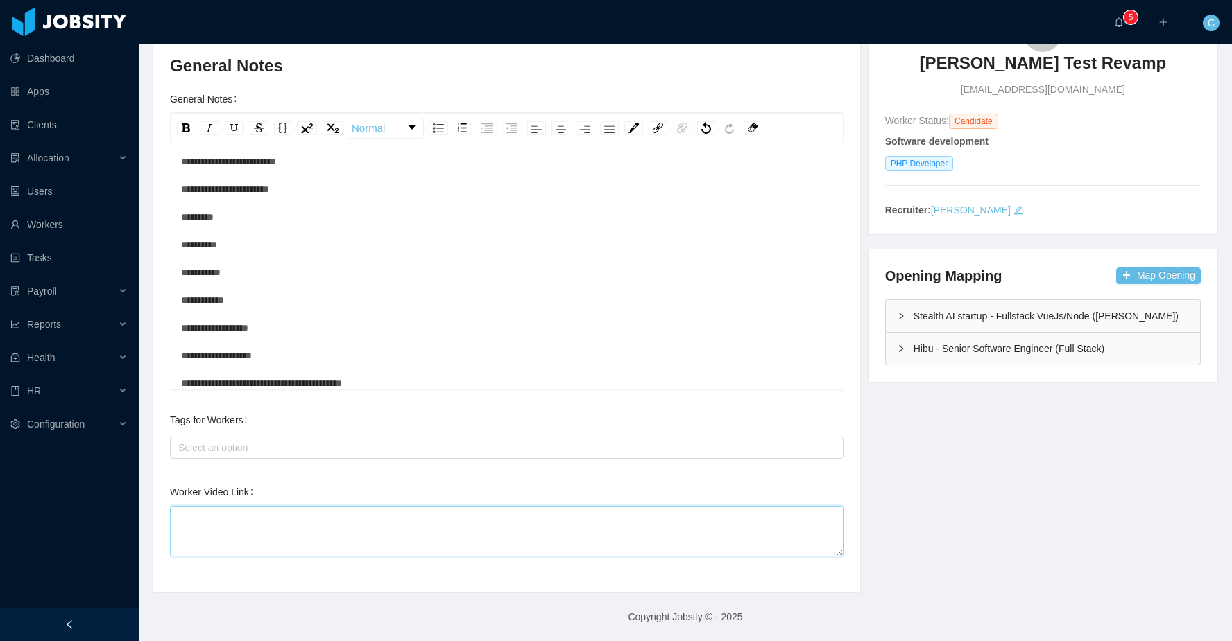
click at [201, 537] on textarea "Worker Video Link" at bounding box center [506, 531] width 673 height 51
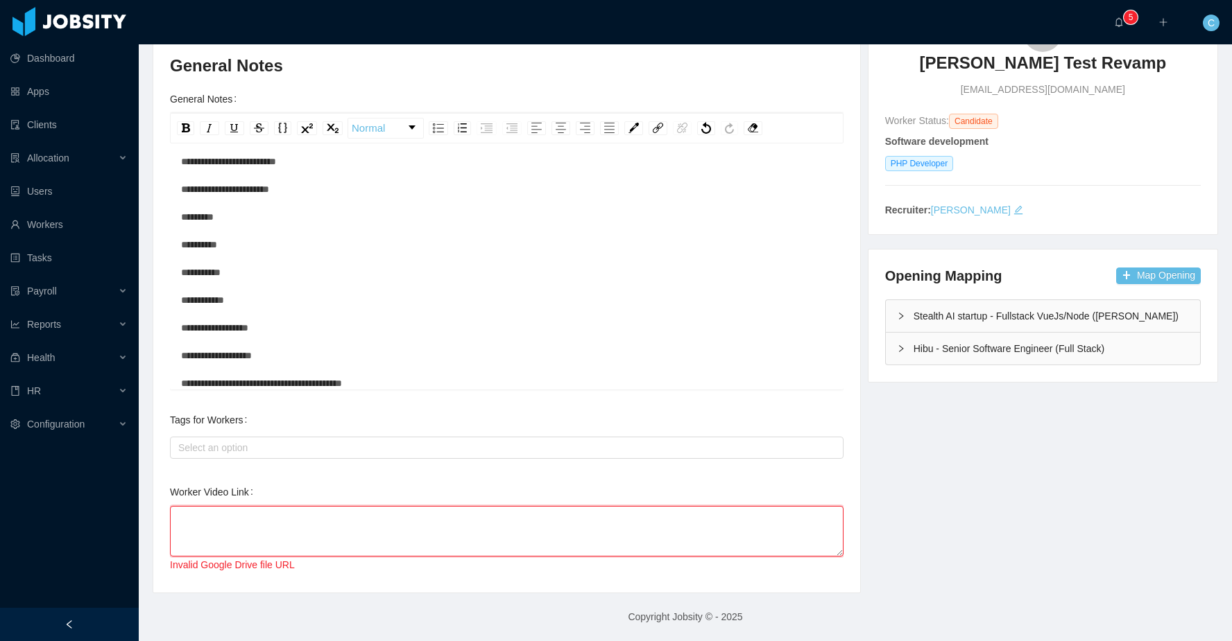
click at [257, 525] on textarea "Worker Video Link" at bounding box center [506, 531] width 673 height 51
paste textarea "**********"
type textarea "**********"
click at [394, 483] on div "**********" at bounding box center [506, 525] width 673 height 94
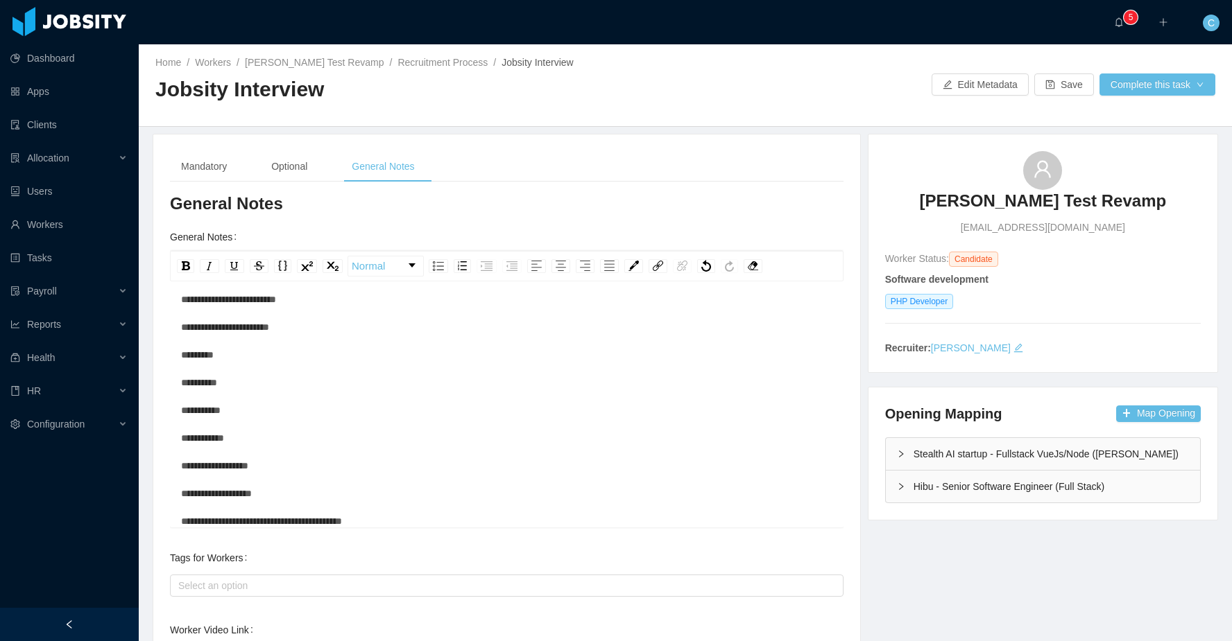
scroll to position [221, 0]
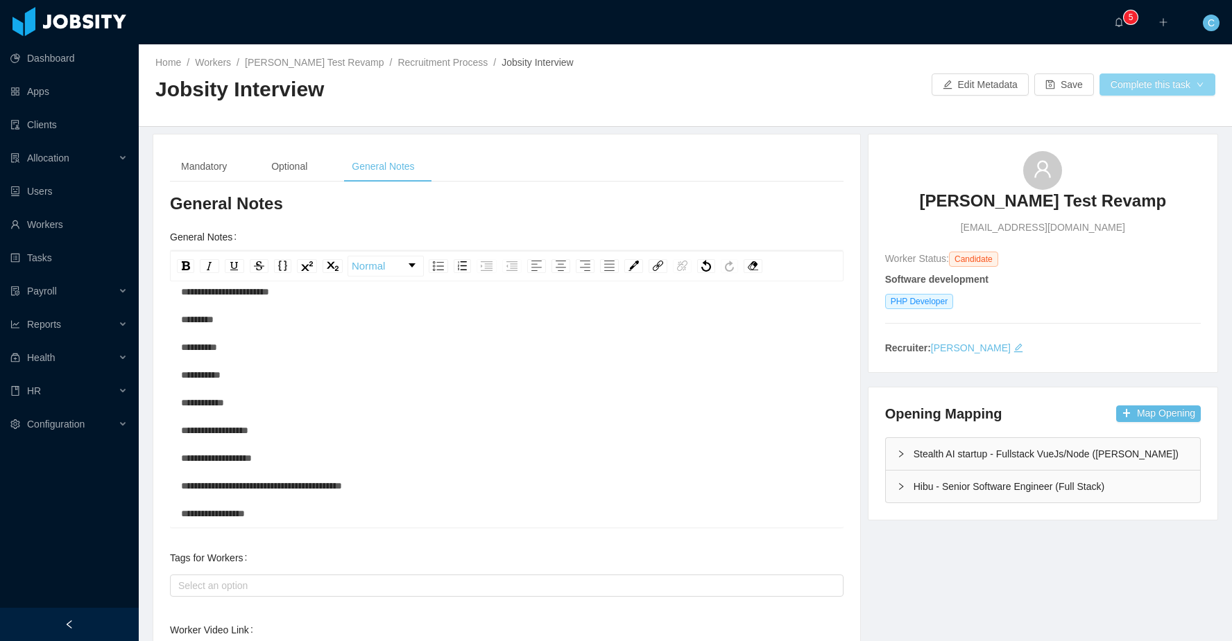
click at [1152, 87] on button "Complete this task" at bounding box center [1157, 85] width 116 height 22
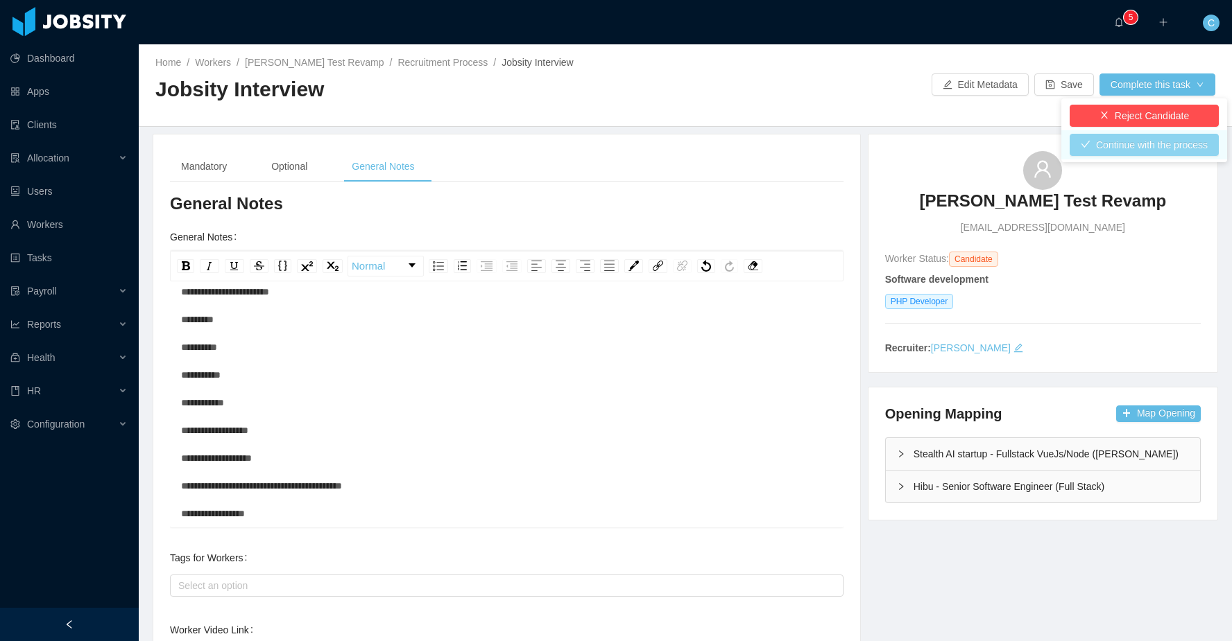
click at [1115, 147] on button "Continue with the process" at bounding box center [1143, 145] width 149 height 22
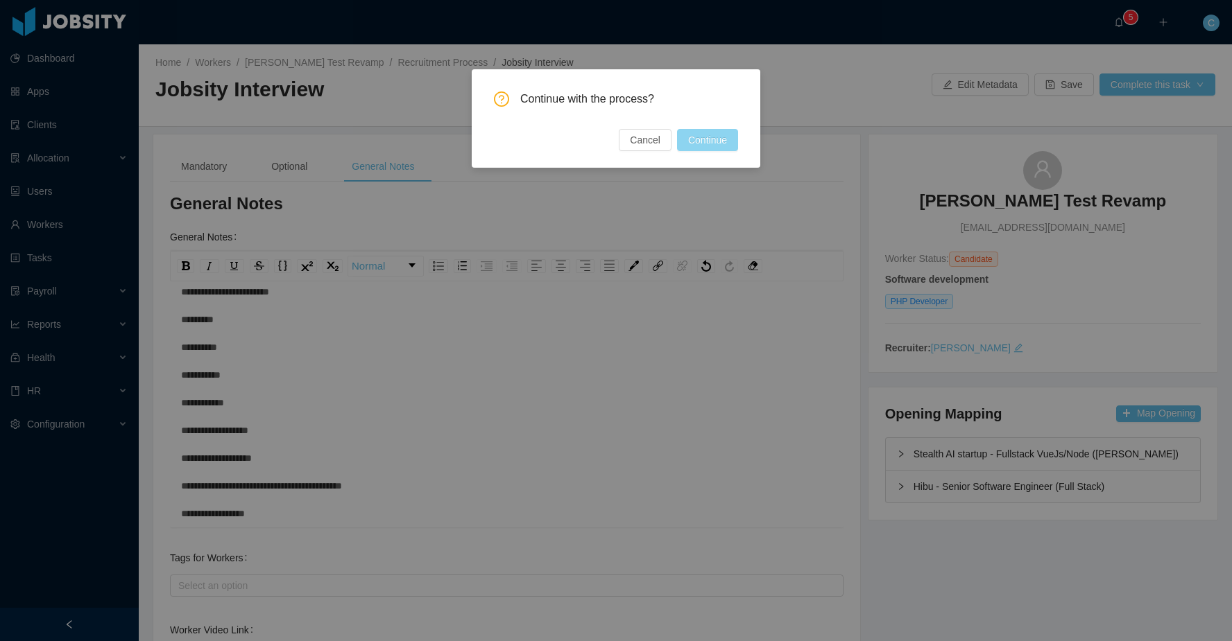
click at [702, 137] on button "Continue" at bounding box center [707, 140] width 61 height 22
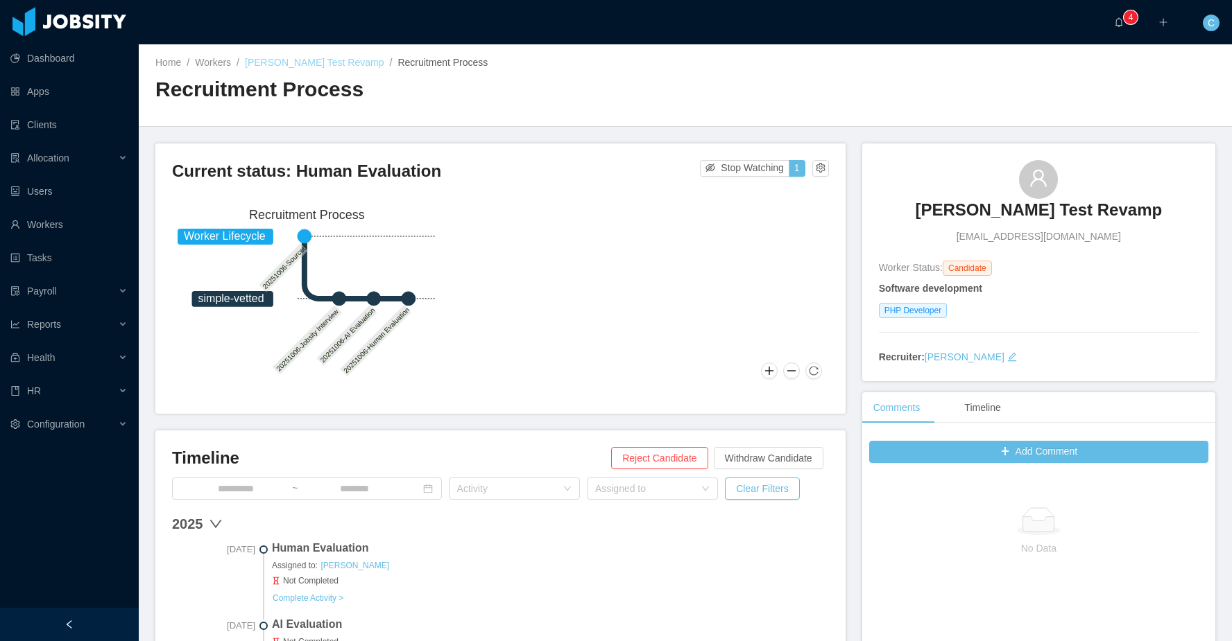
click at [289, 62] on link "Cristian Fierro Test Revamp" at bounding box center [314, 62] width 139 height 11
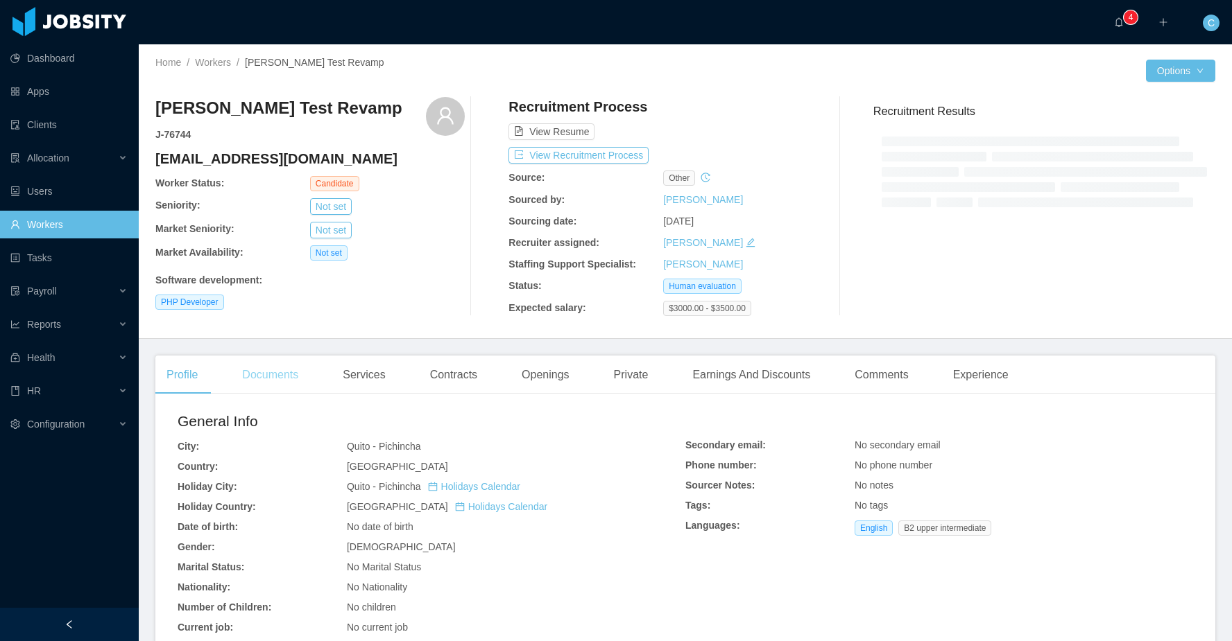
click at [284, 382] on div "Documents" at bounding box center [270, 375] width 78 height 39
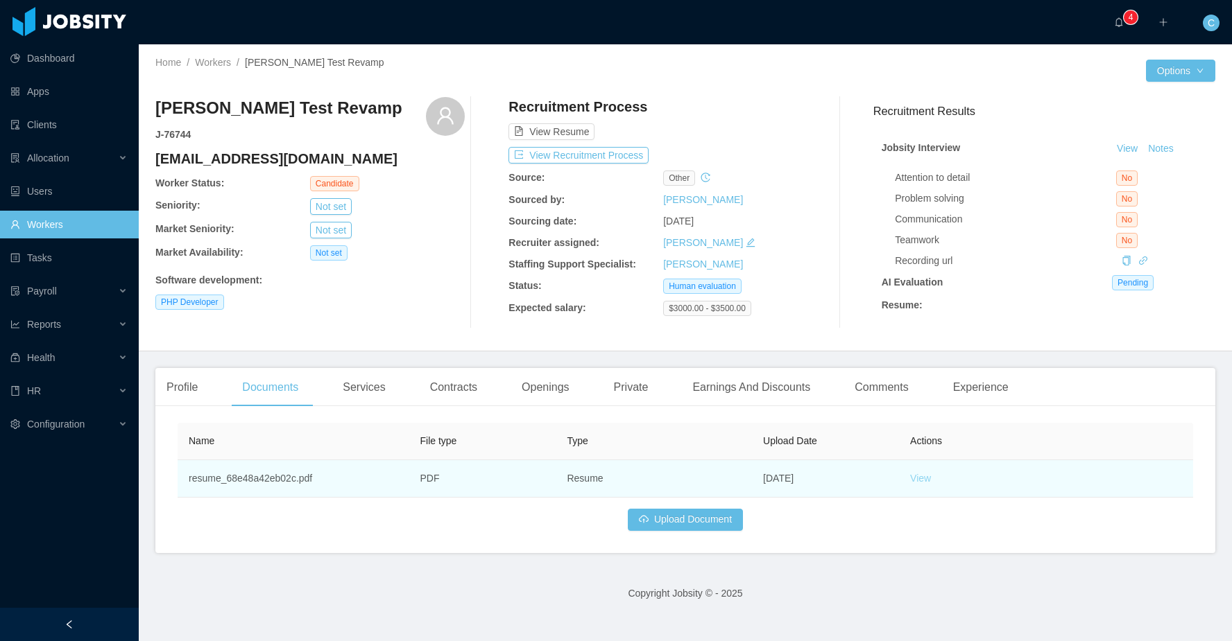
click at [921, 484] on link "View" at bounding box center [920, 478] width 21 height 11
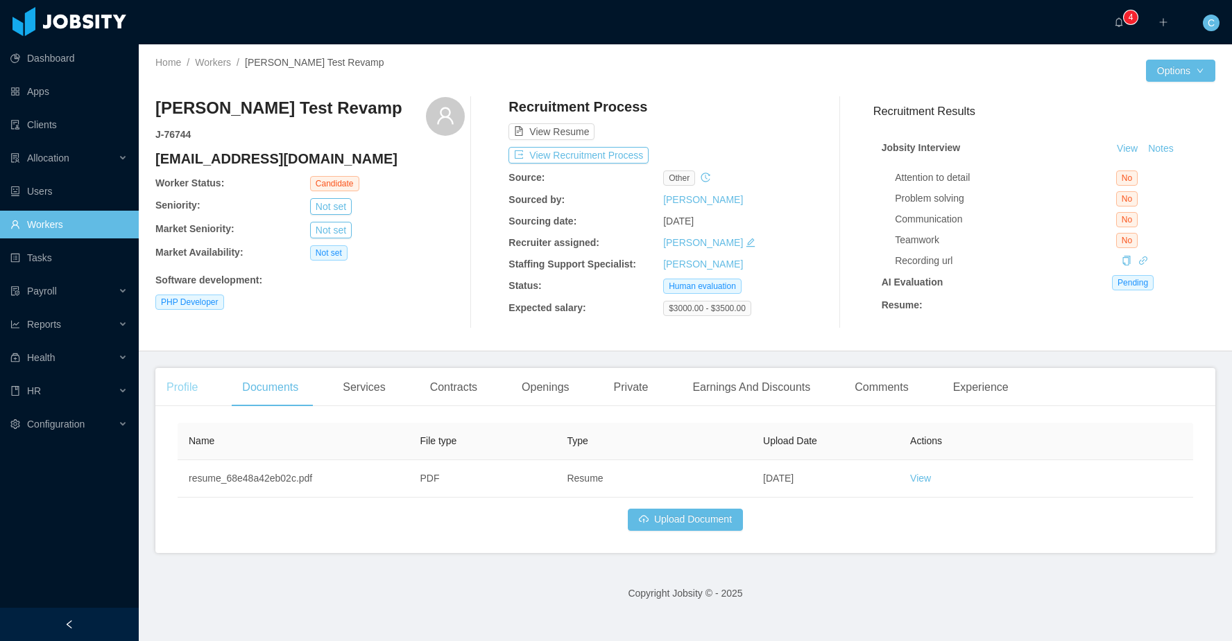
click at [180, 387] on div "Profile" at bounding box center [181, 387] width 53 height 39
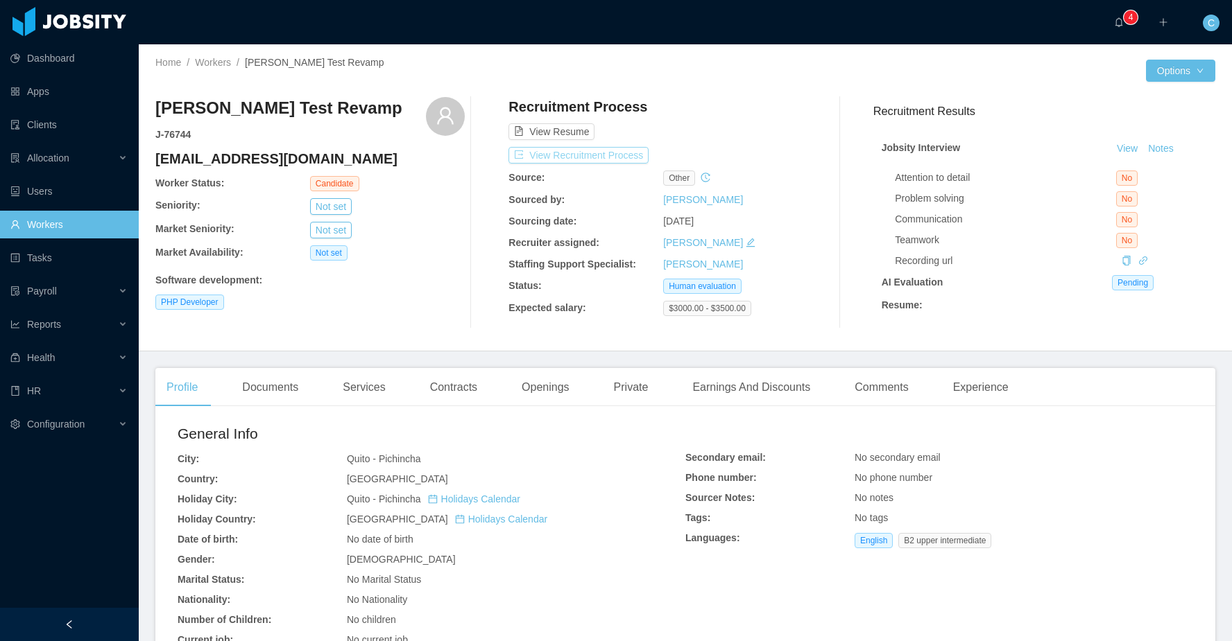
click at [623, 153] on button "View Recruitment Process" at bounding box center [578, 155] width 140 height 17
